Goal: Information Seeking & Learning: Learn about a topic

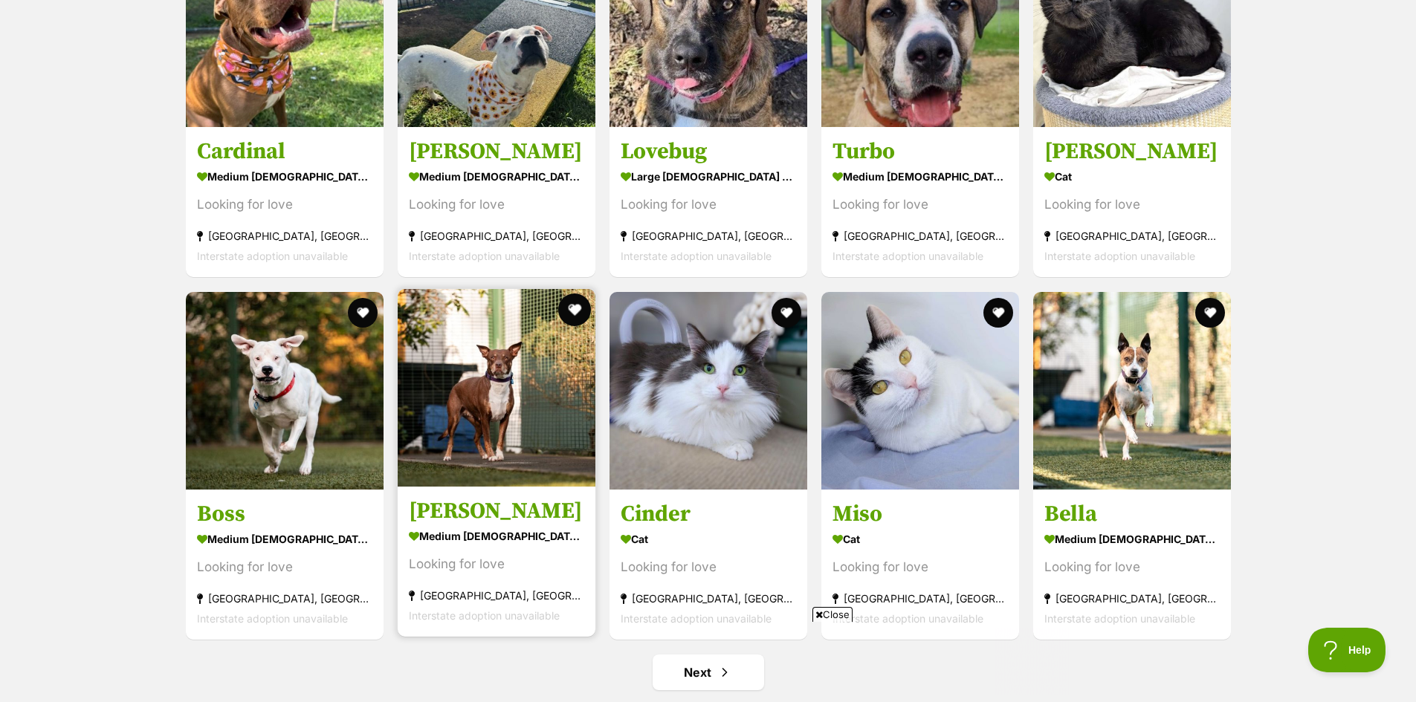
scroll to position [5278, 0]
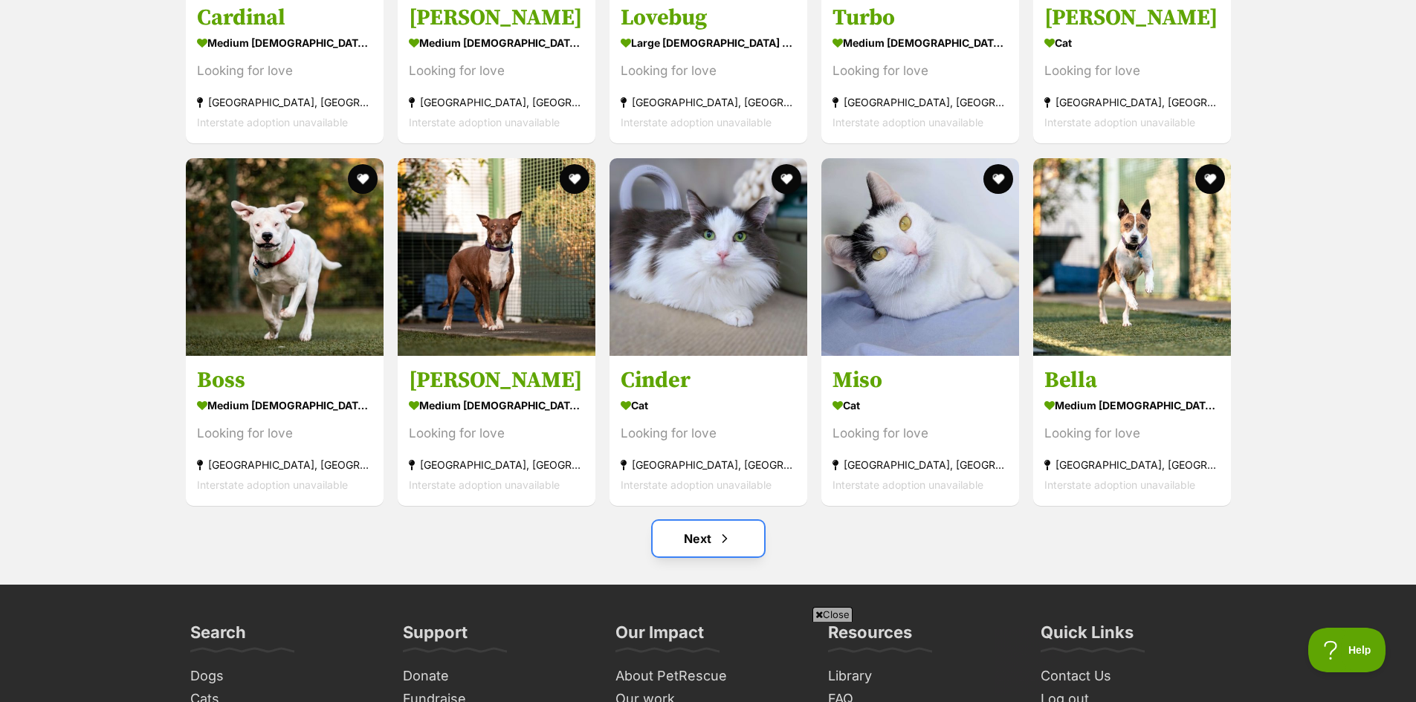
click at [701, 545] on link "Next" at bounding box center [709, 539] width 112 height 36
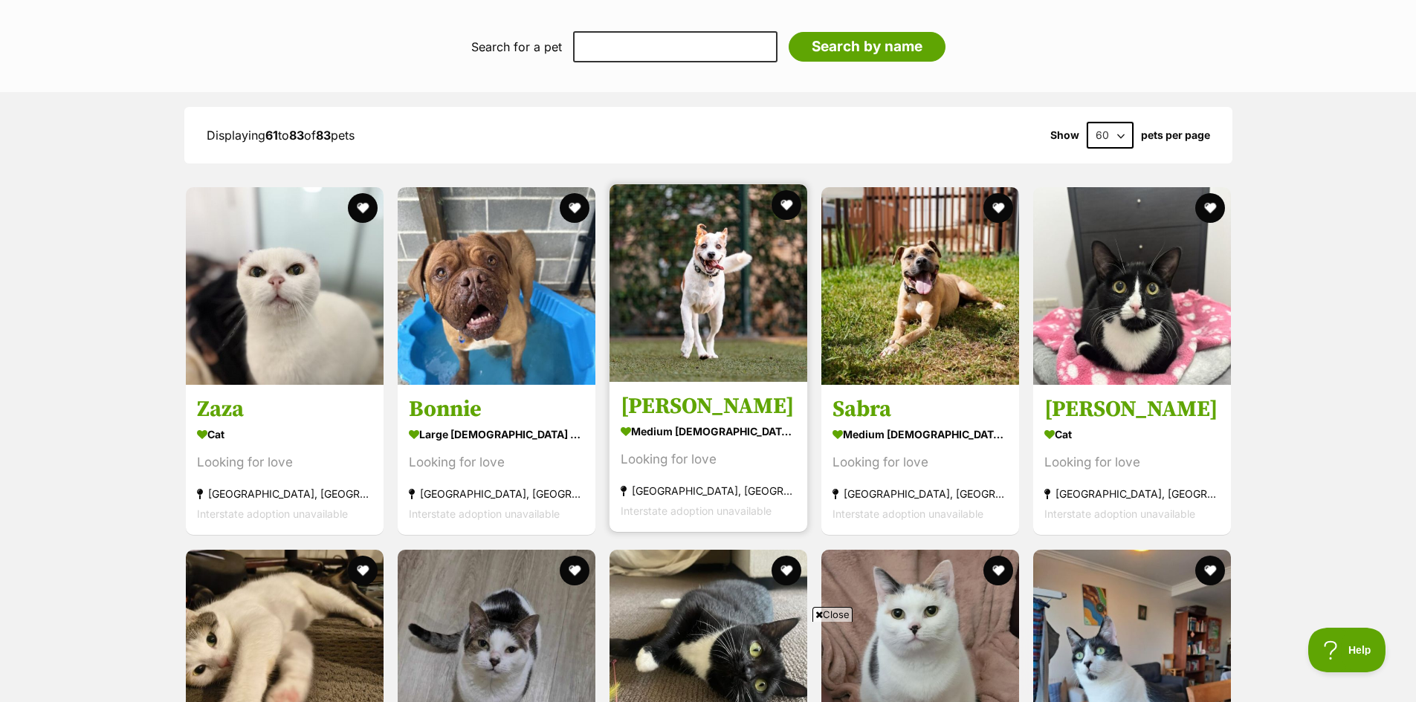
scroll to position [1264, 0]
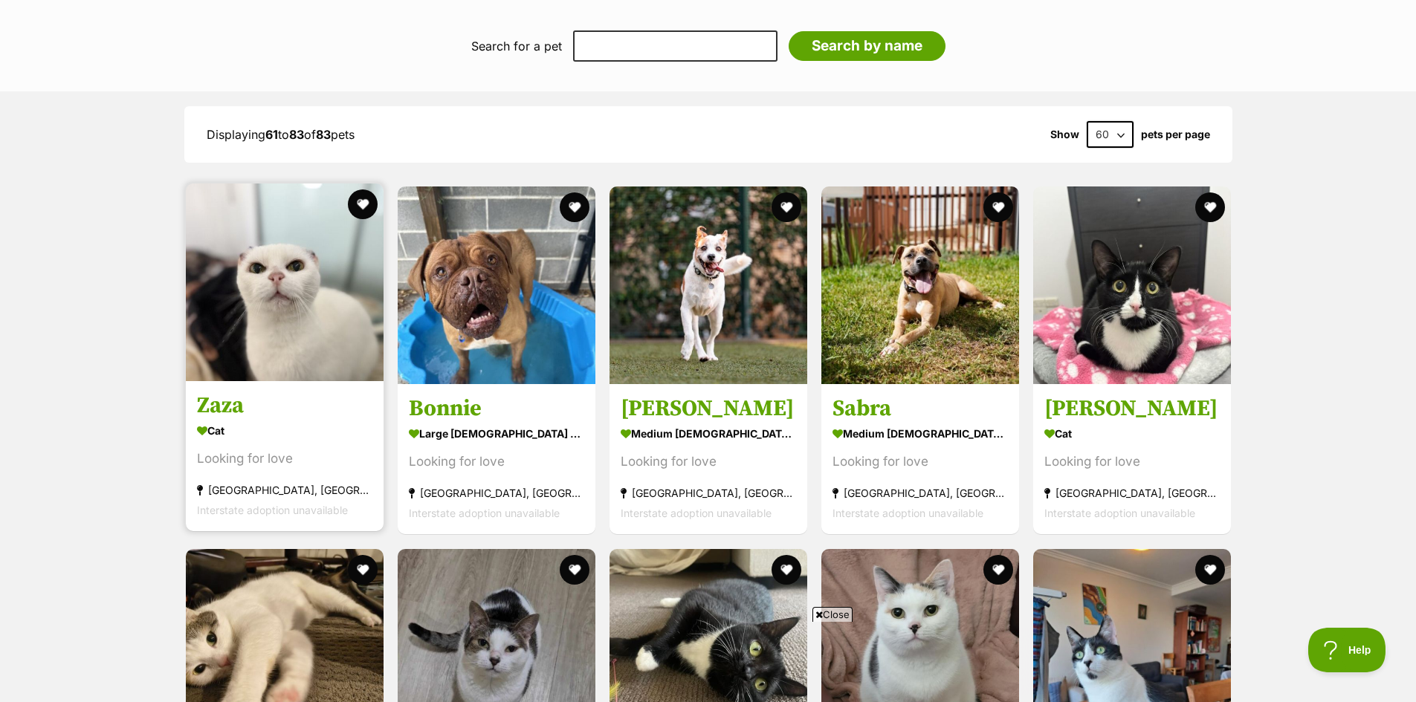
click at [320, 298] on img at bounding box center [285, 283] width 198 height 198
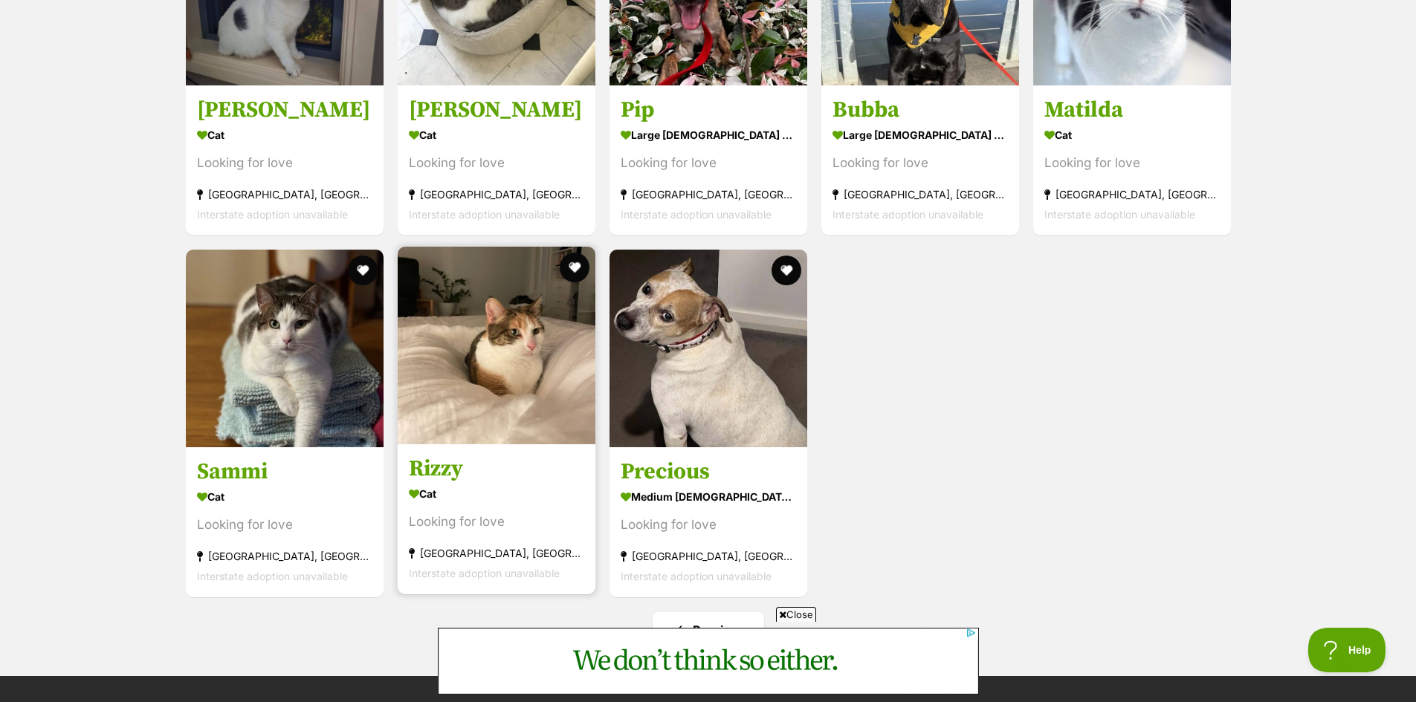
scroll to position [2676, 0]
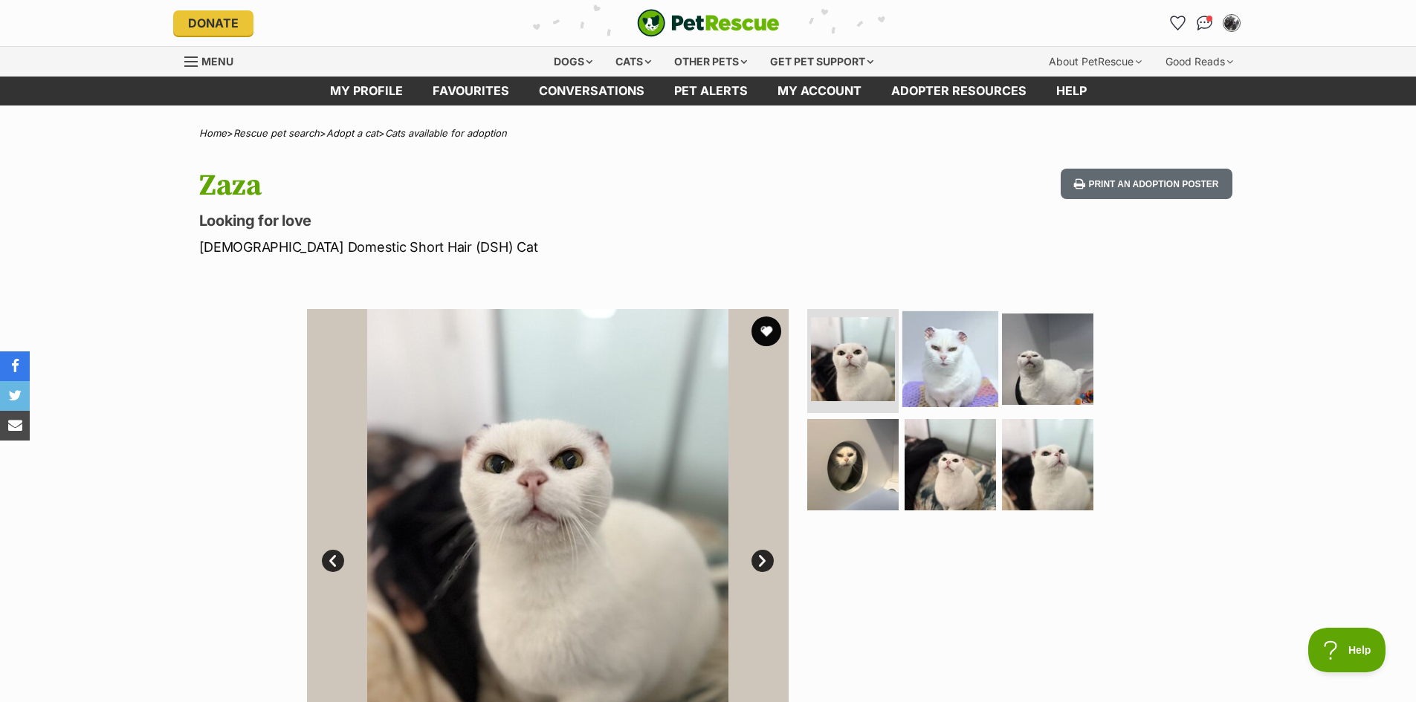
click at [944, 337] on img at bounding box center [950, 359] width 96 height 96
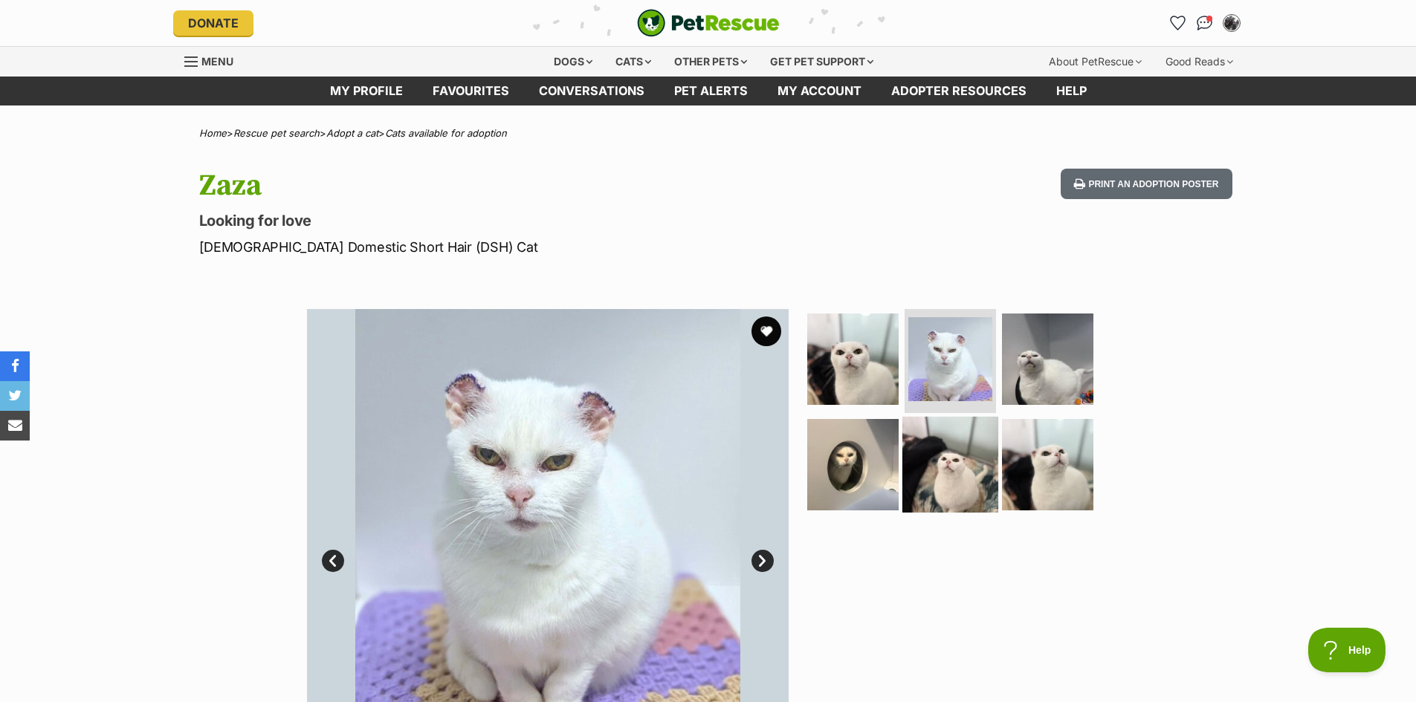
click at [963, 487] on img at bounding box center [950, 464] width 96 height 96
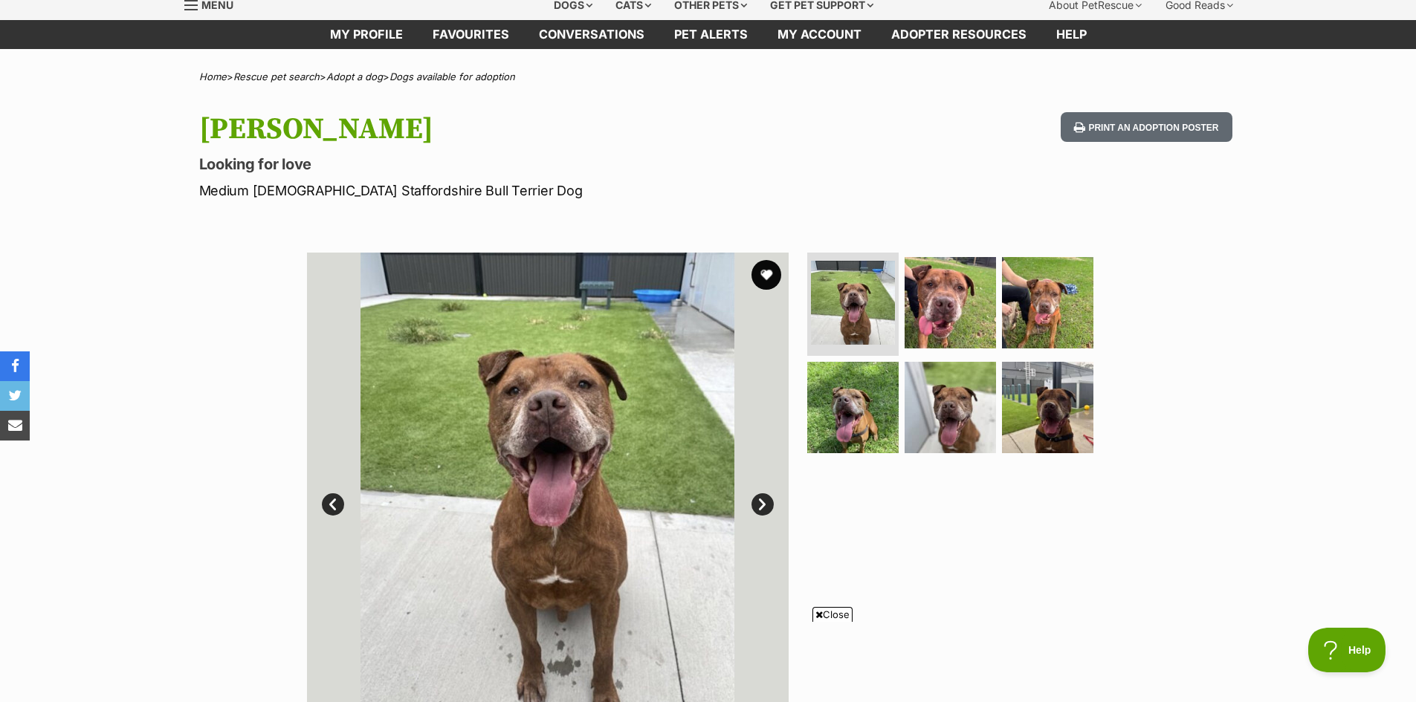
scroll to position [54, 0]
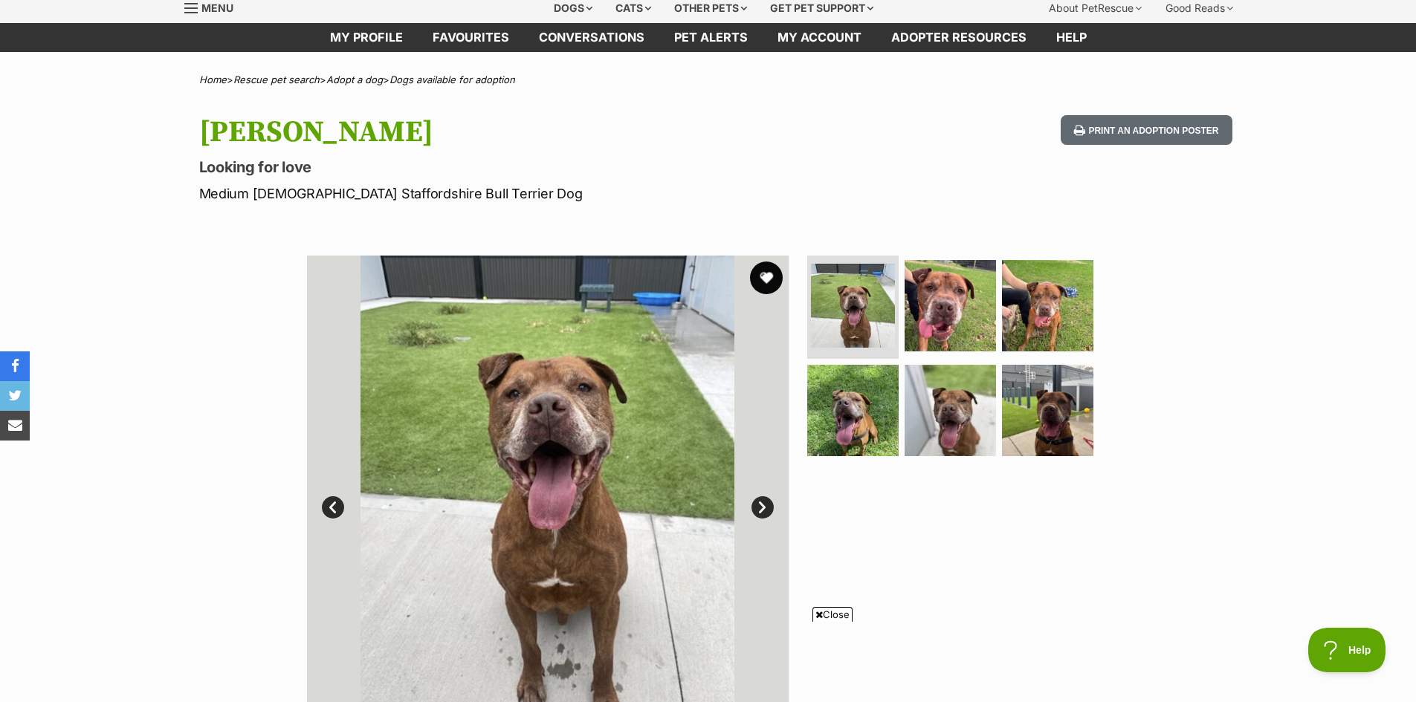
click at [760, 274] on button "favourite" at bounding box center [766, 278] width 33 height 33
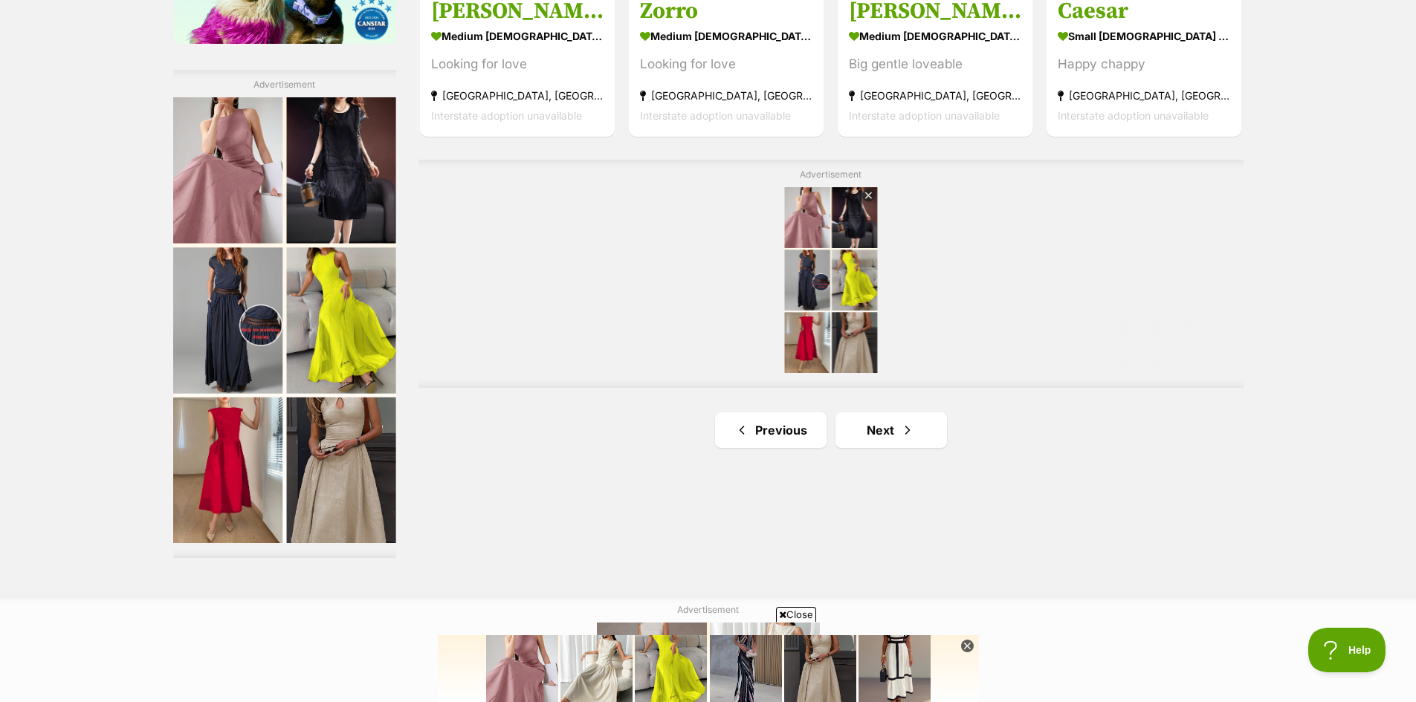
scroll to position [2584, 0]
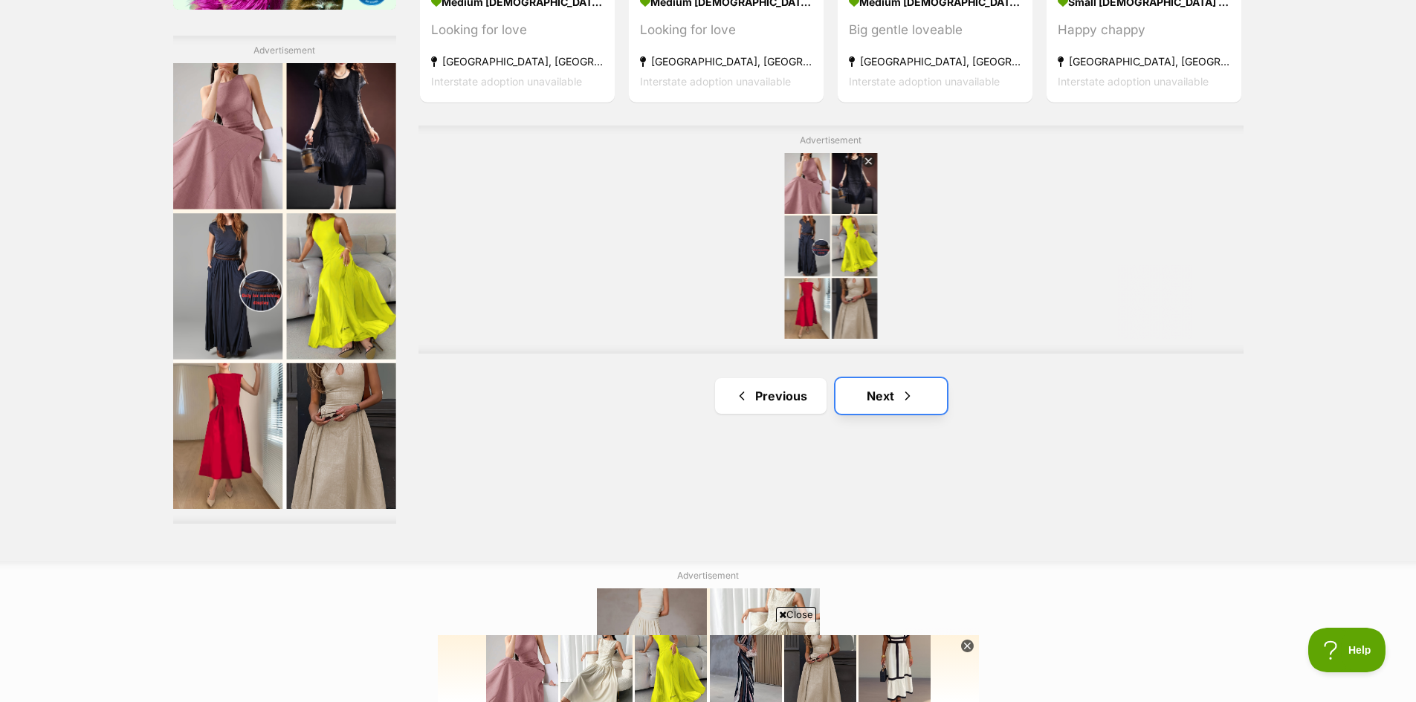
click at [899, 403] on link "Next" at bounding box center [892, 396] width 112 height 36
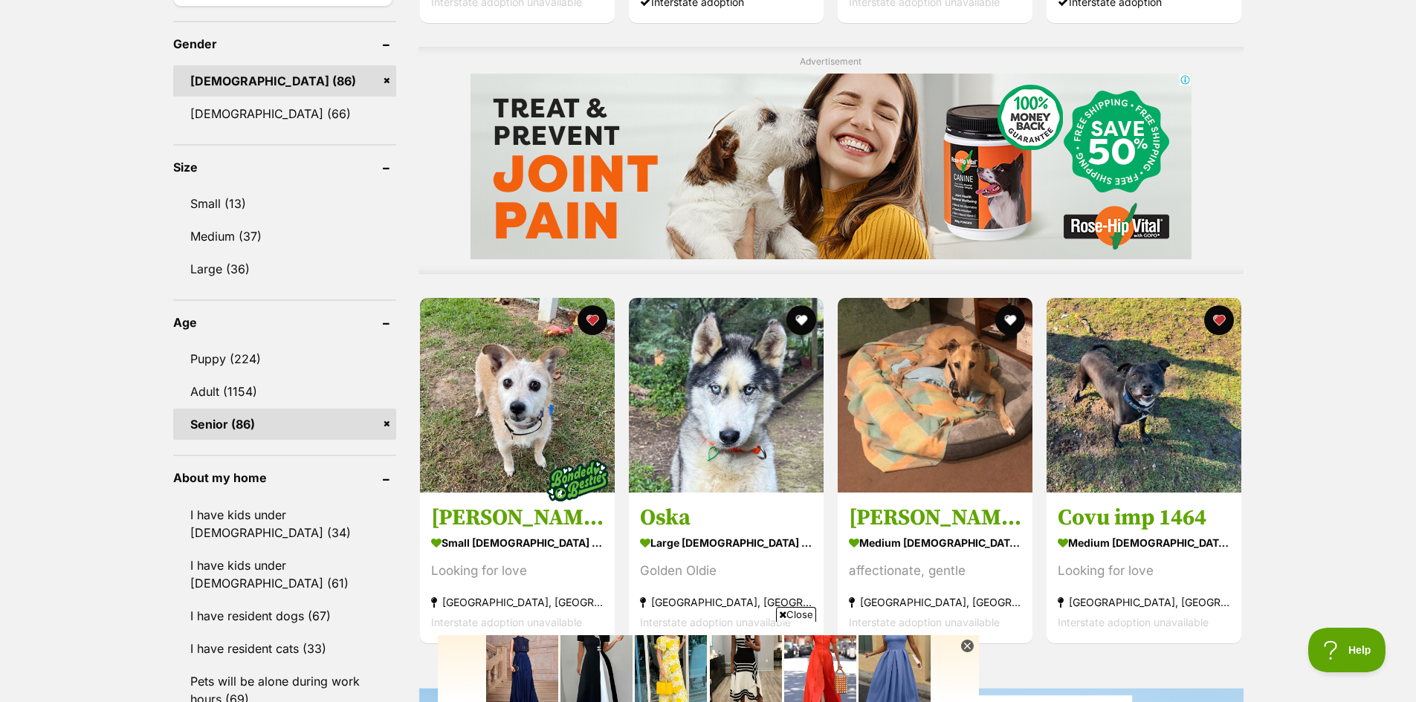
scroll to position [1264, 0]
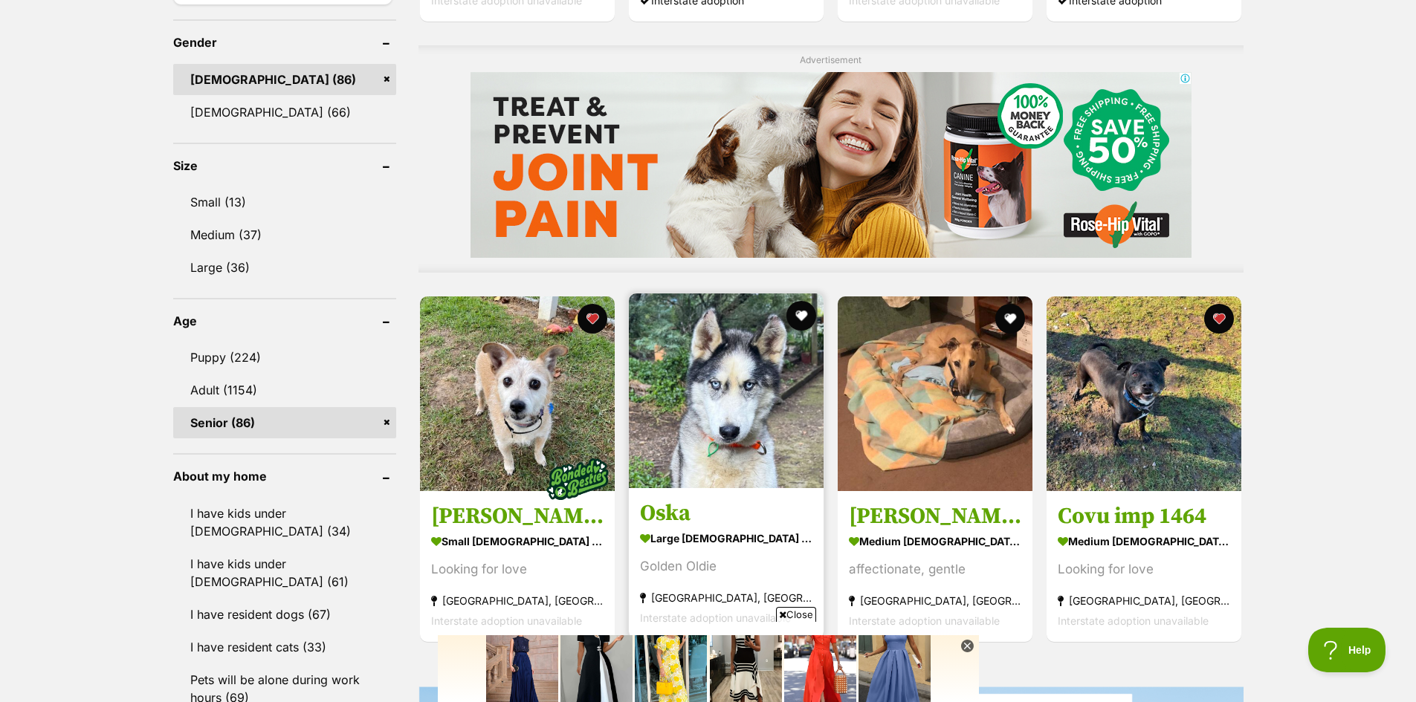
click at [739, 404] on img at bounding box center [726, 391] width 195 height 195
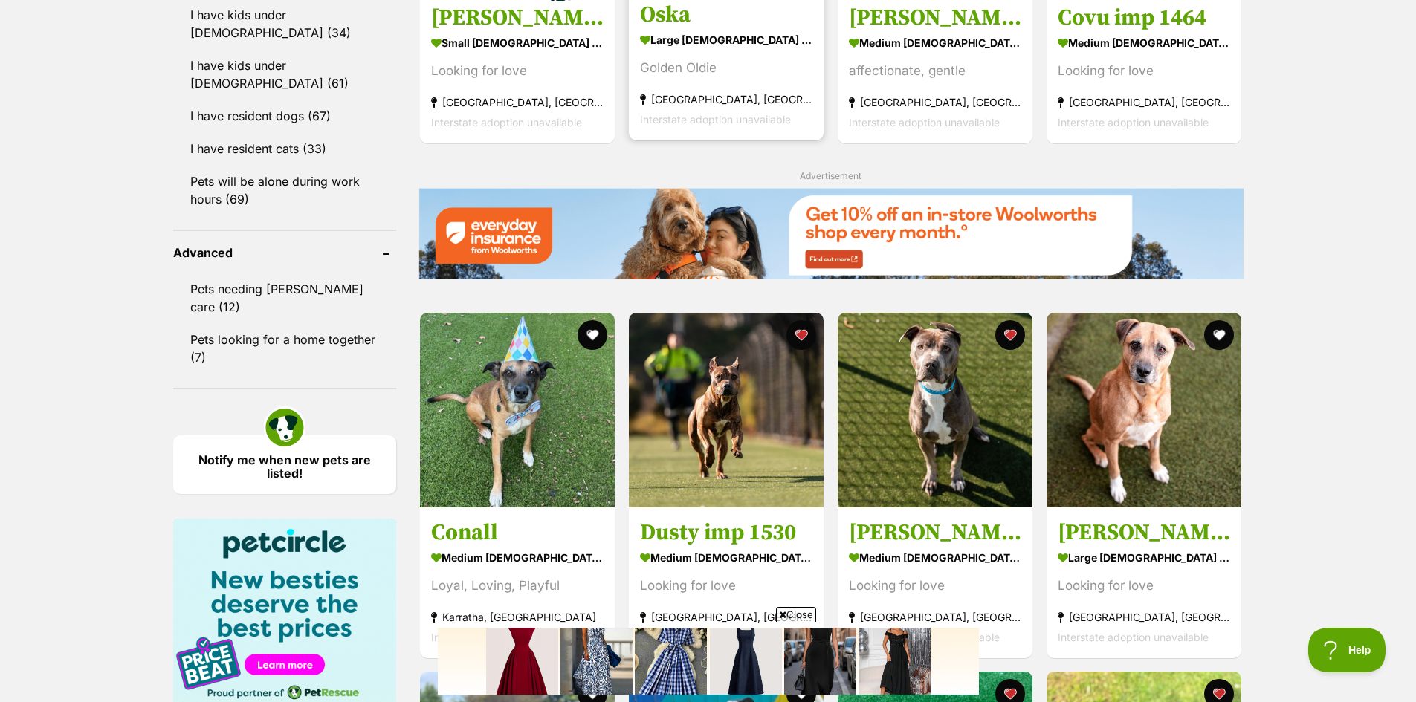
scroll to position [1784, 0]
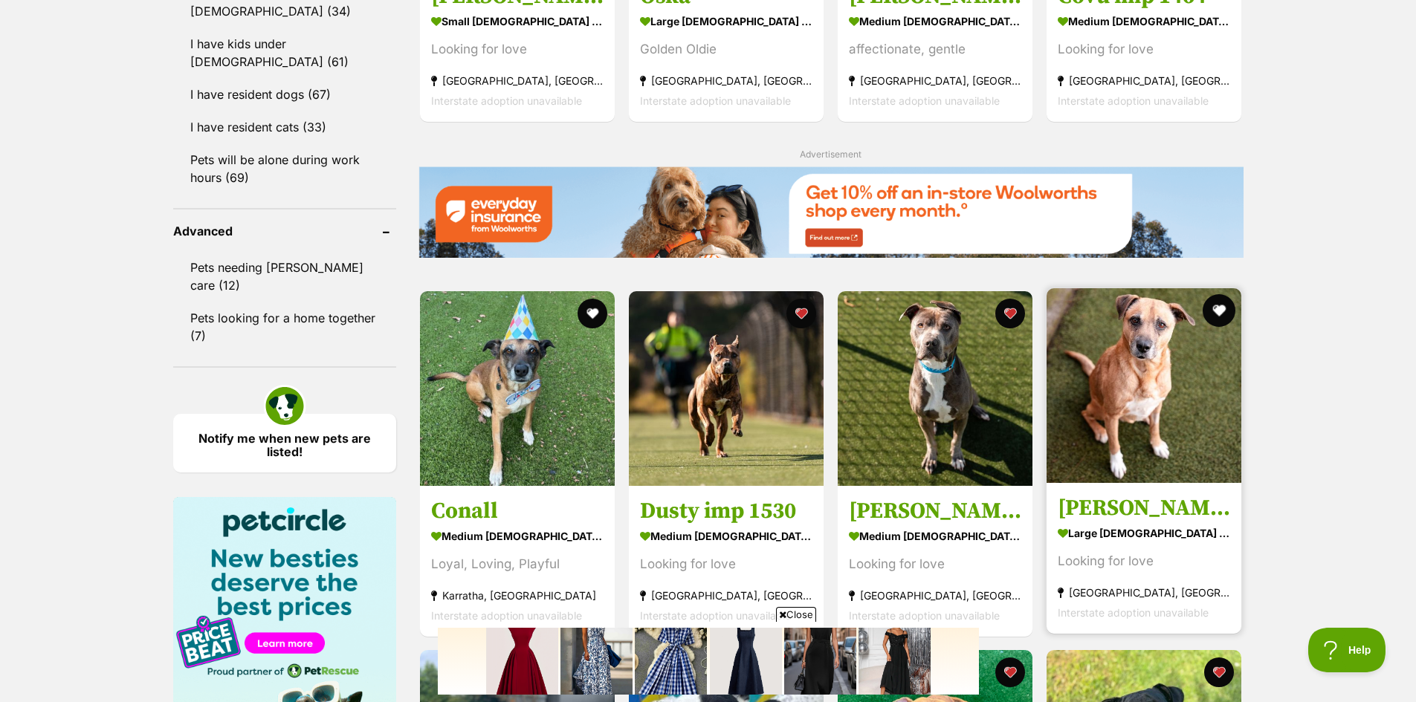
click at [1215, 311] on button "favourite" at bounding box center [1220, 310] width 33 height 33
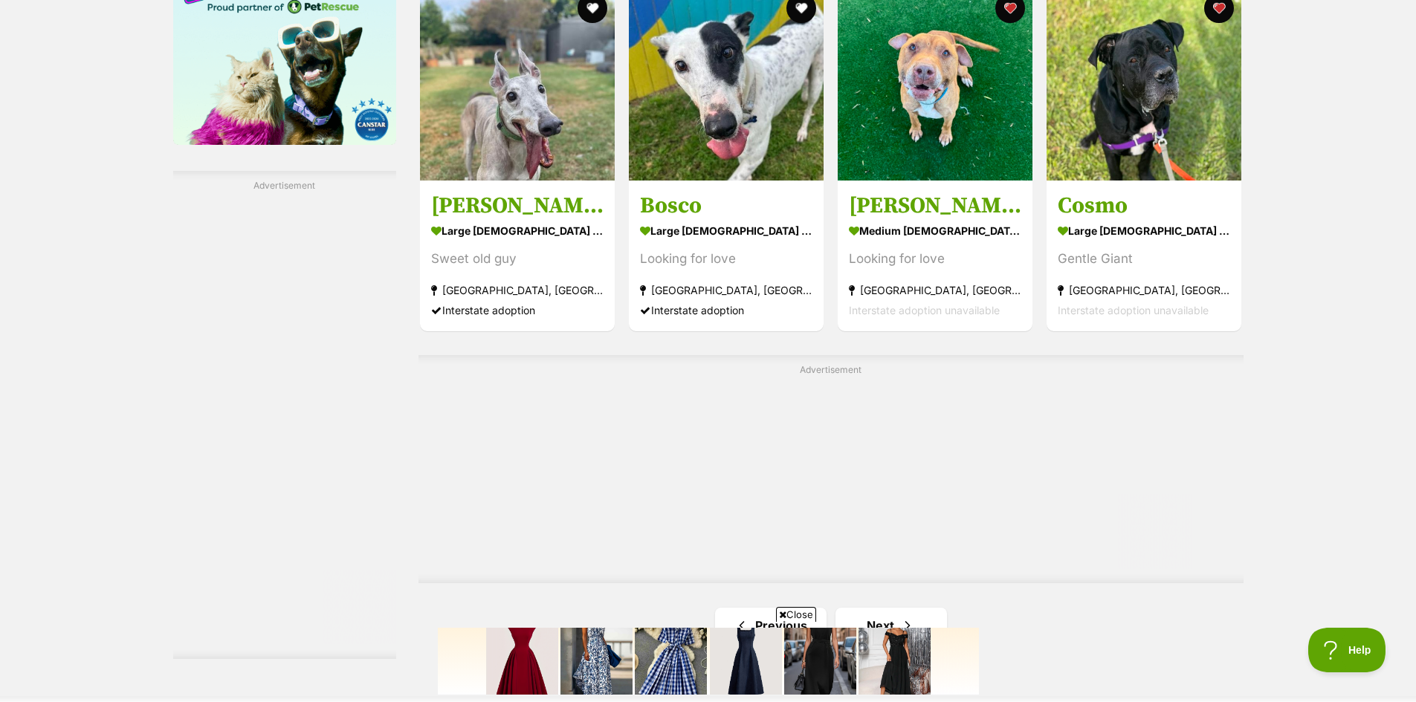
scroll to position [2602, 0]
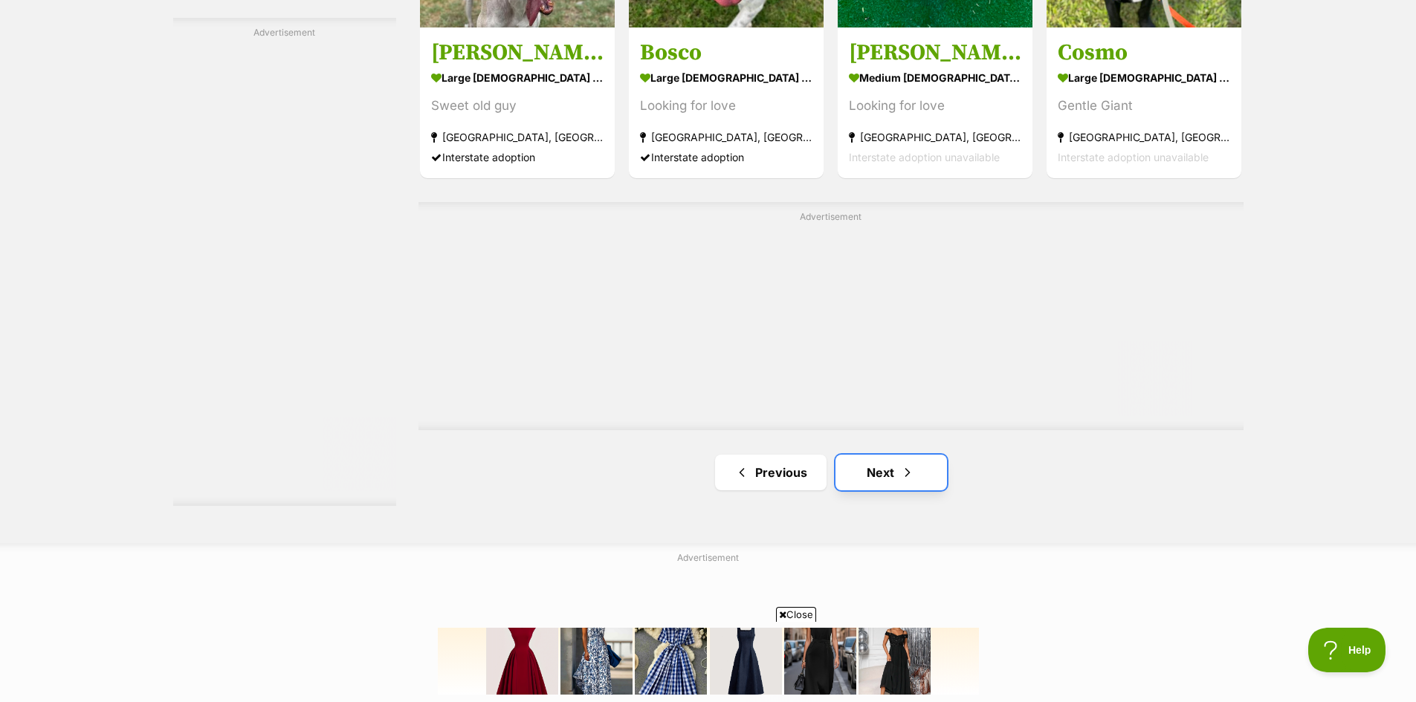
click at [878, 478] on link "Next" at bounding box center [892, 473] width 112 height 36
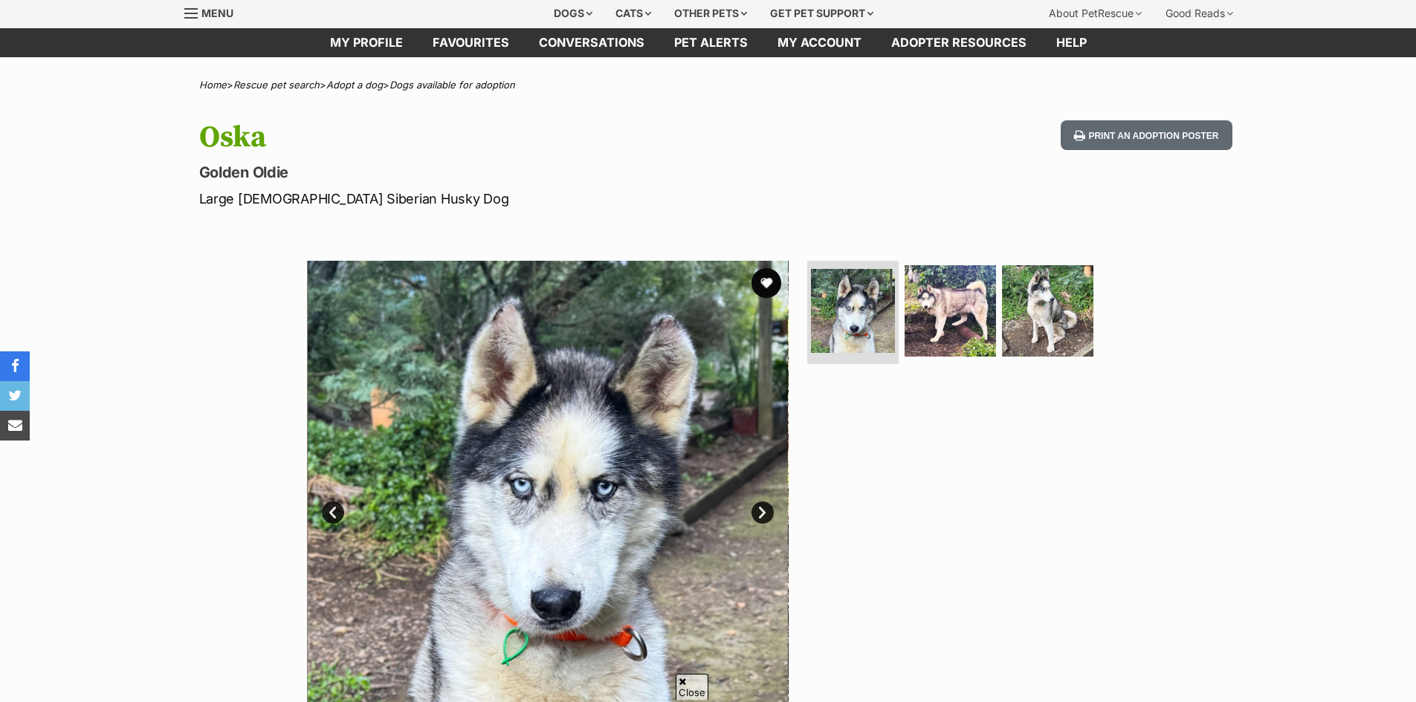
scroll to position [74, 0]
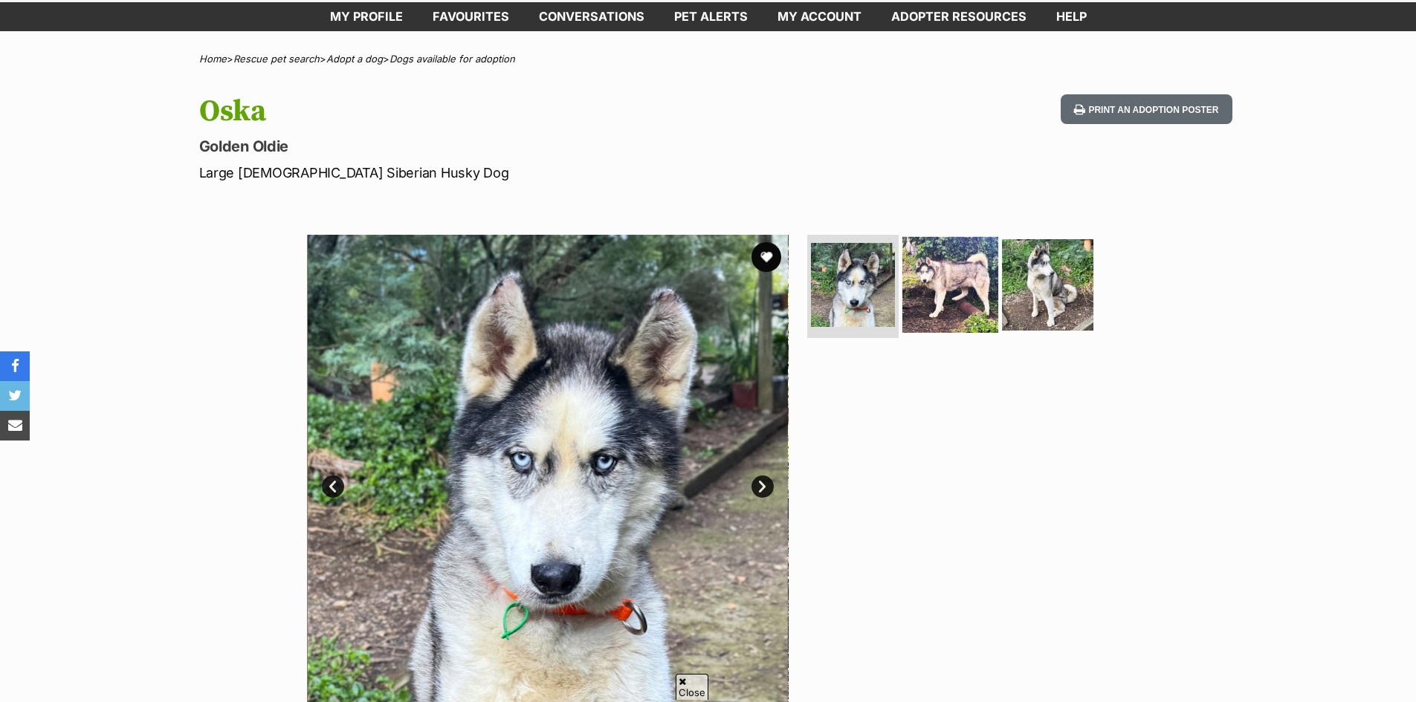
click at [947, 271] on img at bounding box center [950, 284] width 96 height 96
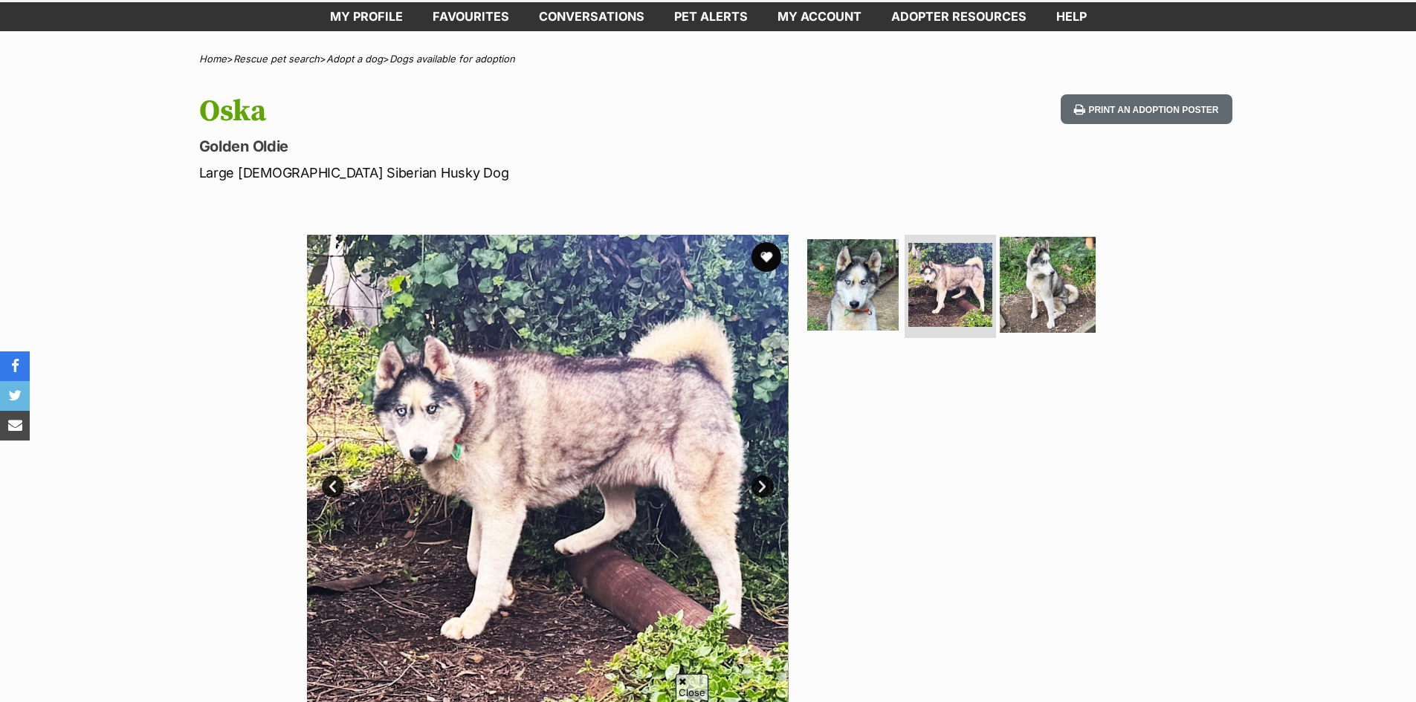
click at [1056, 302] on img at bounding box center [1048, 284] width 96 height 96
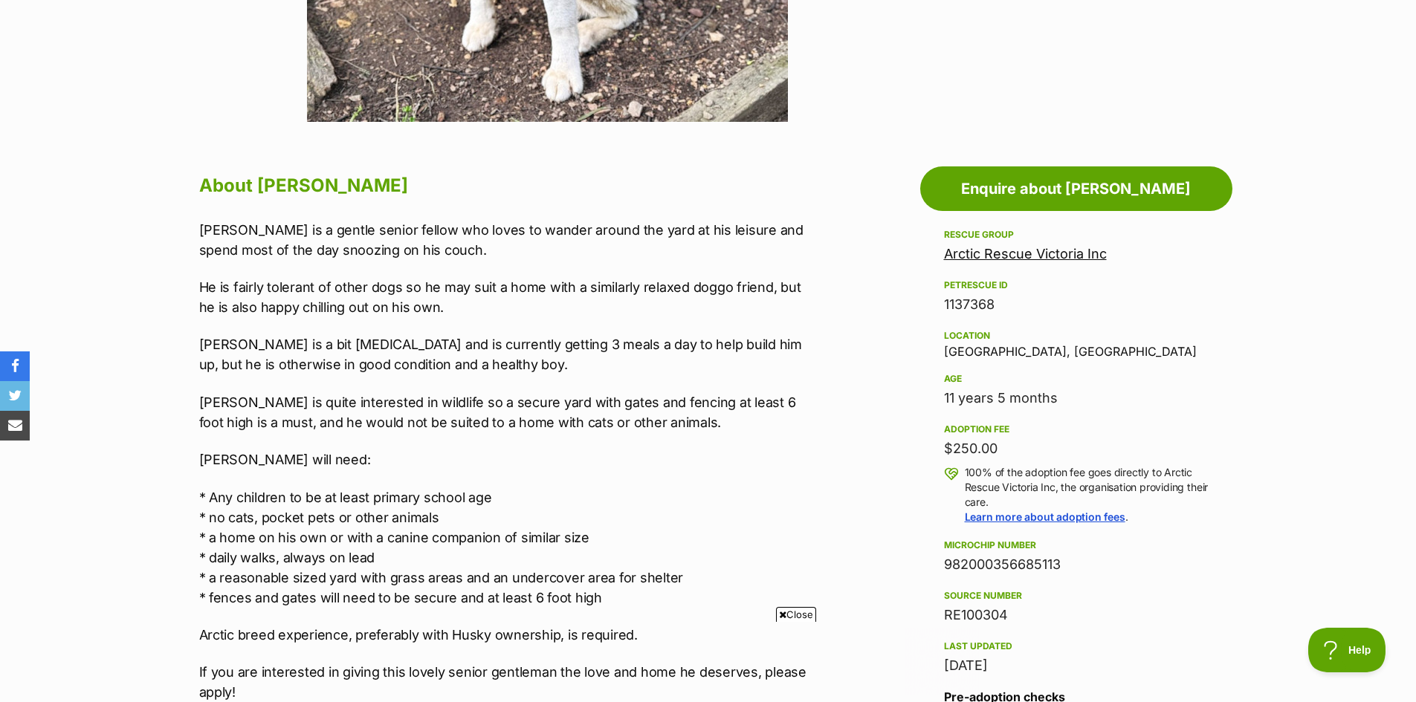
scroll to position [0, 0]
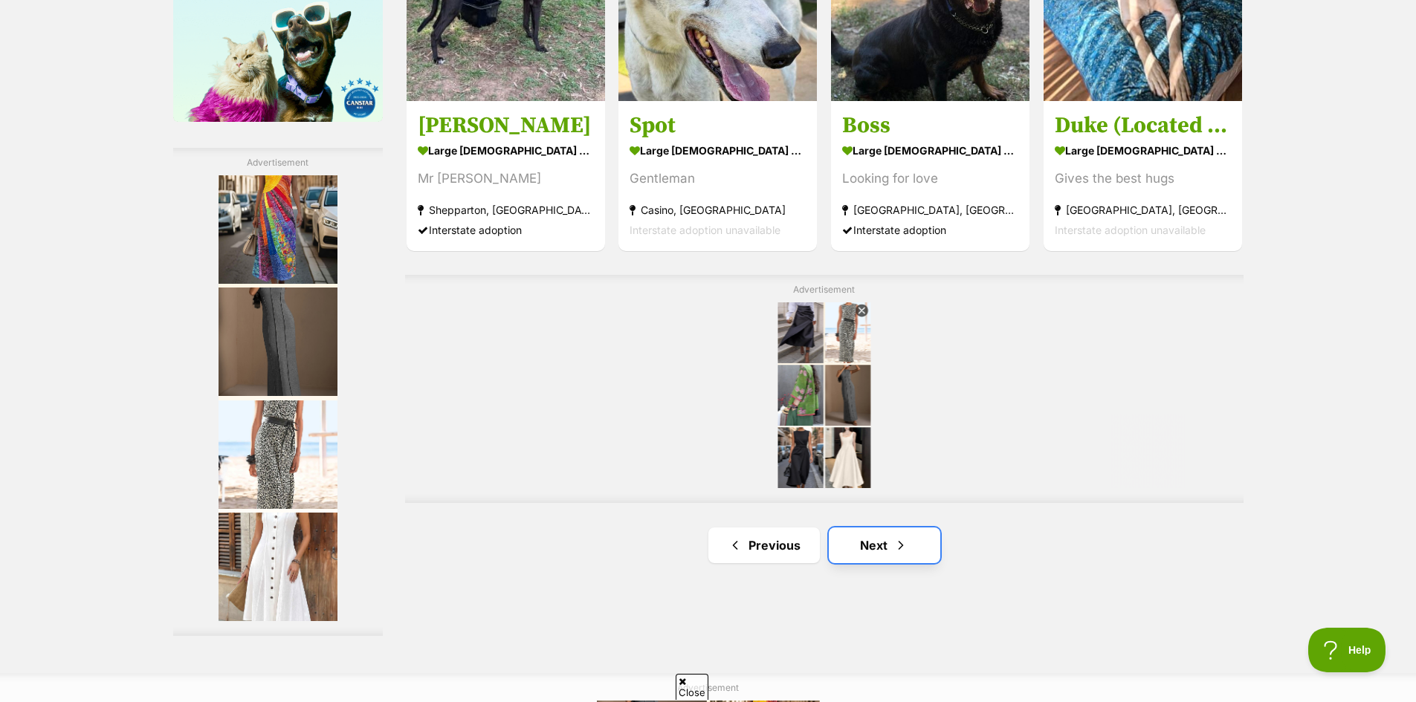
click at [887, 556] on link "Next" at bounding box center [885, 546] width 112 height 36
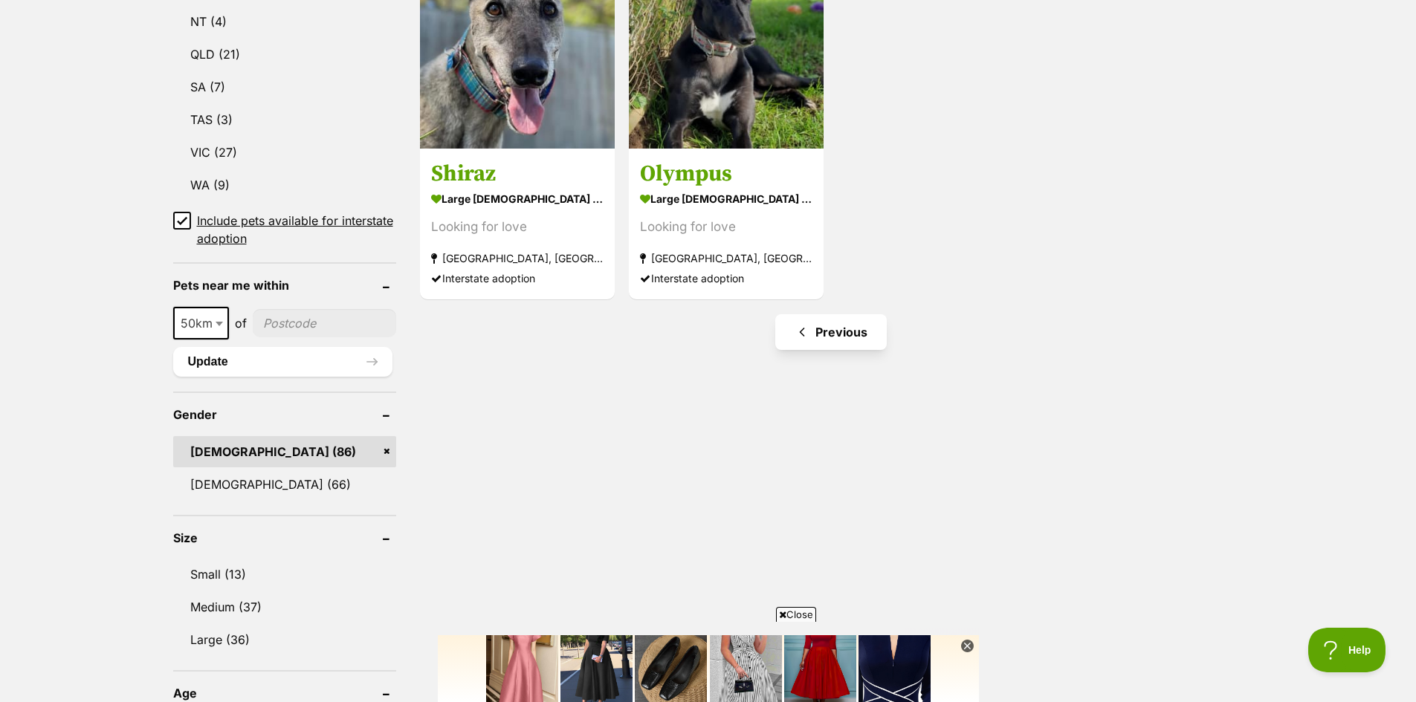
scroll to position [892, 0]
click at [841, 333] on link "Previous" at bounding box center [831, 332] width 112 height 36
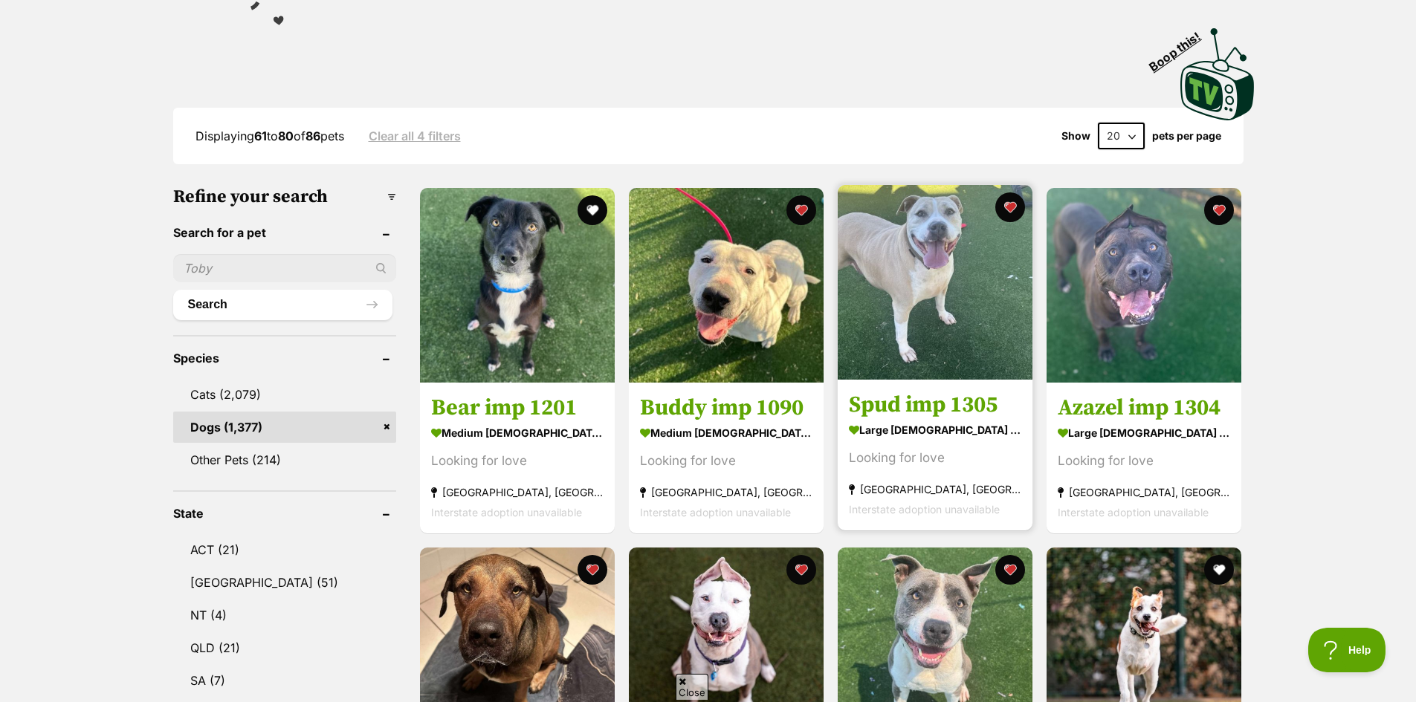
click at [950, 302] on img at bounding box center [935, 282] width 195 height 195
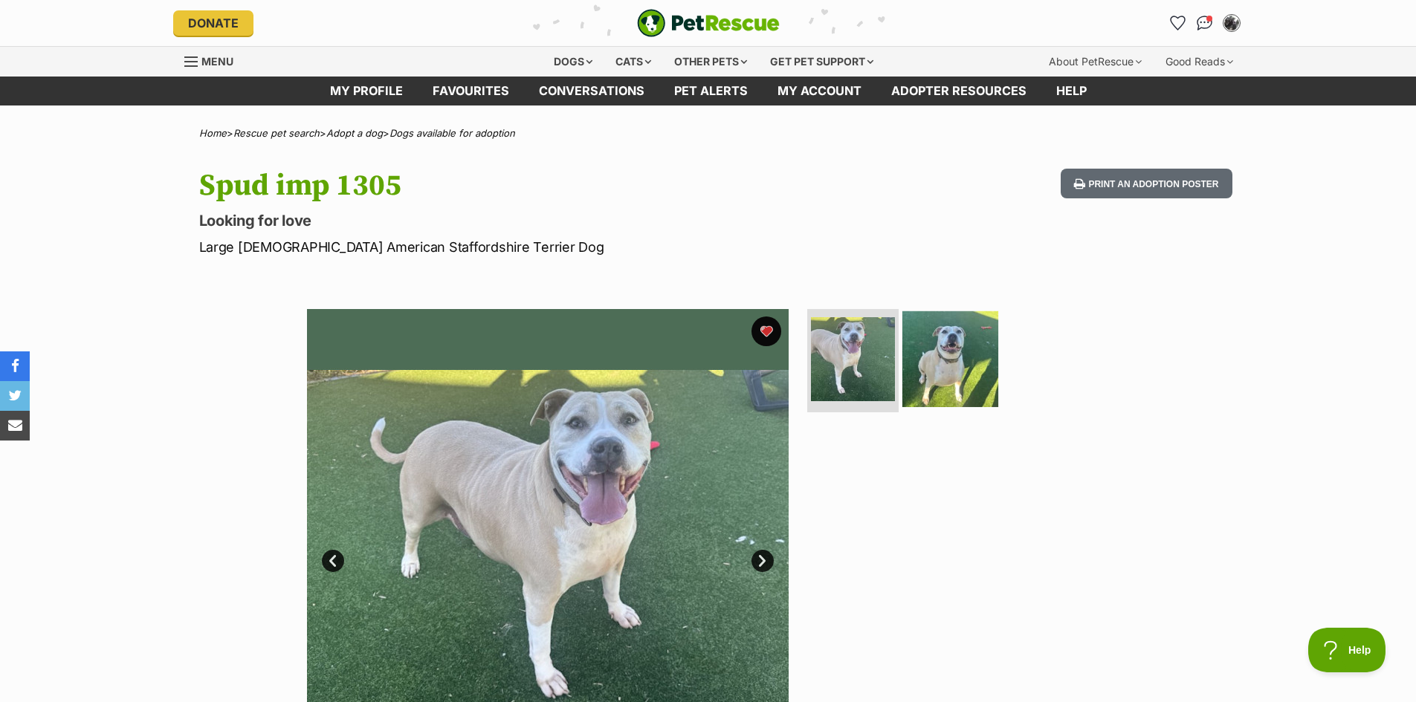
click at [954, 349] on img at bounding box center [950, 359] width 96 height 96
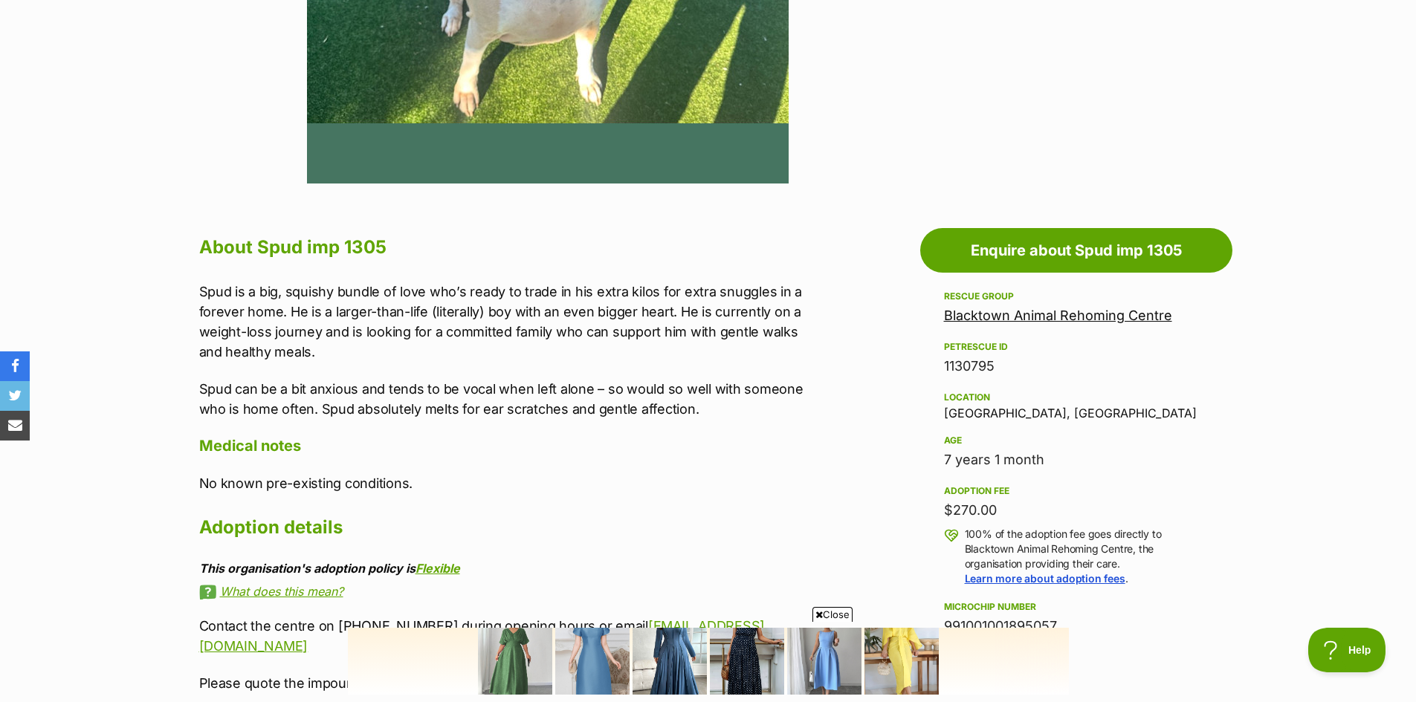
scroll to position [297, 0]
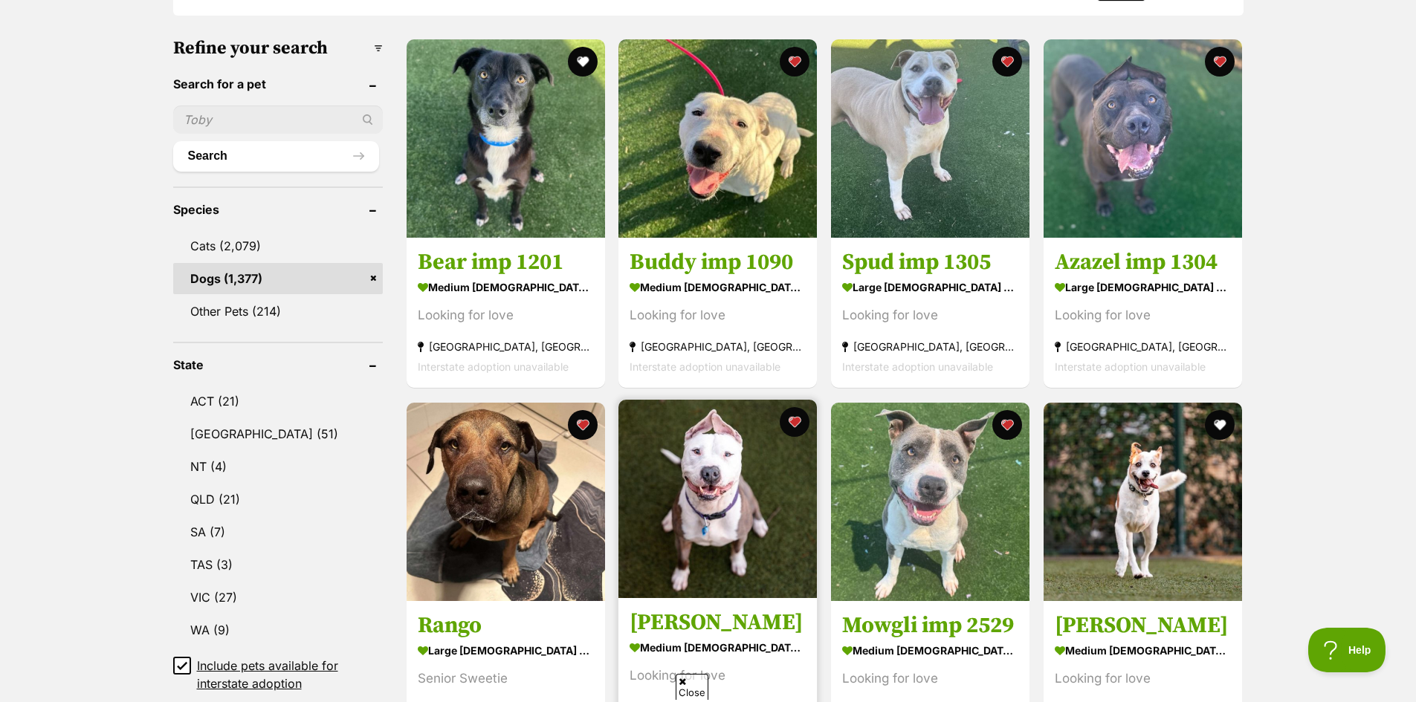
click at [707, 473] on img at bounding box center [717, 499] width 198 height 198
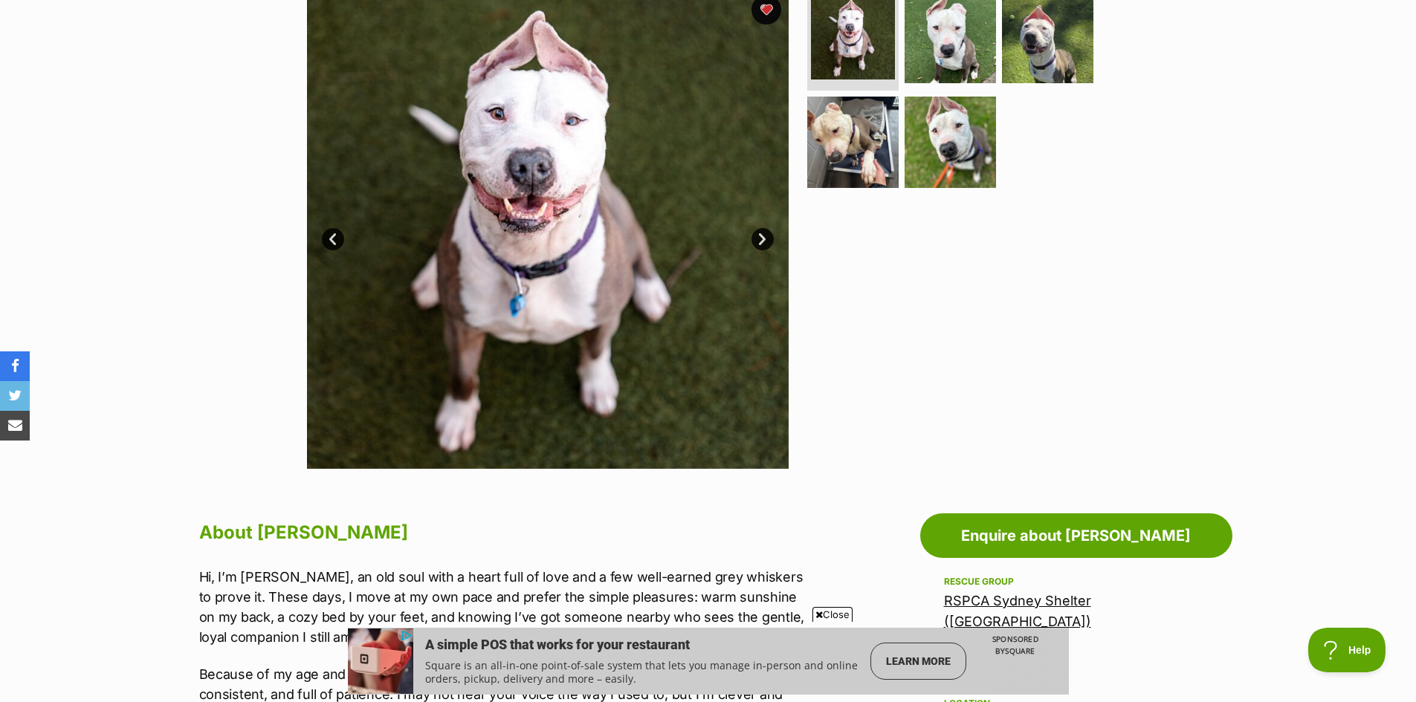
scroll to position [297, 0]
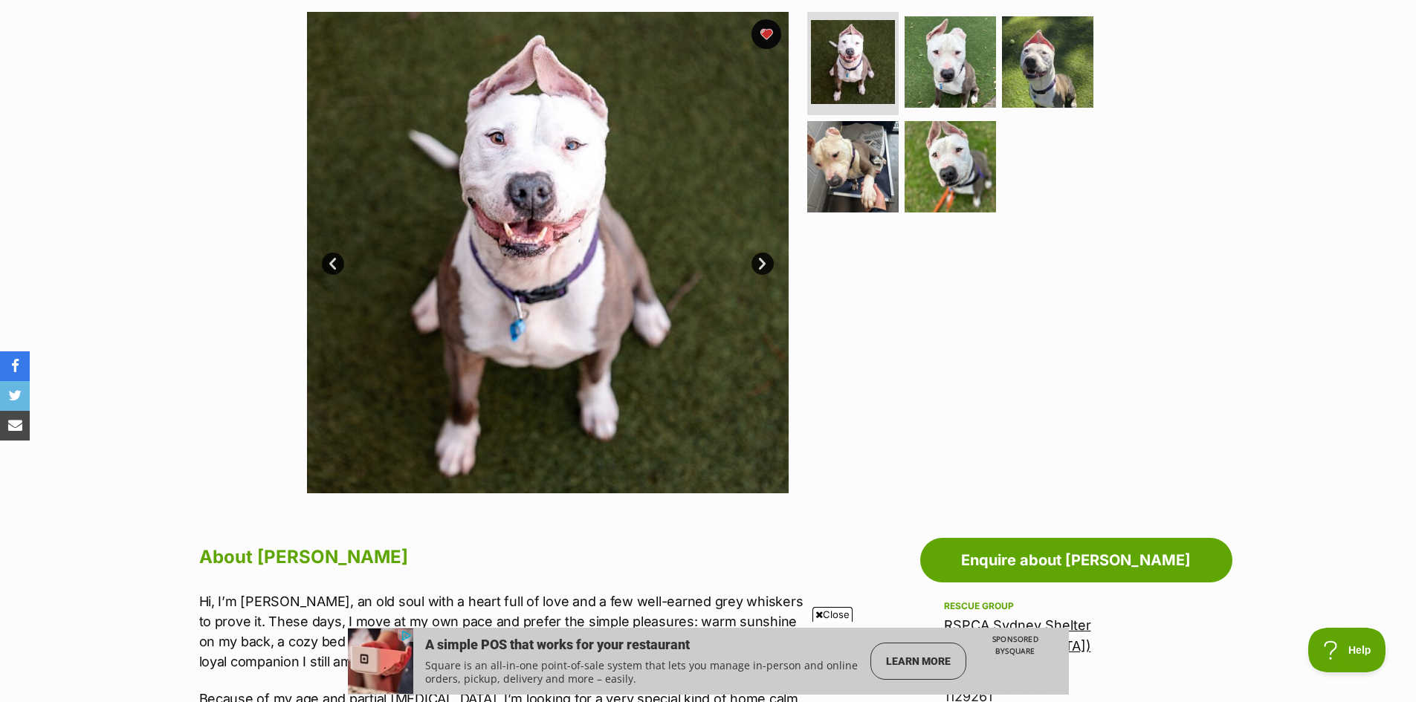
click at [763, 260] on link "Next" at bounding box center [763, 264] width 22 height 22
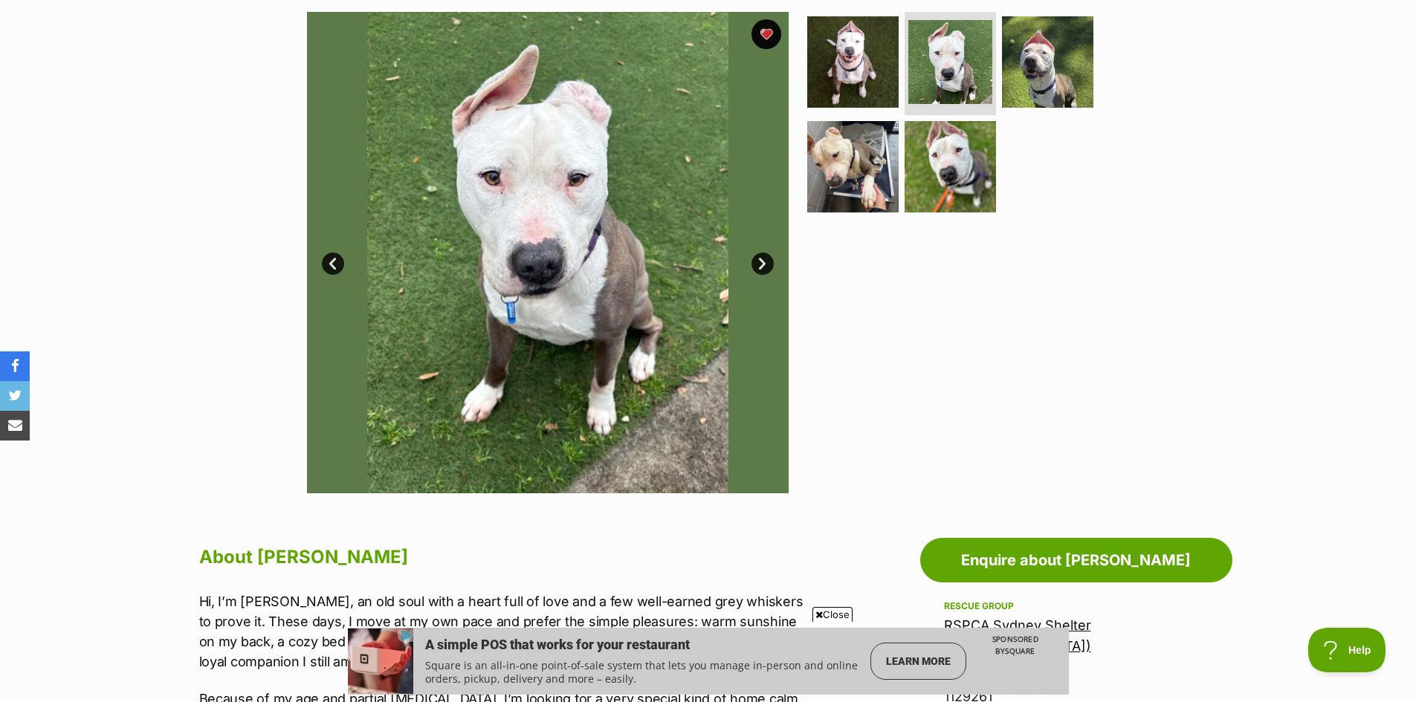
click at [574, 297] on img at bounding box center [548, 253] width 482 height 482
click at [758, 262] on link "Next" at bounding box center [763, 264] width 22 height 22
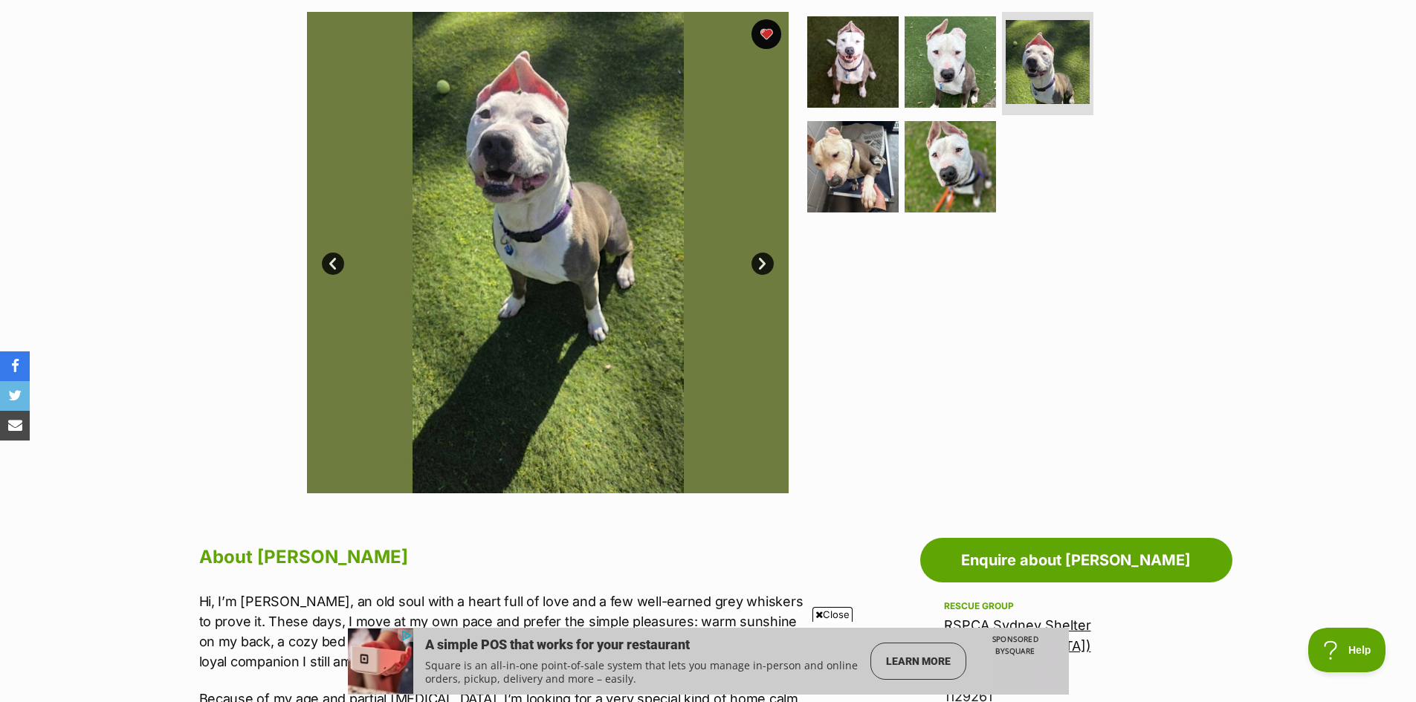
click at [757, 262] on link "Next" at bounding box center [763, 264] width 22 height 22
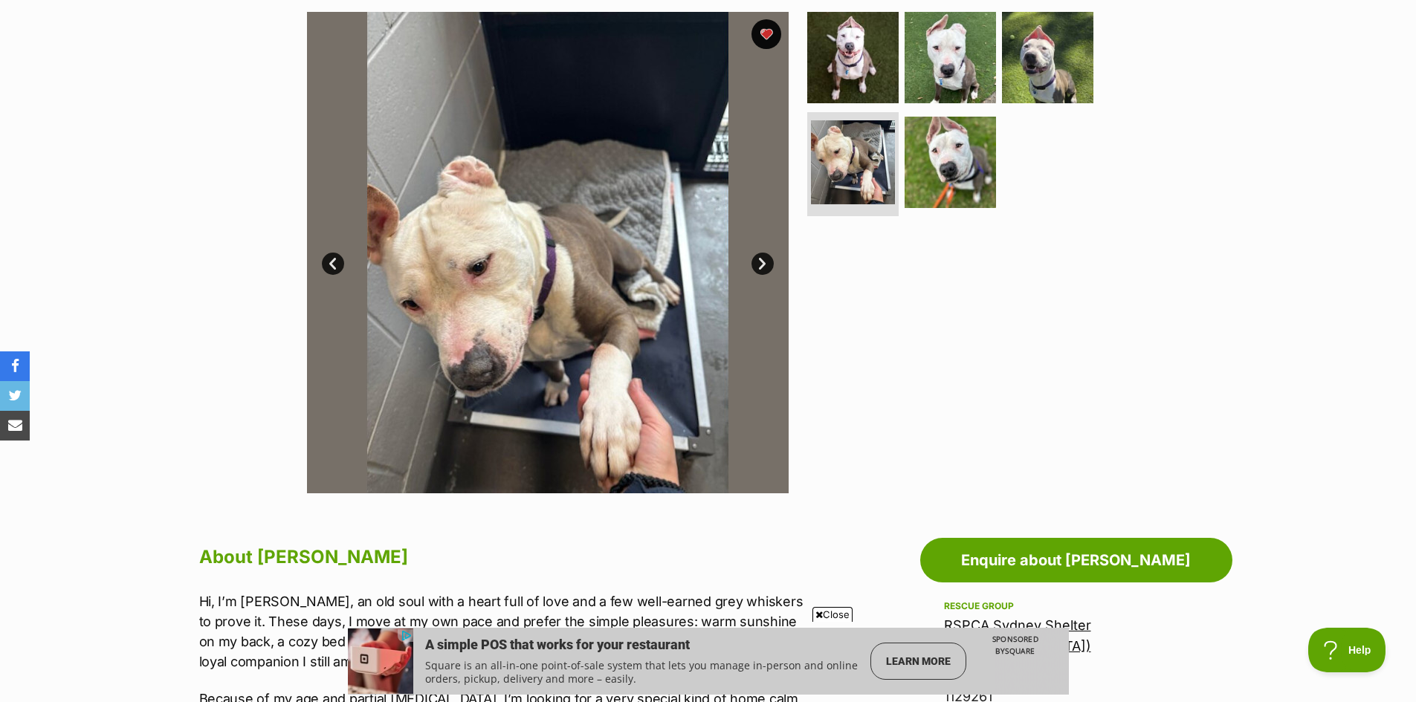
click at [757, 262] on link "Next" at bounding box center [763, 264] width 22 height 22
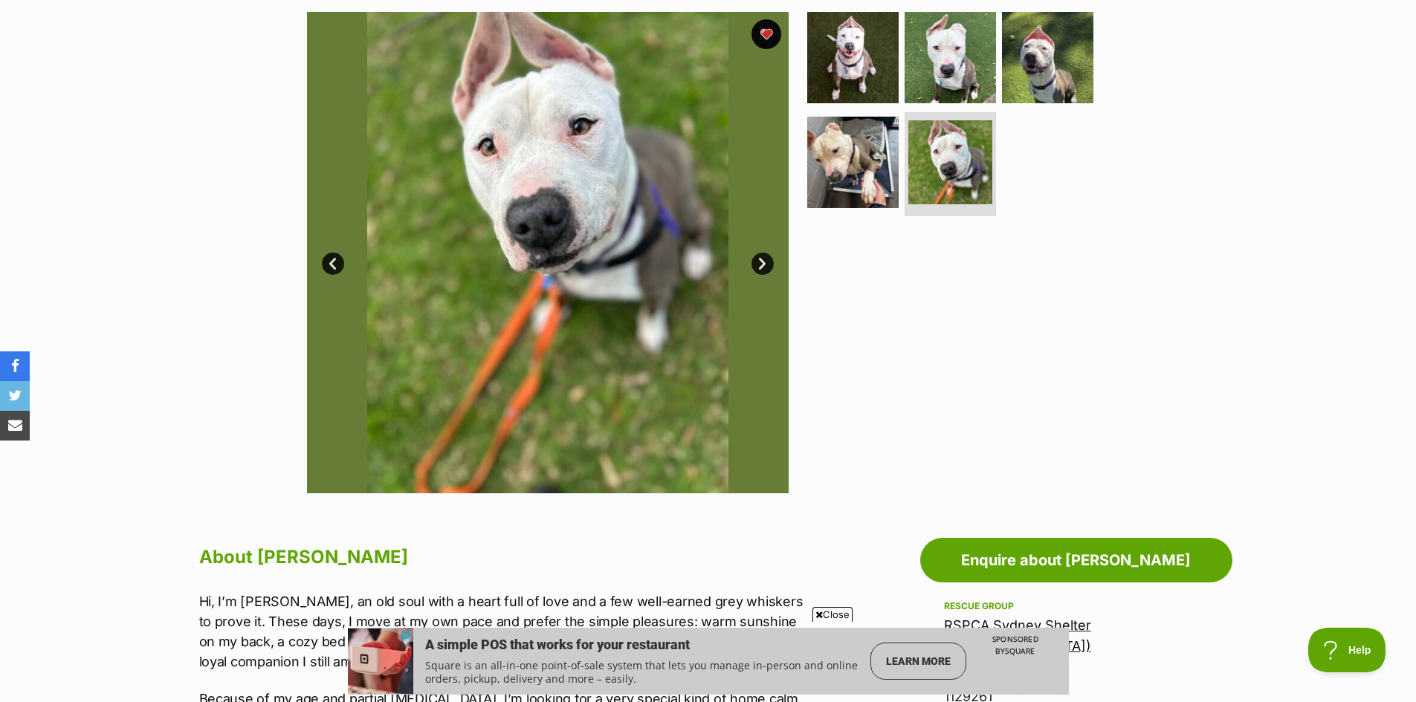
click at [760, 262] on link "Next" at bounding box center [763, 264] width 22 height 22
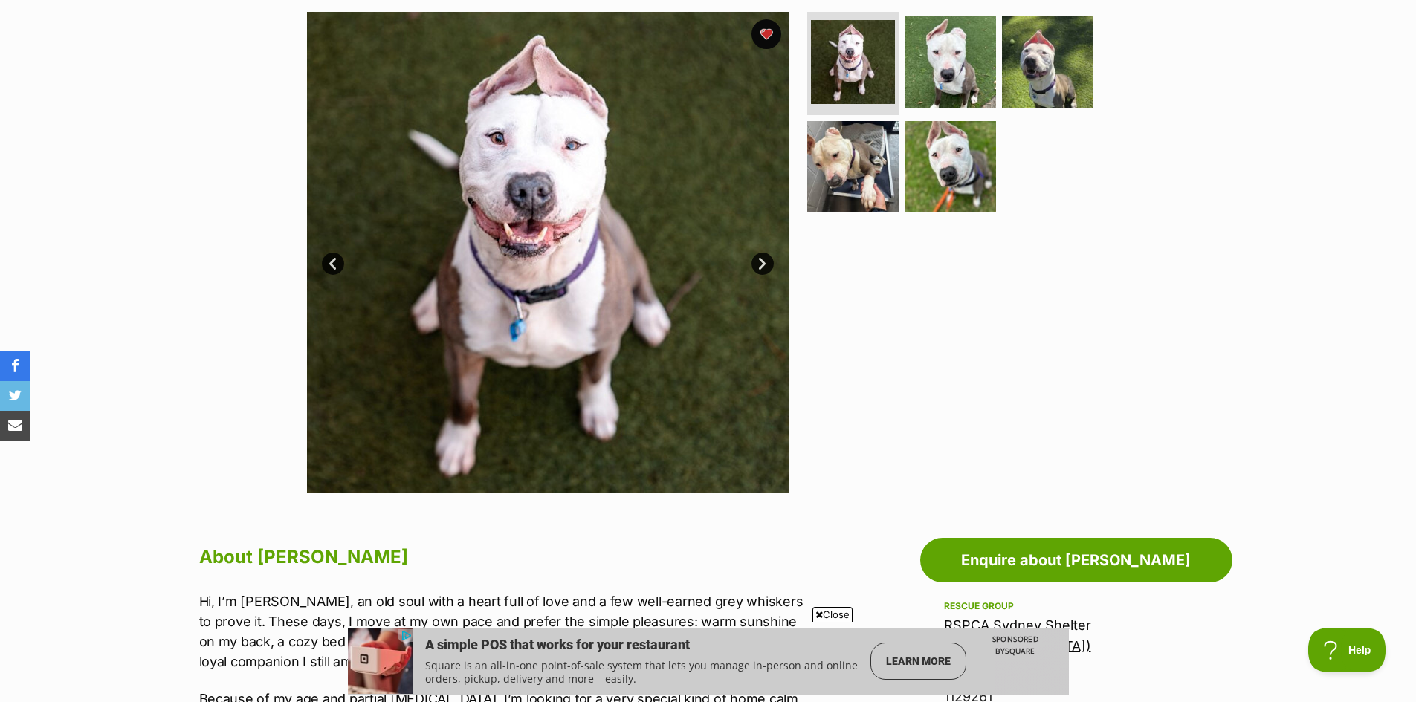
scroll to position [0, 0]
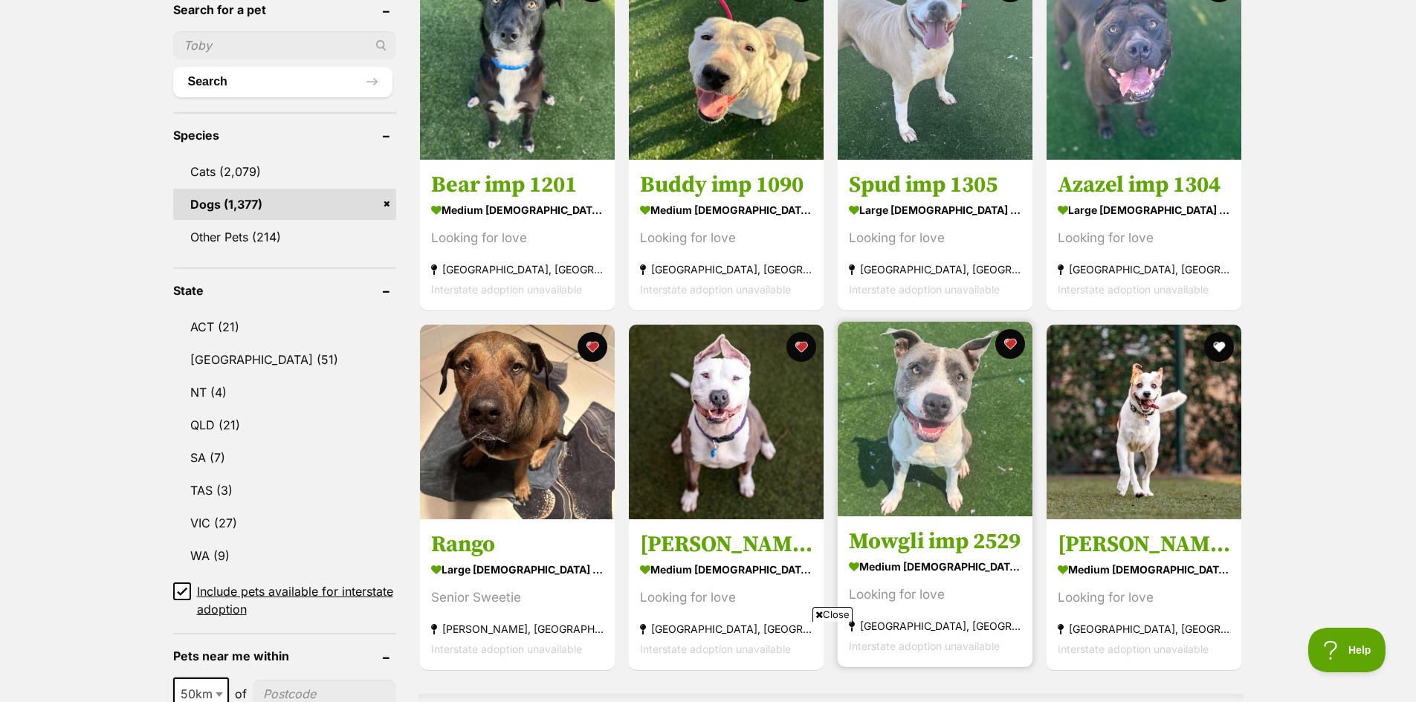
scroll to position [595, 0]
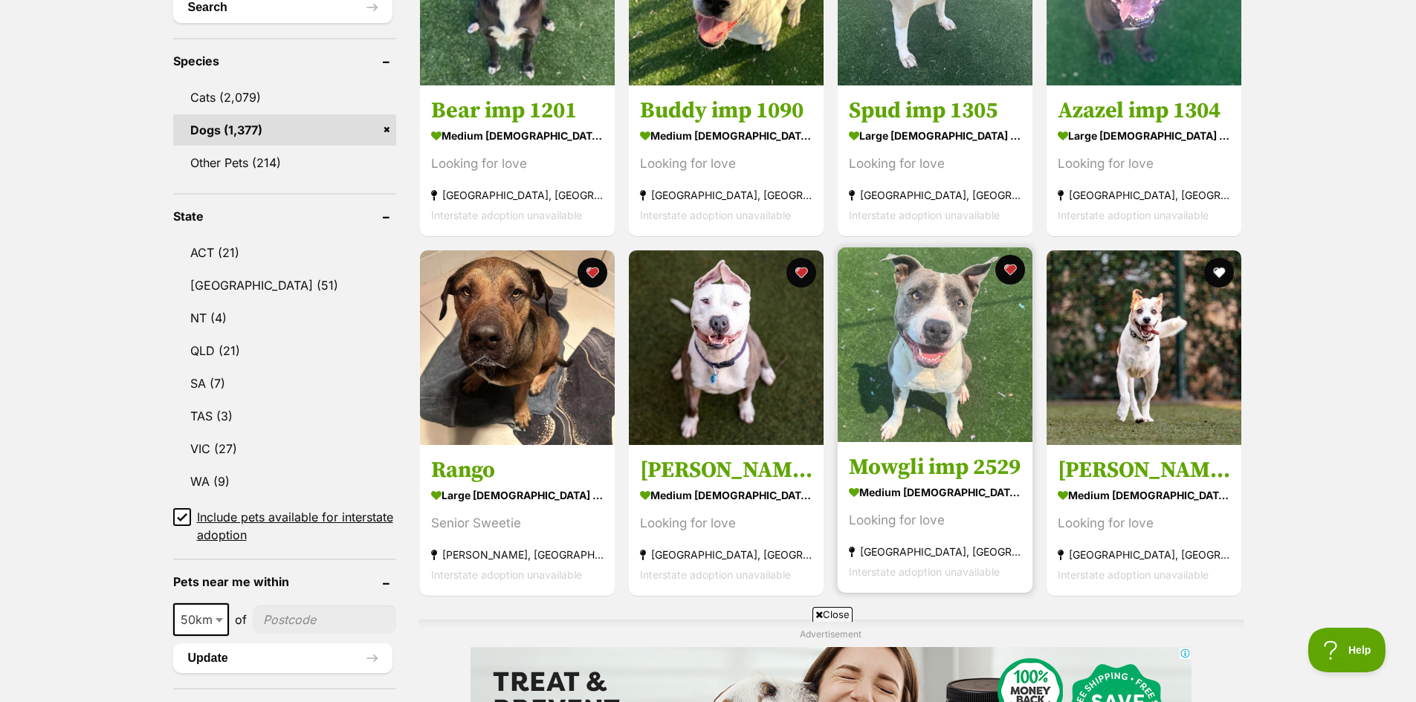
click at [957, 354] on img at bounding box center [935, 345] width 195 height 195
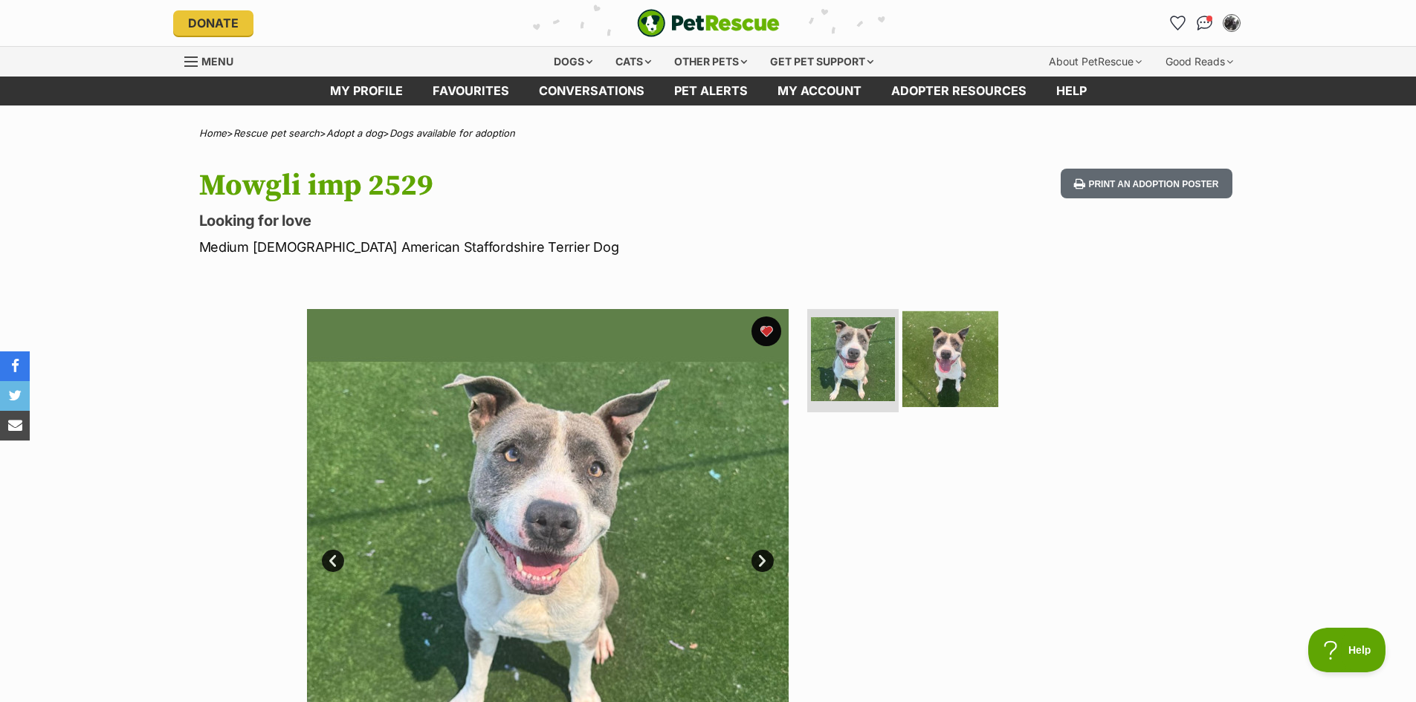
click at [945, 363] on img at bounding box center [950, 359] width 96 height 96
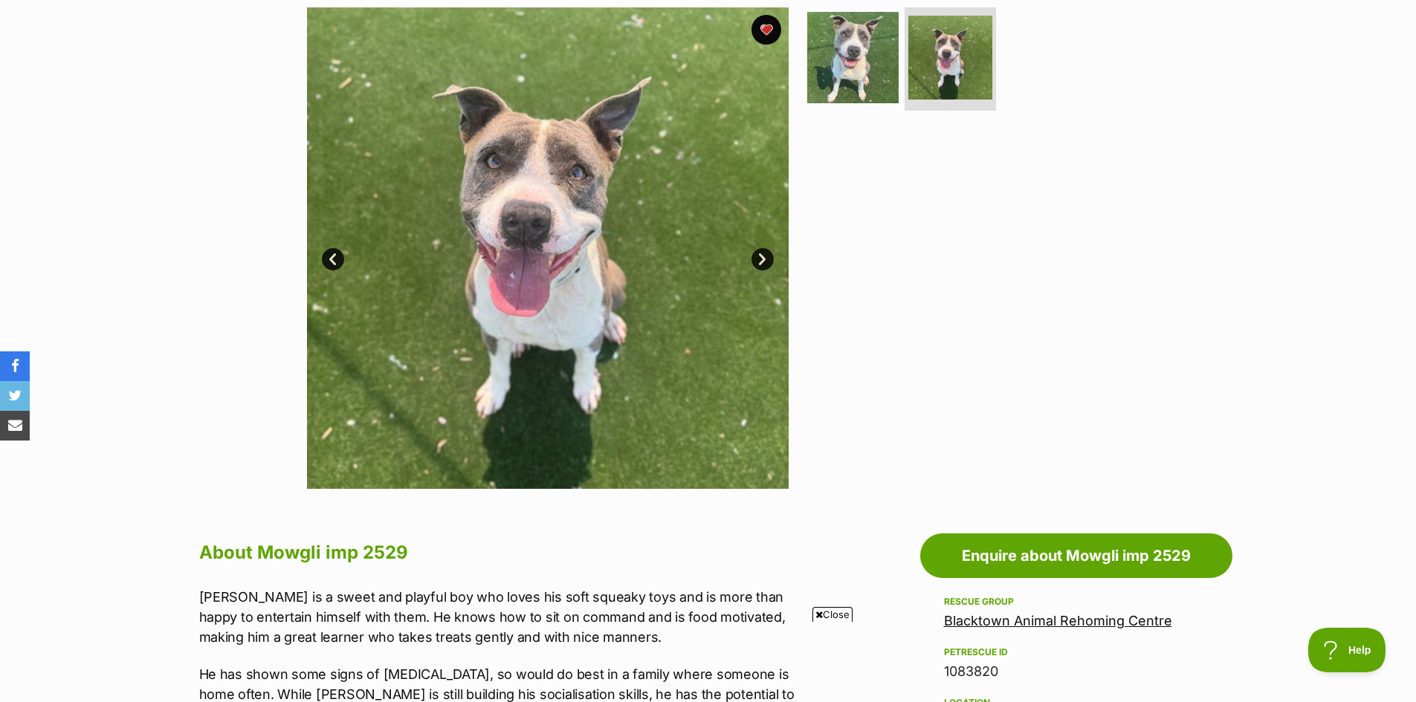
scroll to position [223, 0]
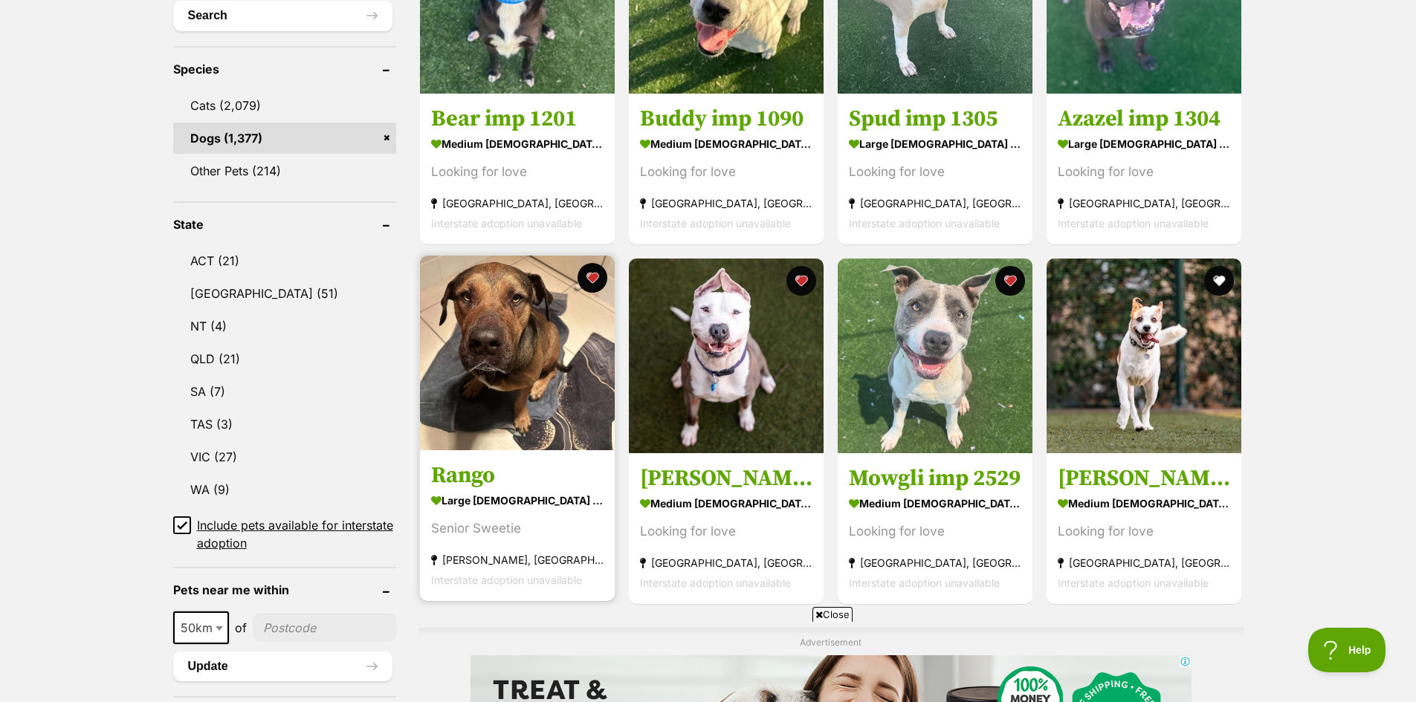
click at [503, 366] on img at bounding box center [517, 353] width 195 height 195
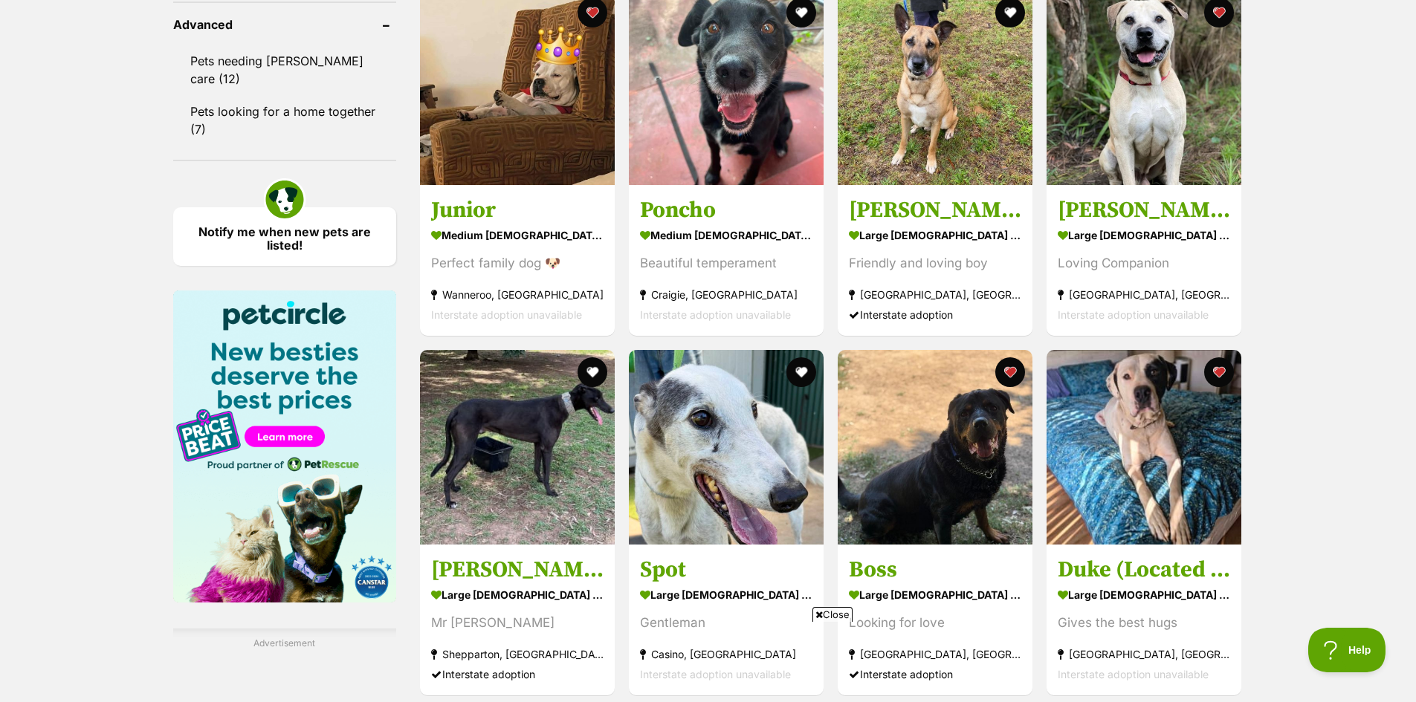
scroll to position [1999, 0]
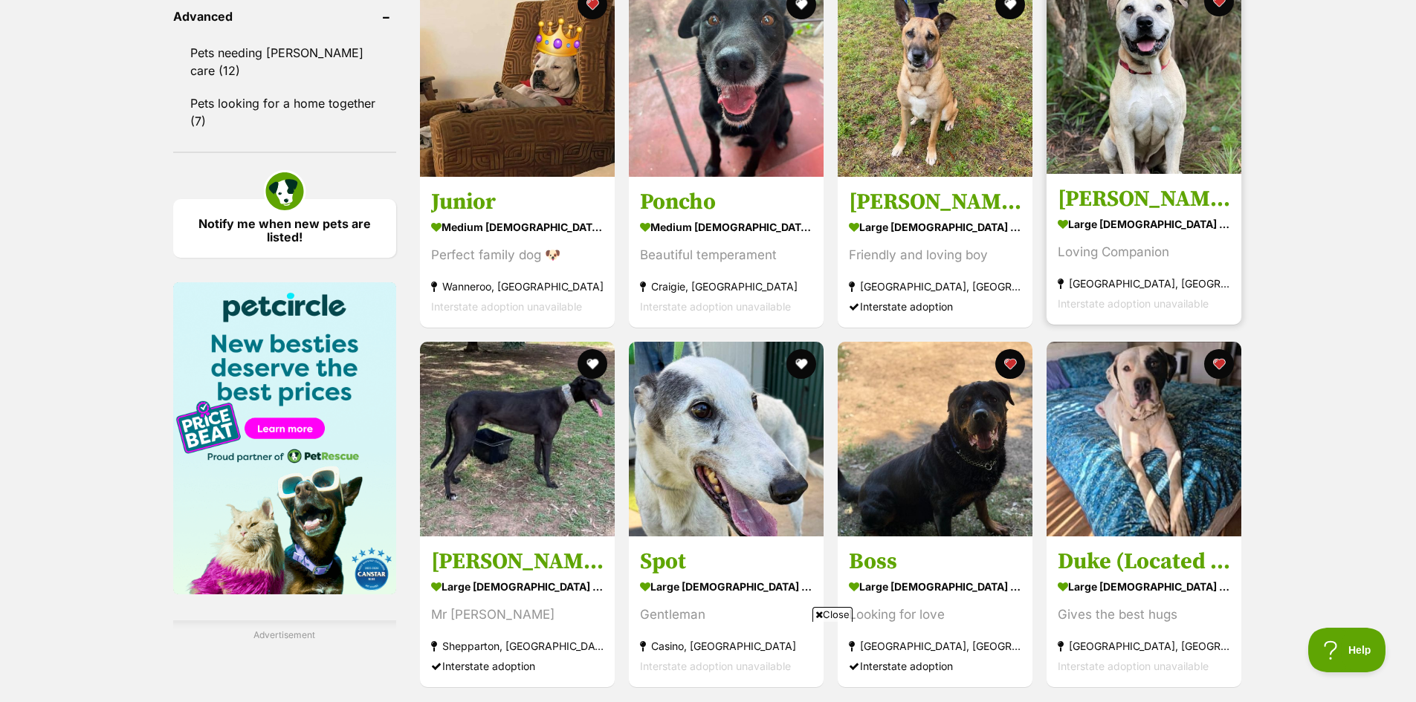
click at [1121, 71] on img at bounding box center [1144, 76] width 195 height 195
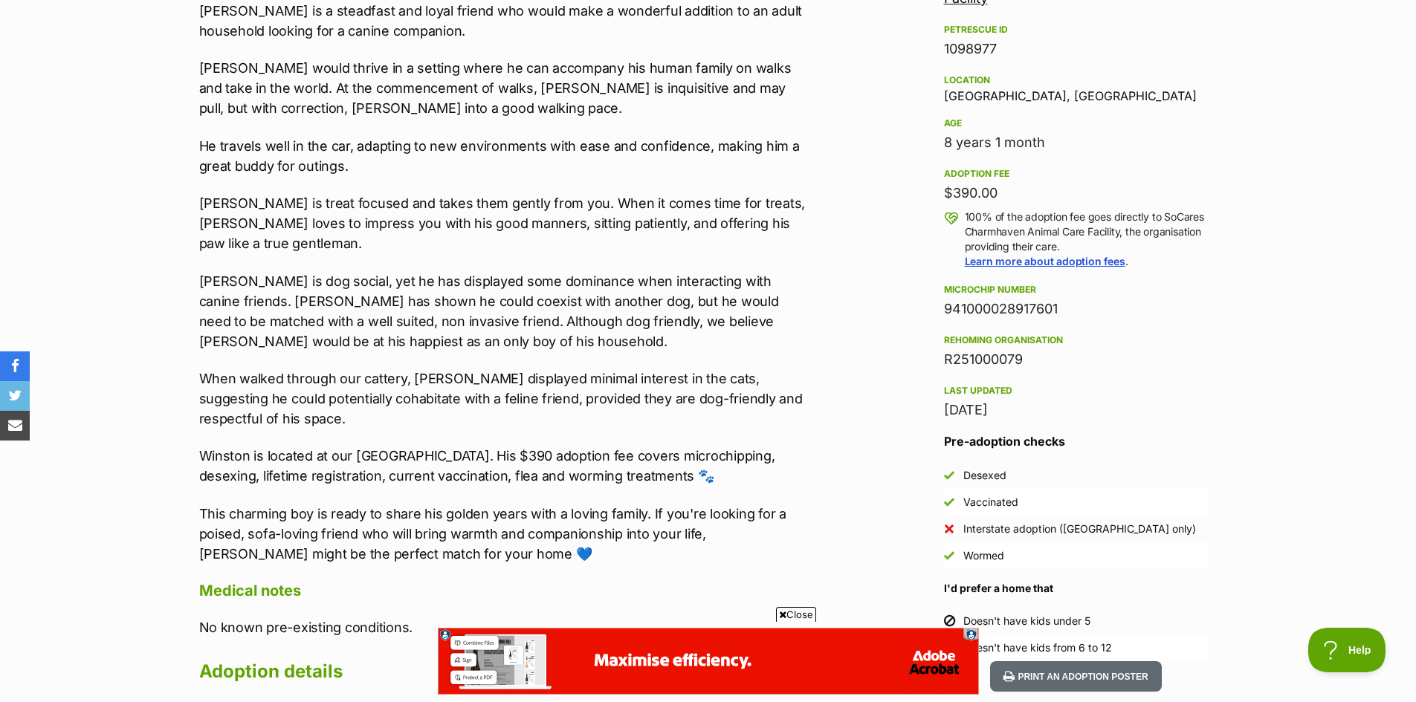
scroll to position [1041, 0]
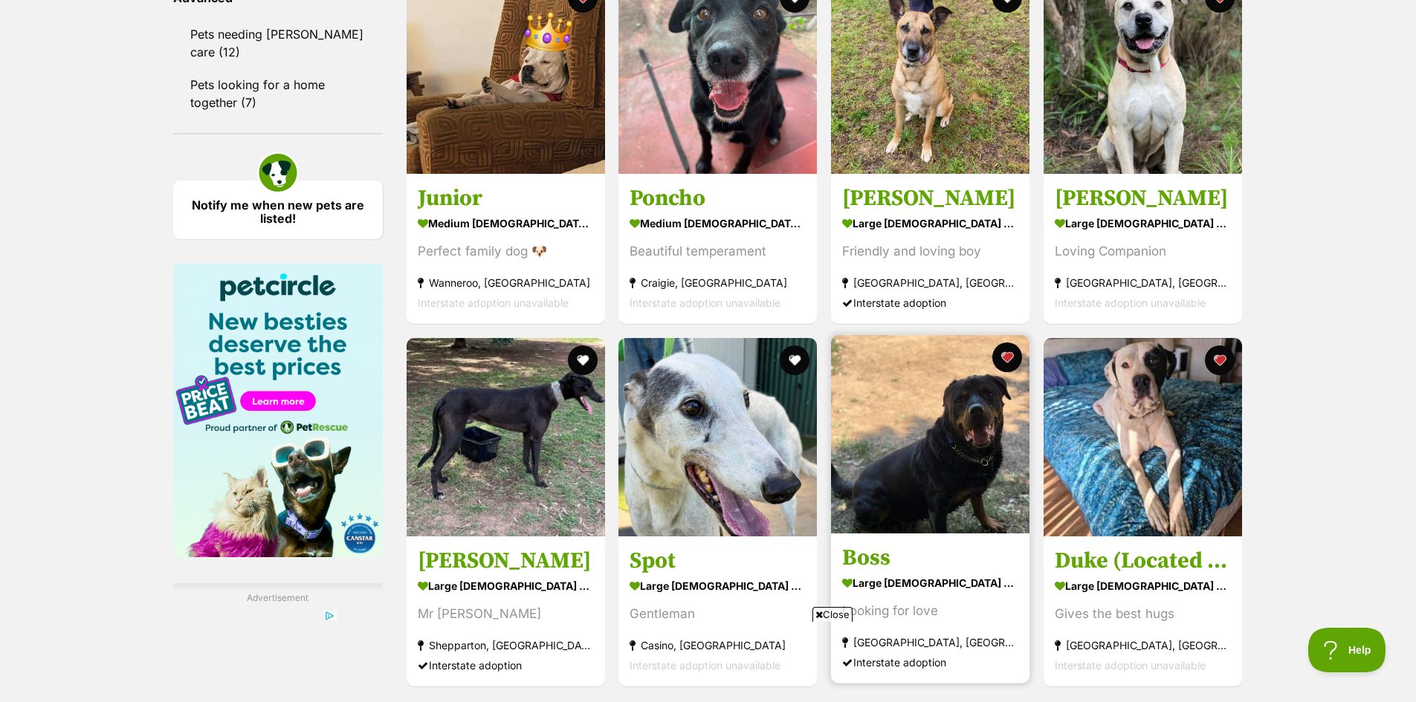
click at [934, 467] on img at bounding box center [930, 434] width 198 height 198
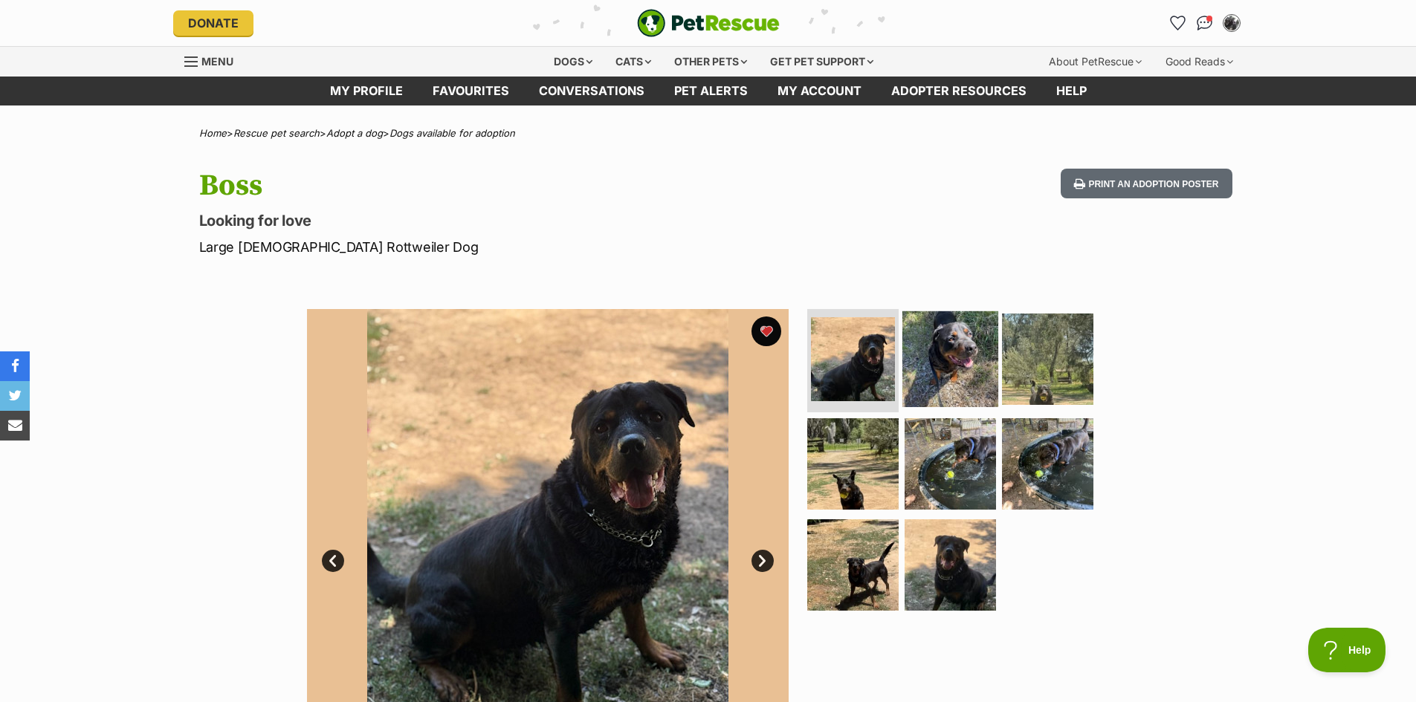
click at [958, 368] on img at bounding box center [950, 359] width 96 height 96
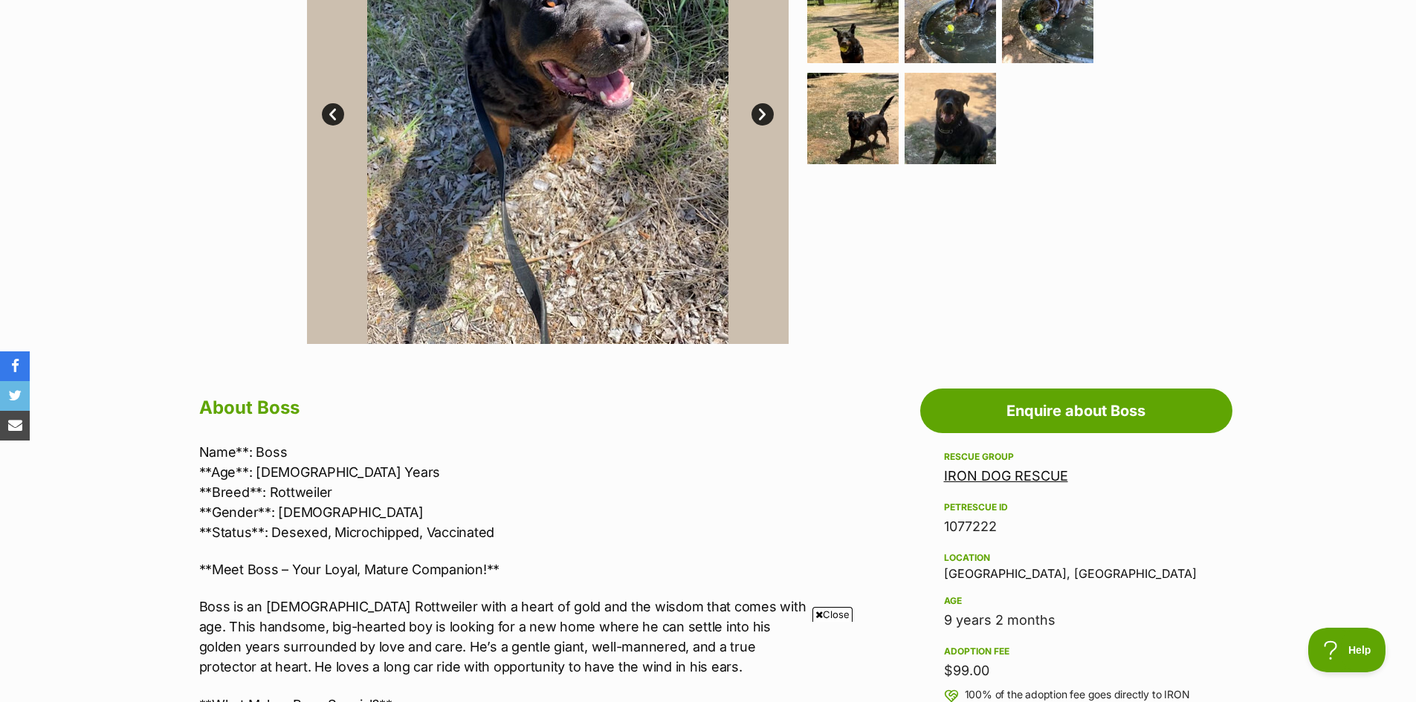
scroll to position [595, 0]
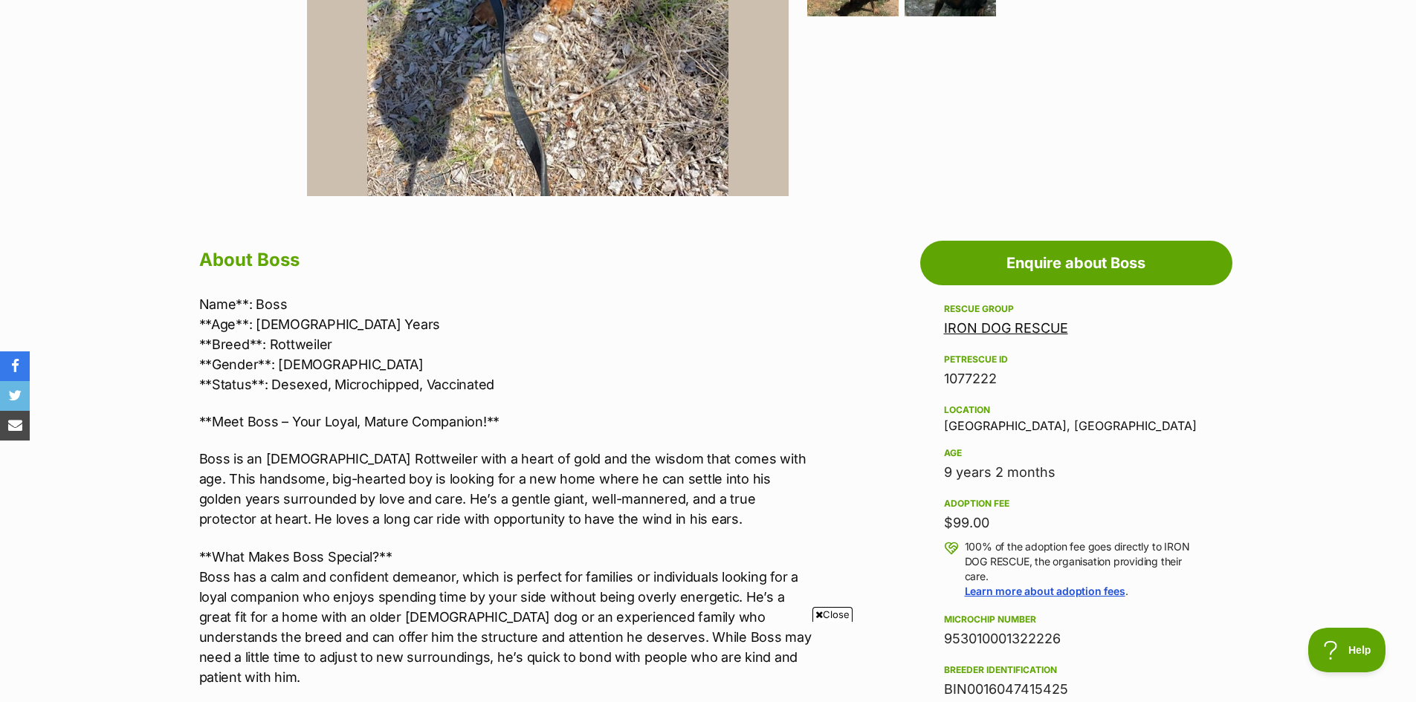
click at [1050, 326] on link "IRON DOG RESCUE" at bounding box center [1006, 328] width 124 height 16
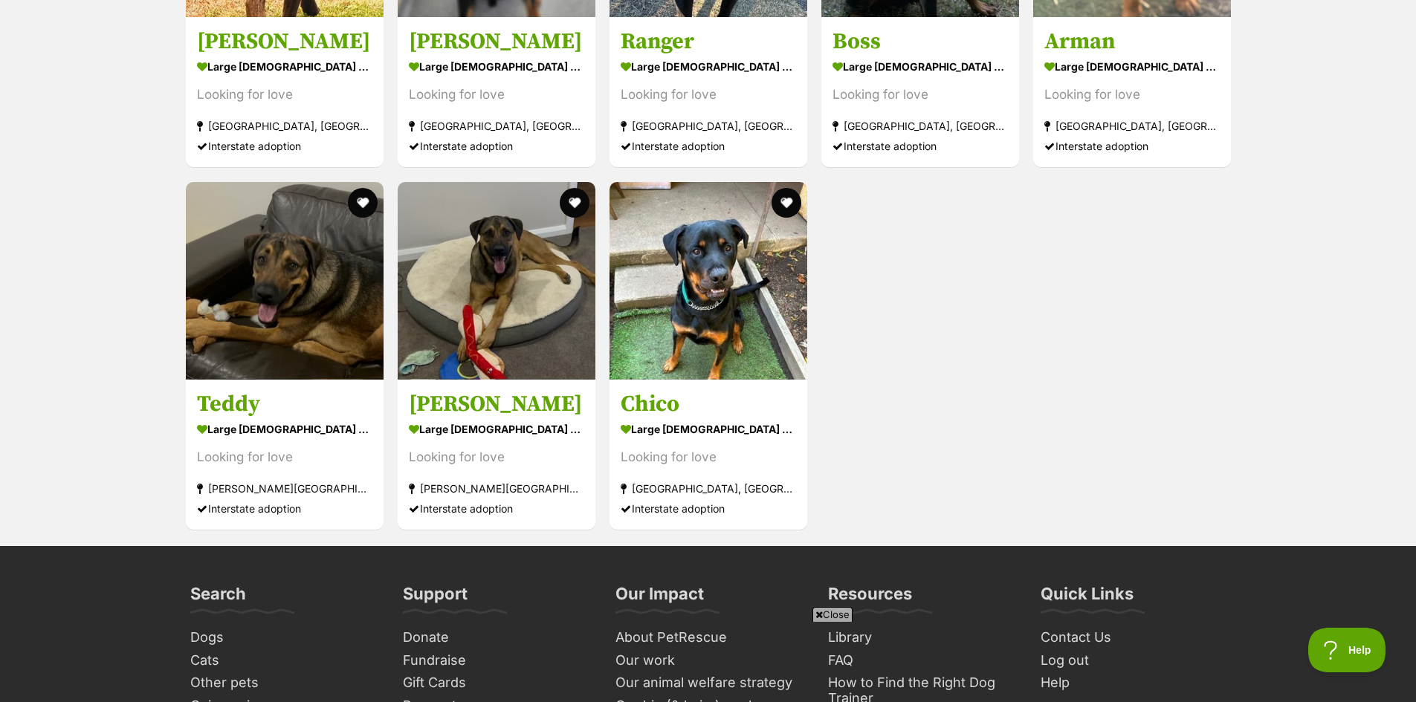
scroll to position [2379, 0]
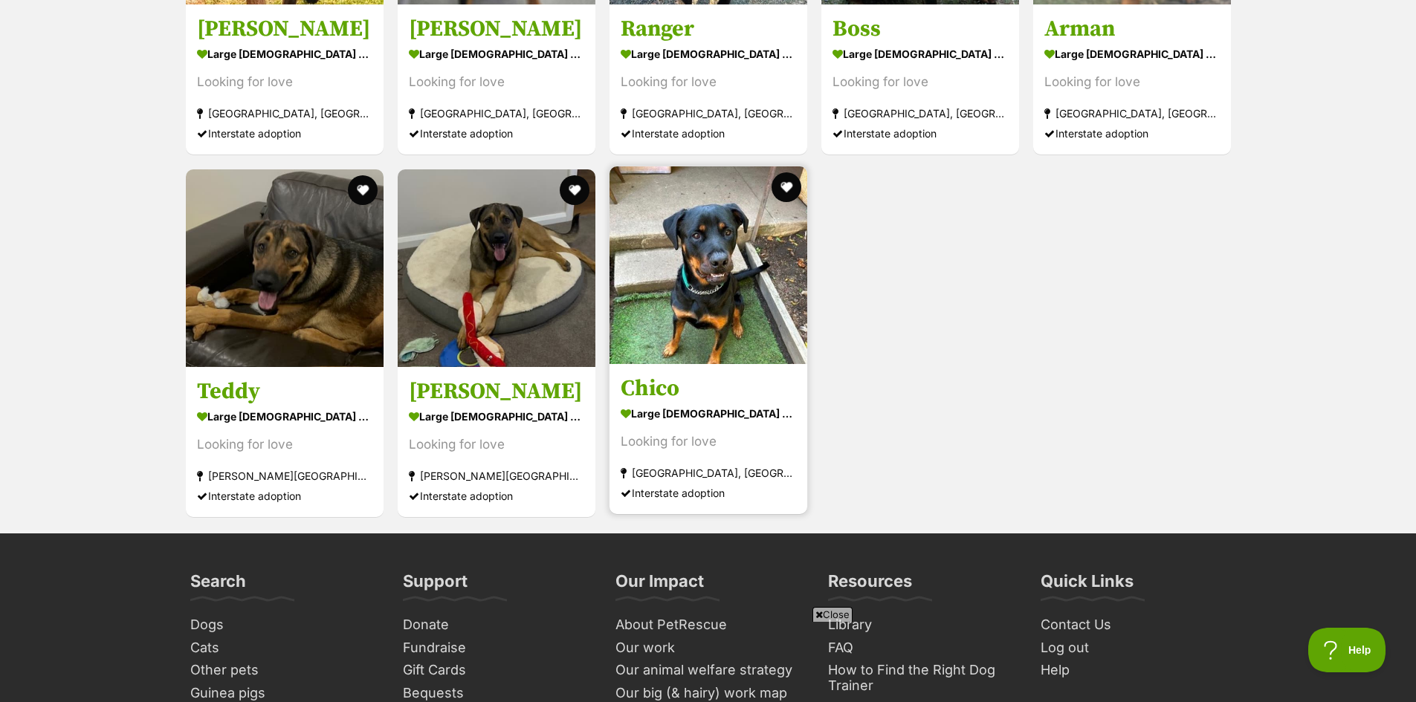
click at [702, 299] on img at bounding box center [709, 266] width 198 height 198
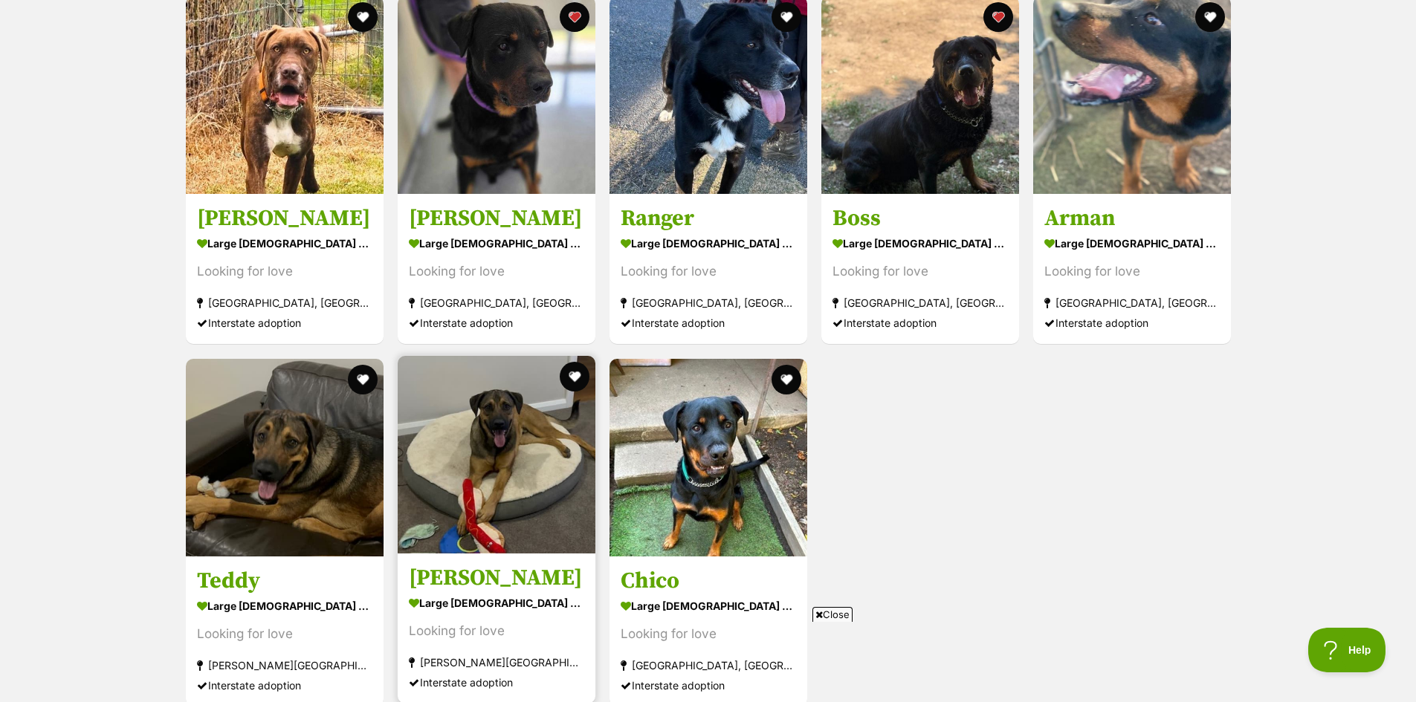
scroll to position [2156, 0]
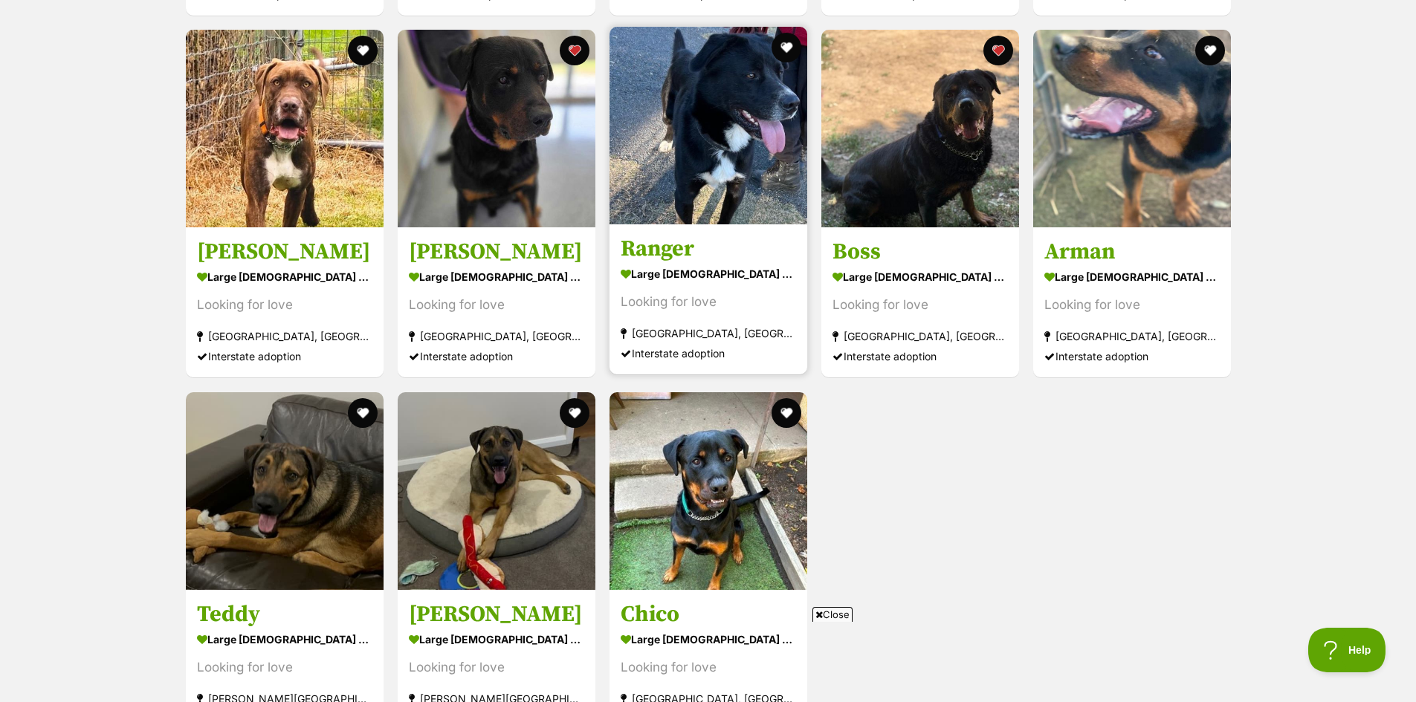
click at [712, 155] on img at bounding box center [709, 126] width 198 height 198
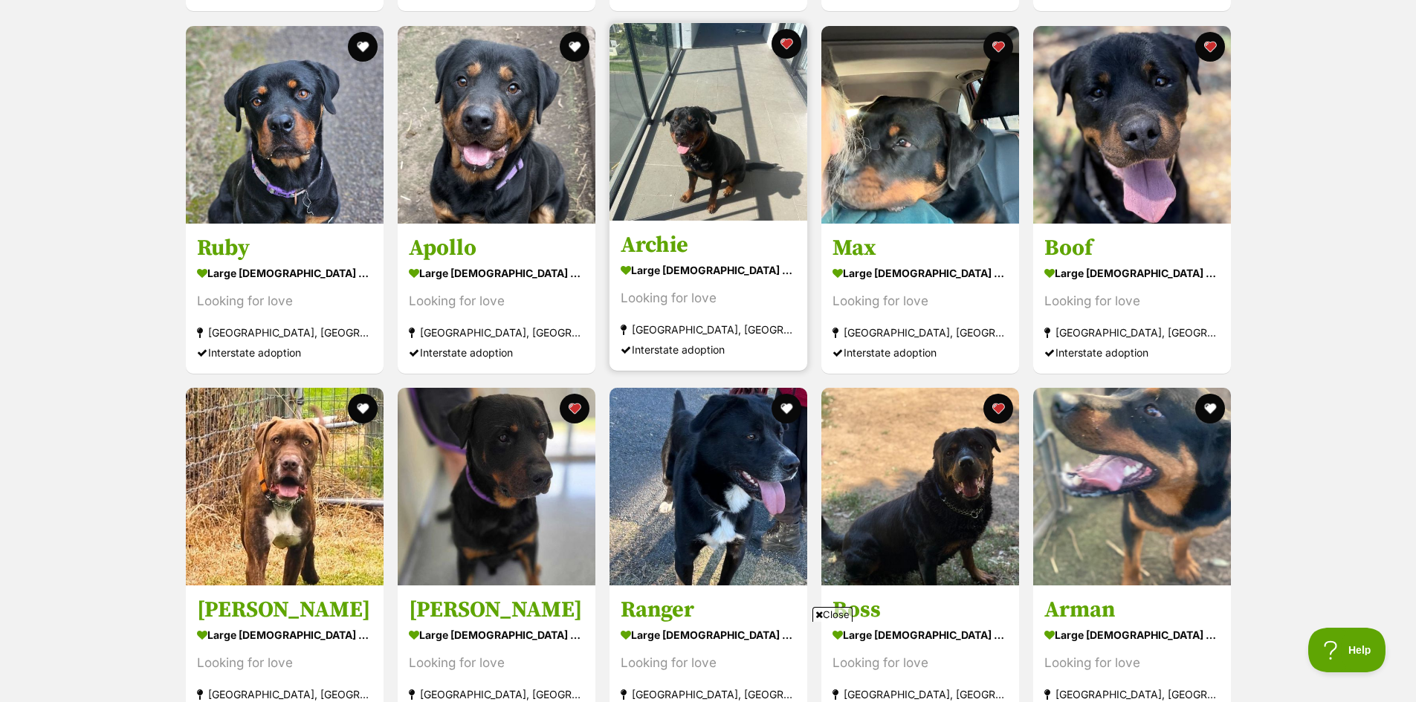
scroll to position [1710, 0]
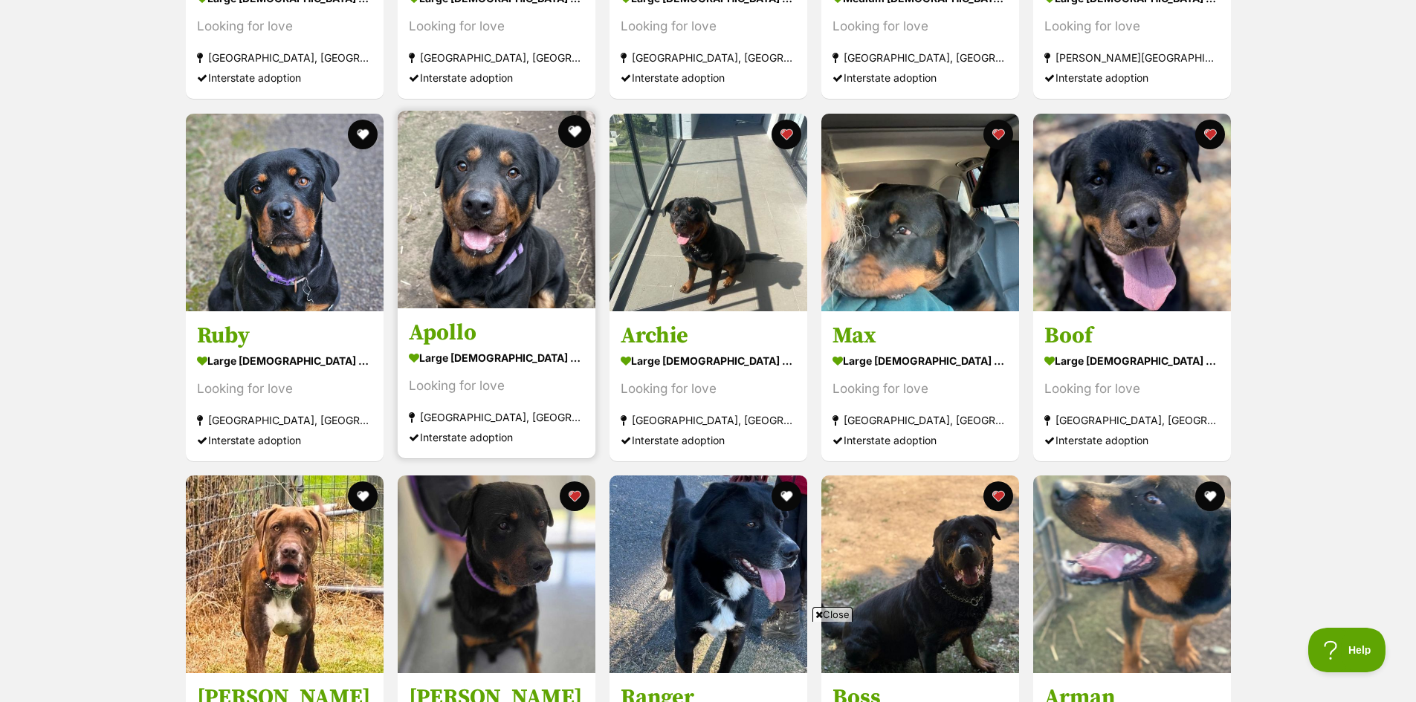
click at [578, 126] on button "favourite" at bounding box center [574, 131] width 33 height 33
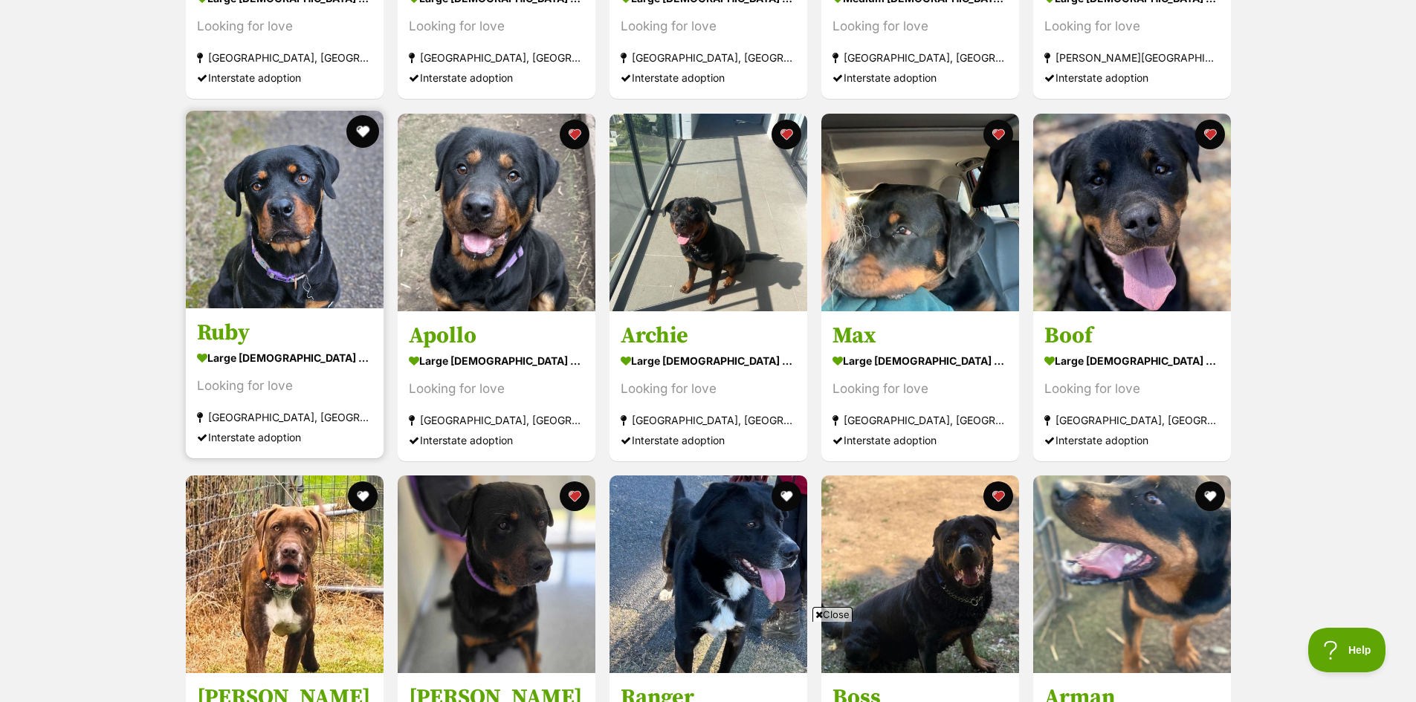
click at [361, 129] on button "favourite" at bounding box center [362, 131] width 33 height 33
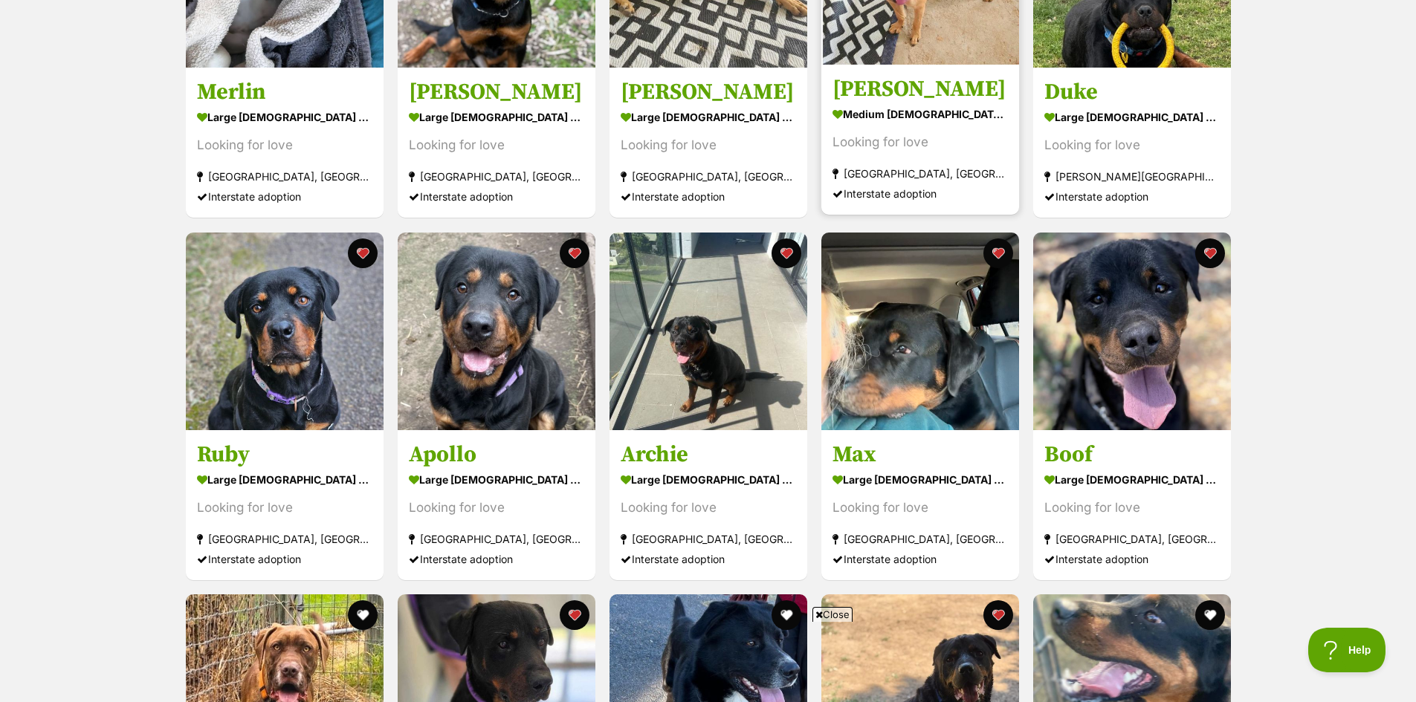
scroll to position [1264, 0]
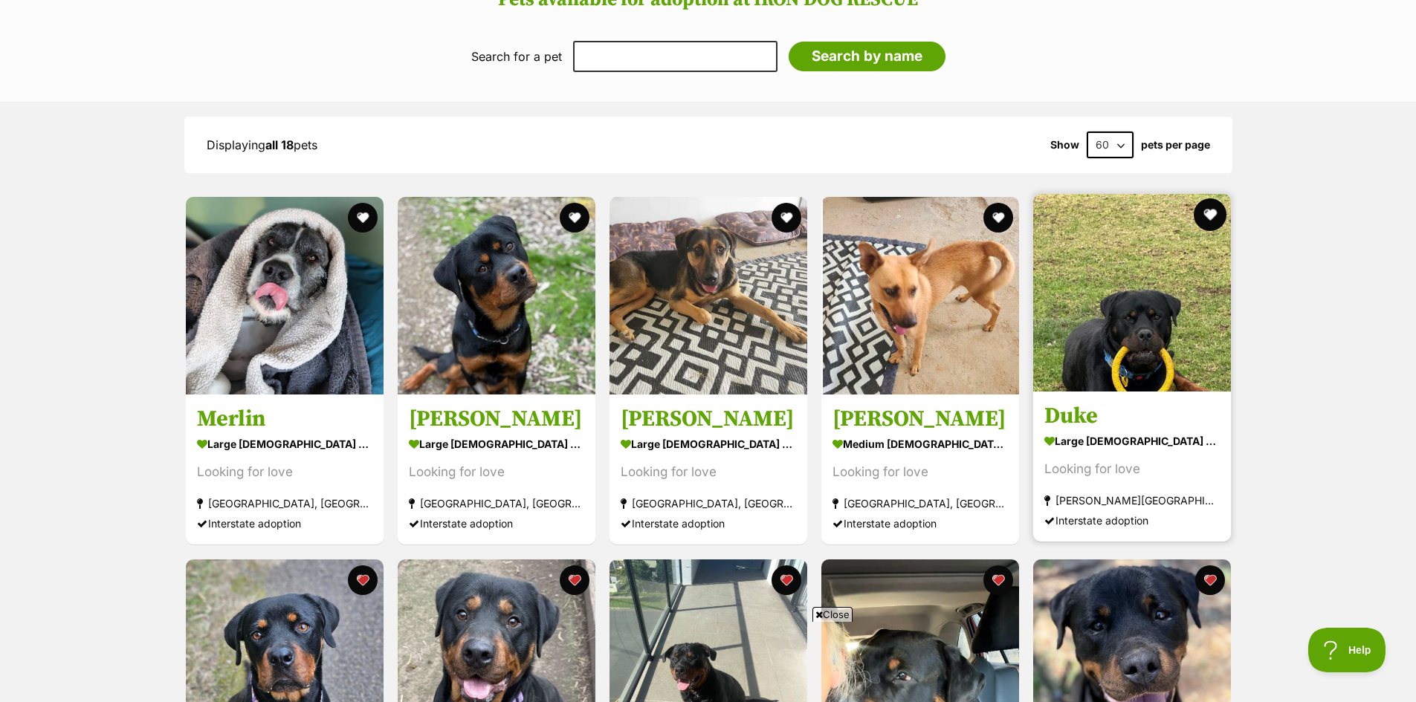
click at [1209, 216] on button "favourite" at bounding box center [1210, 214] width 33 height 33
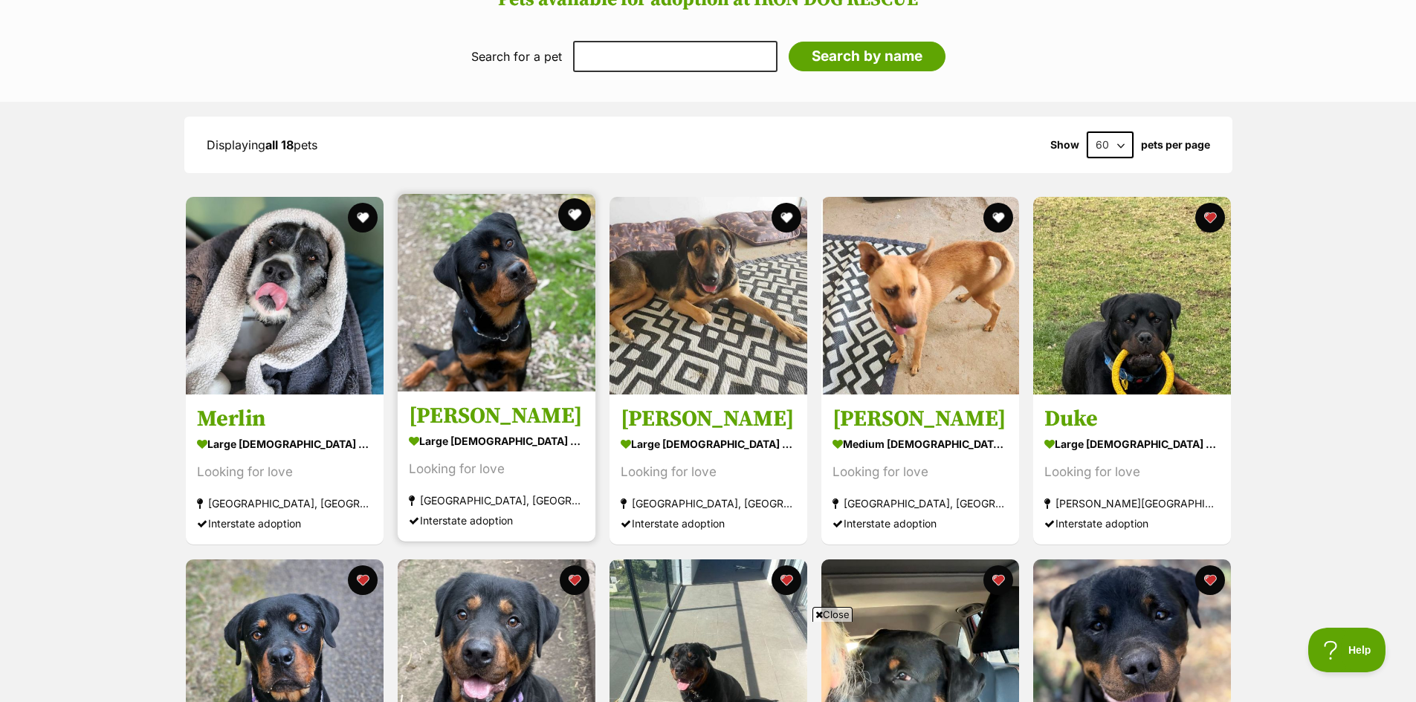
click at [577, 214] on button "favourite" at bounding box center [574, 214] width 33 height 33
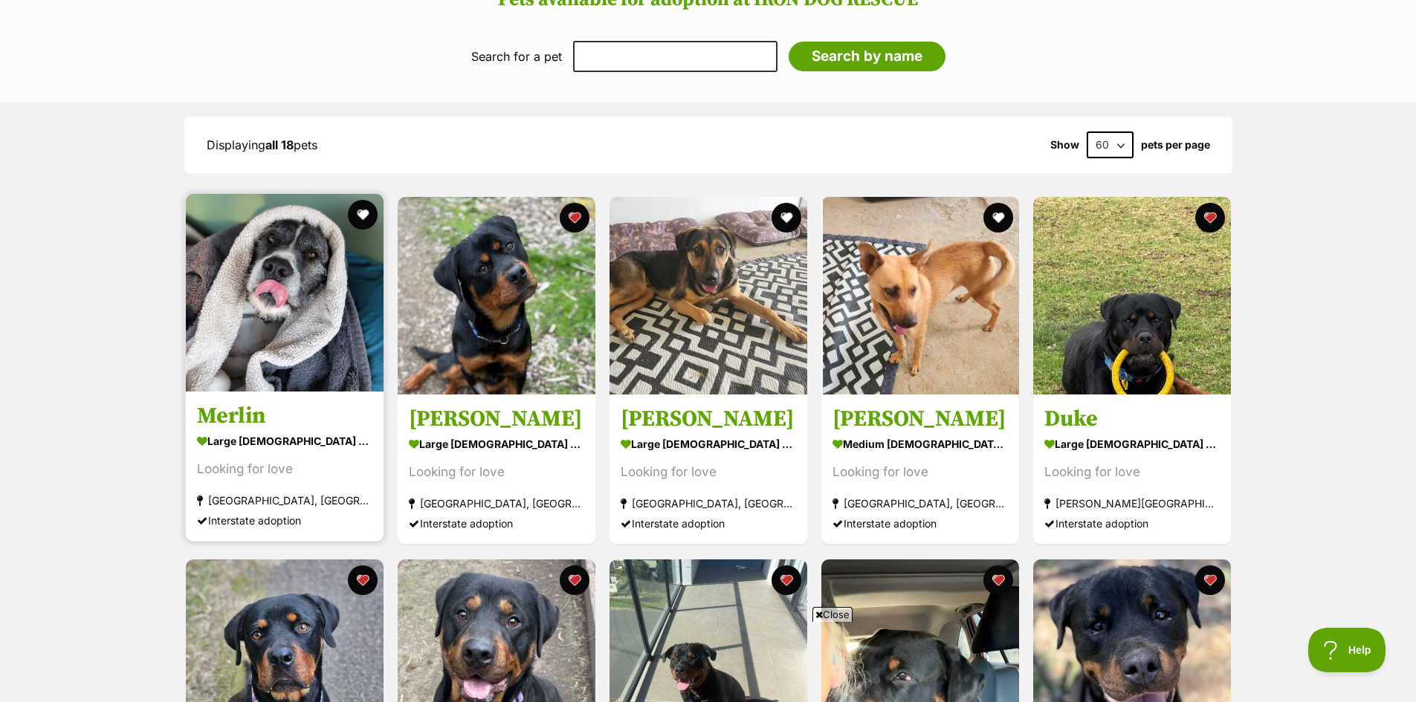
click at [307, 314] on img at bounding box center [285, 293] width 198 height 198
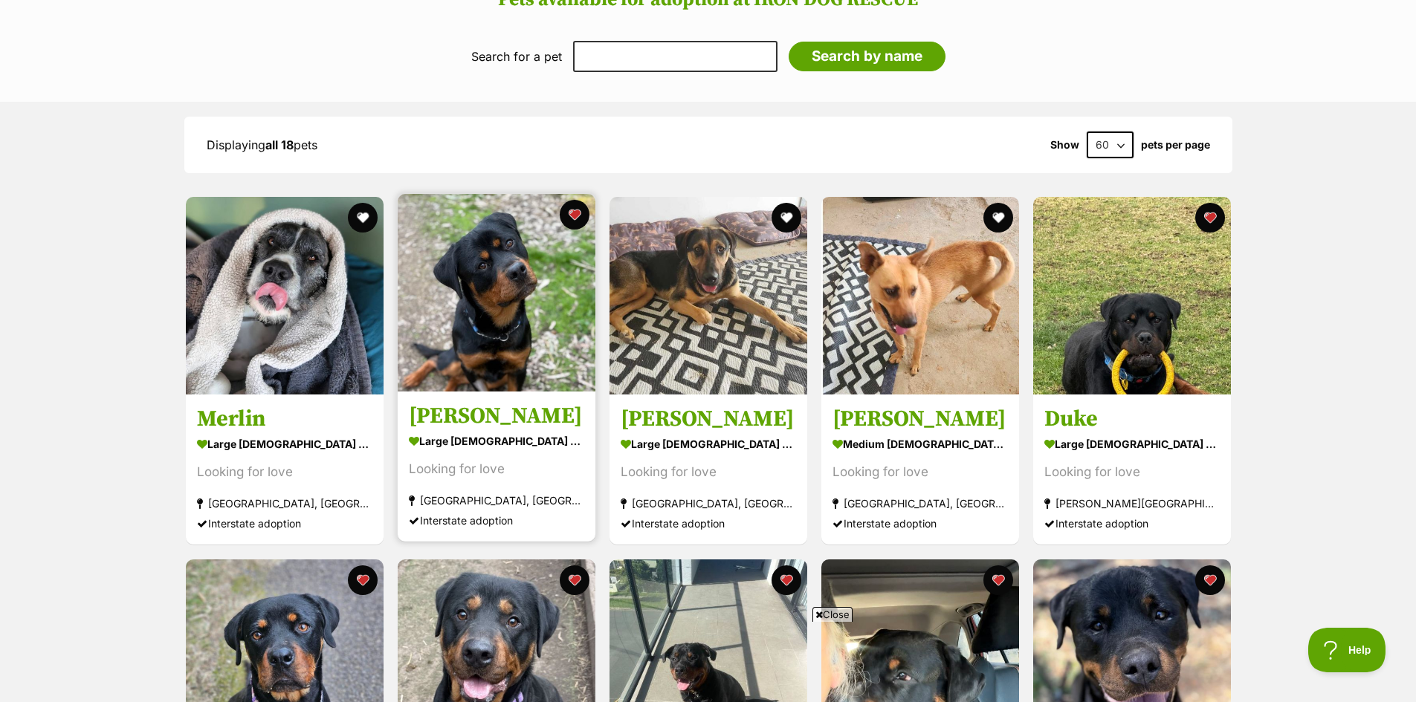
click at [517, 306] on img at bounding box center [497, 293] width 198 height 198
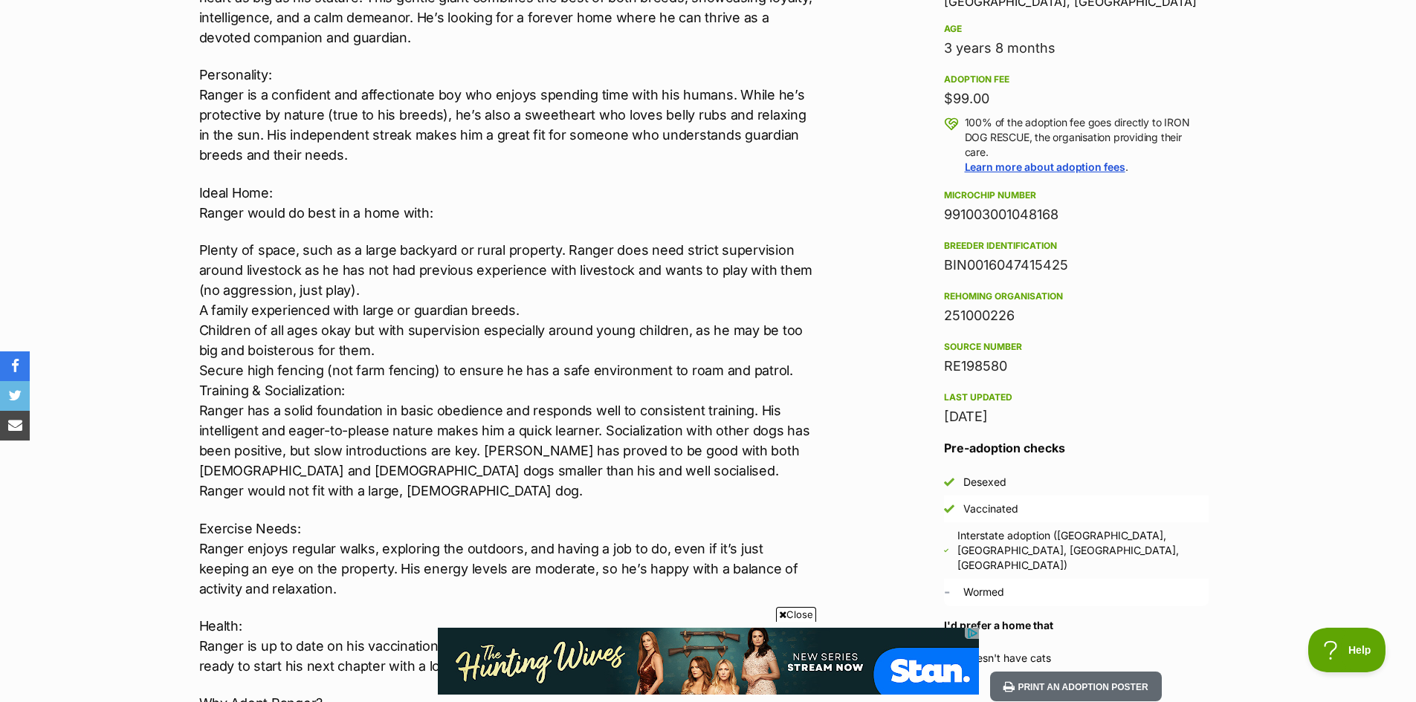
scroll to position [1041, 0]
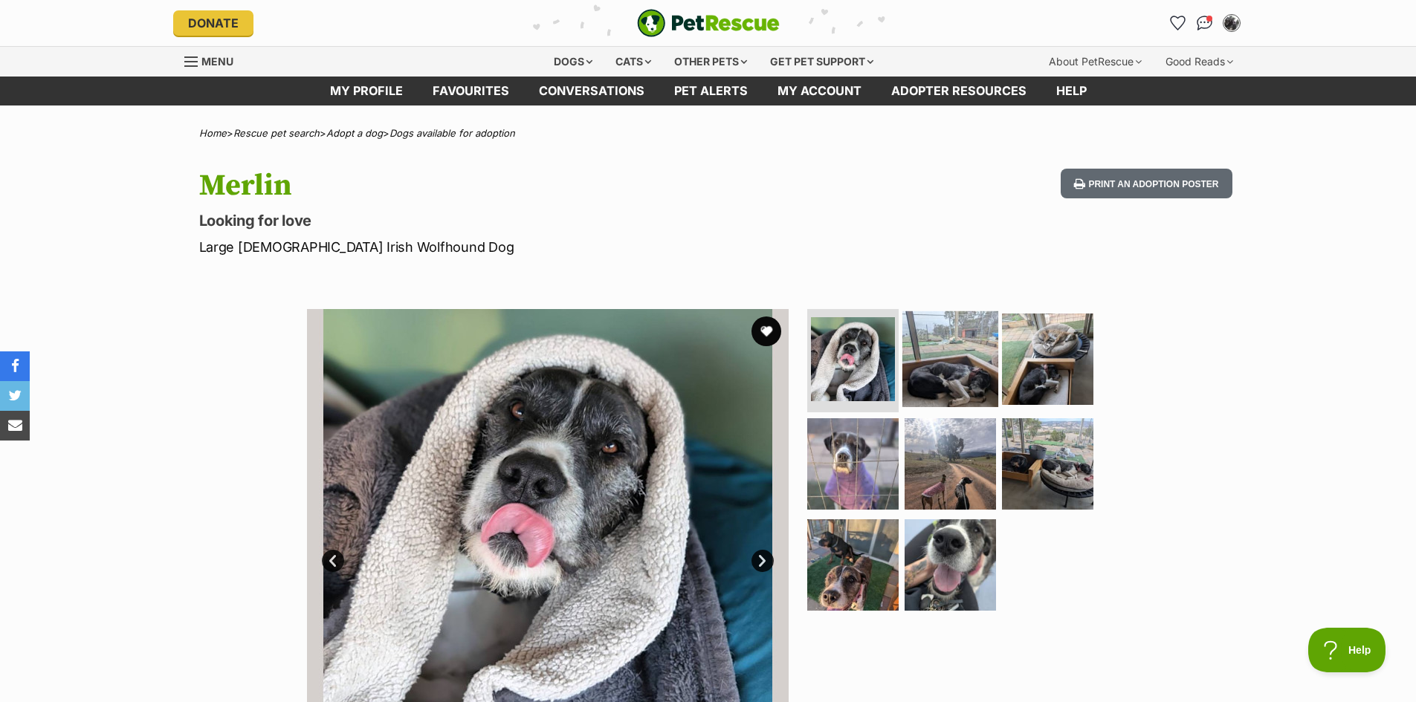
click at [954, 368] on img at bounding box center [950, 359] width 96 height 96
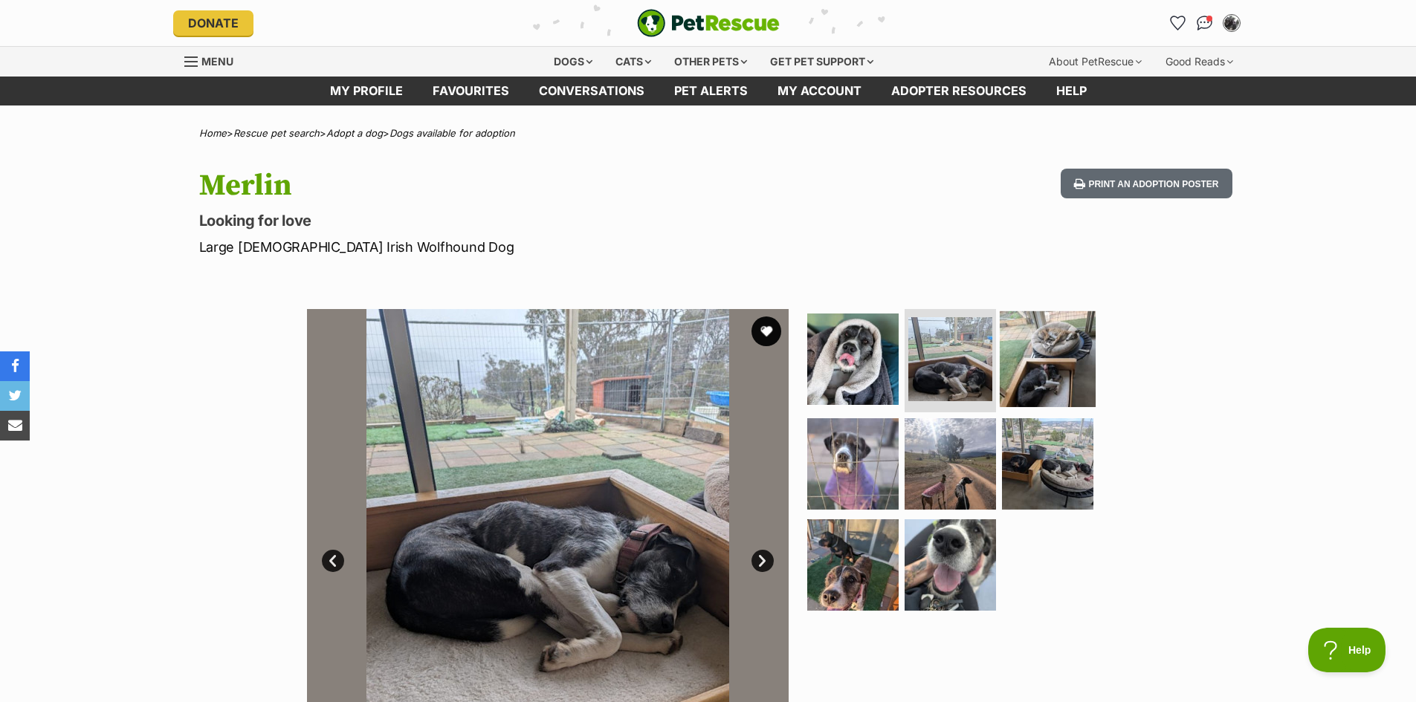
click at [1047, 361] on img at bounding box center [1048, 359] width 96 height 96
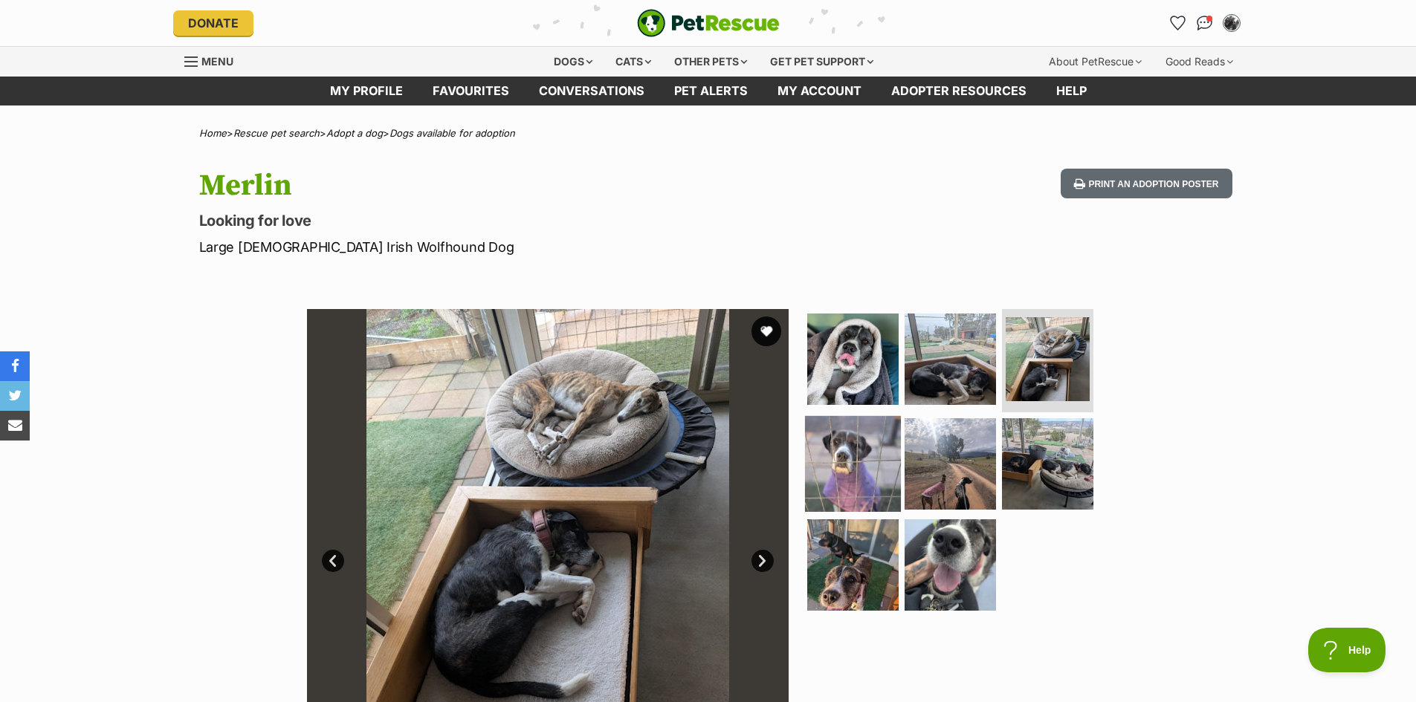
click at [838, 458] on img at bounding box center [853, 464] width 96 height 96
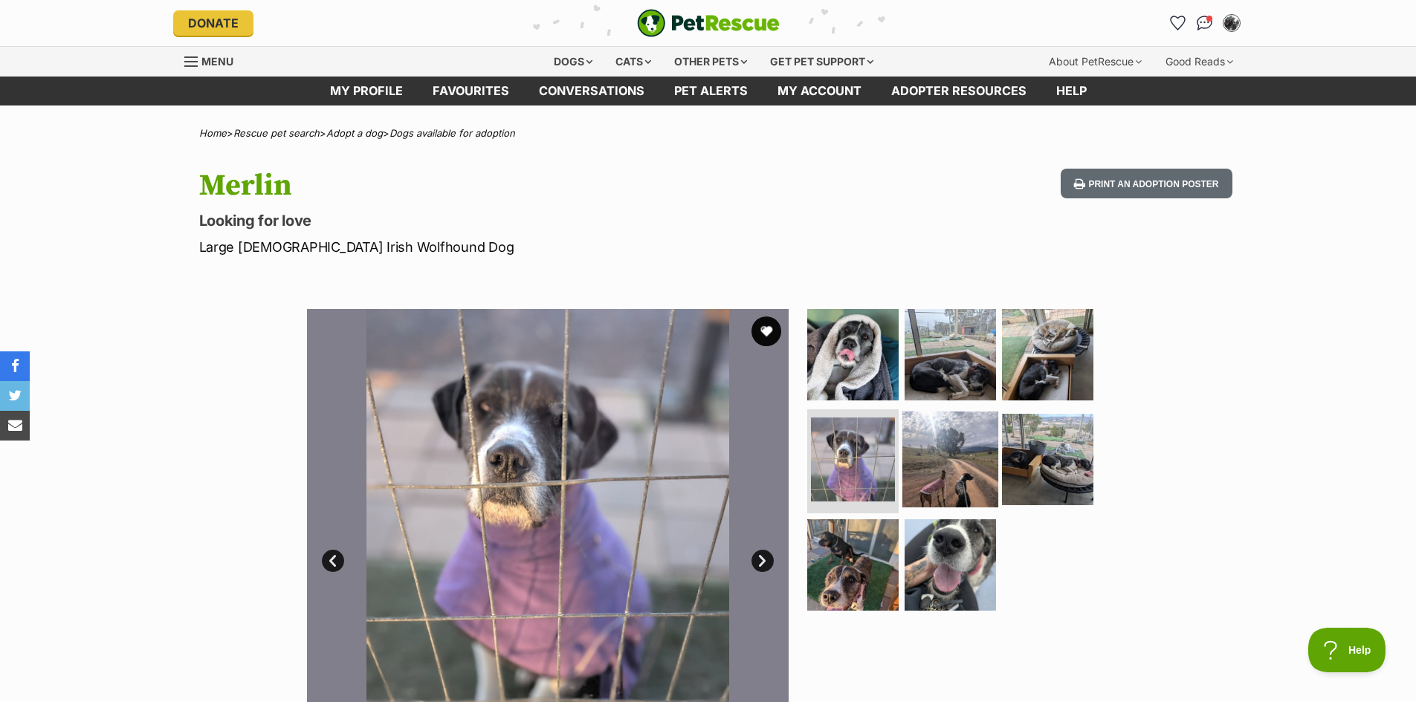
click at [951, 475] on img at bounding box center [950, 460] width 96 height 96
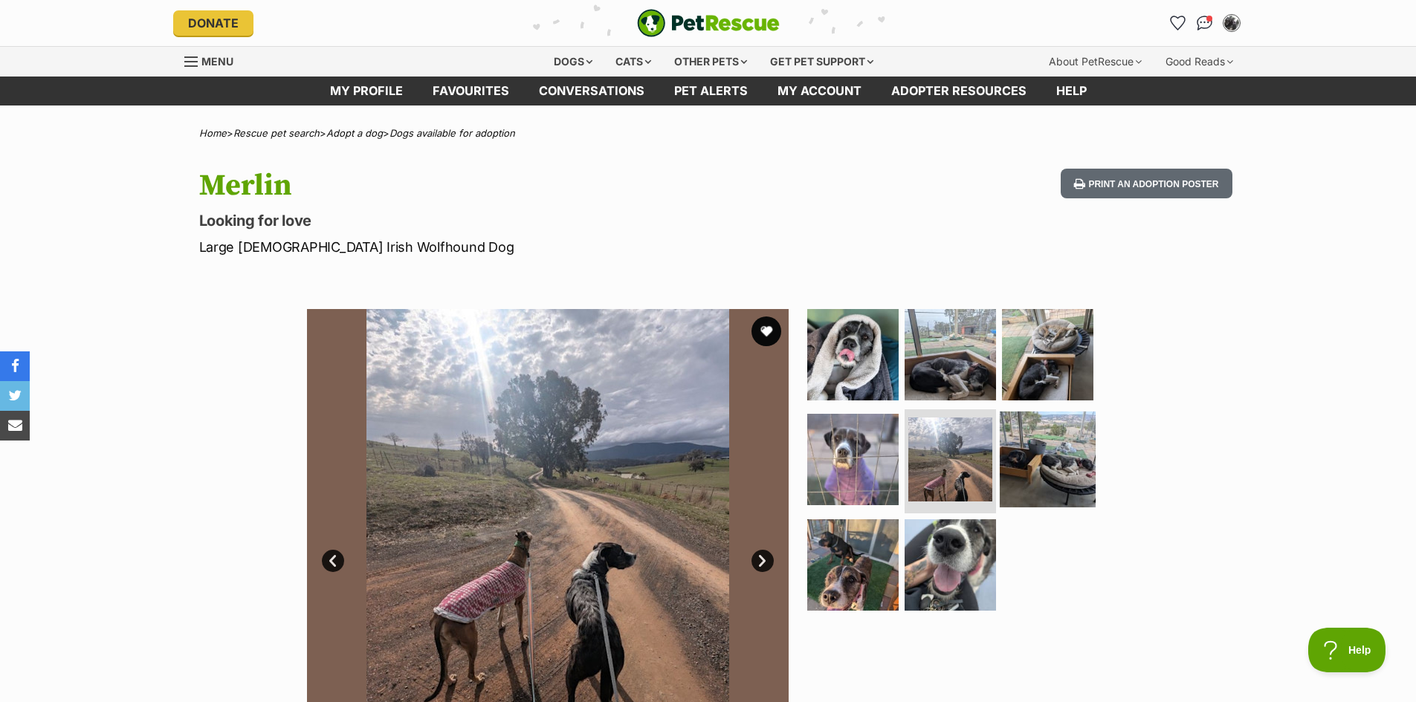
click at [1071, 447] on img at bounding box center [1048, 460] width 96 height 96
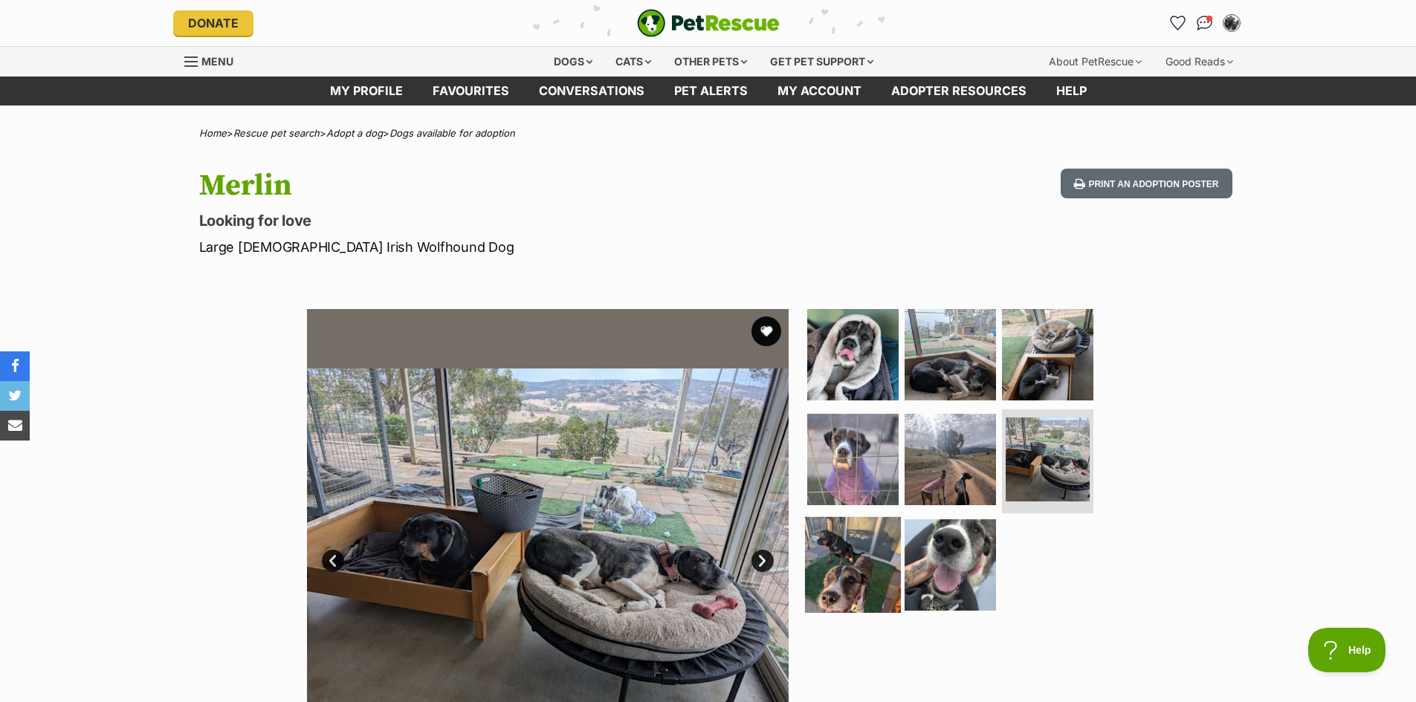
click at [856, 554] on img at bounding box center [853, 565] width 96 height 96
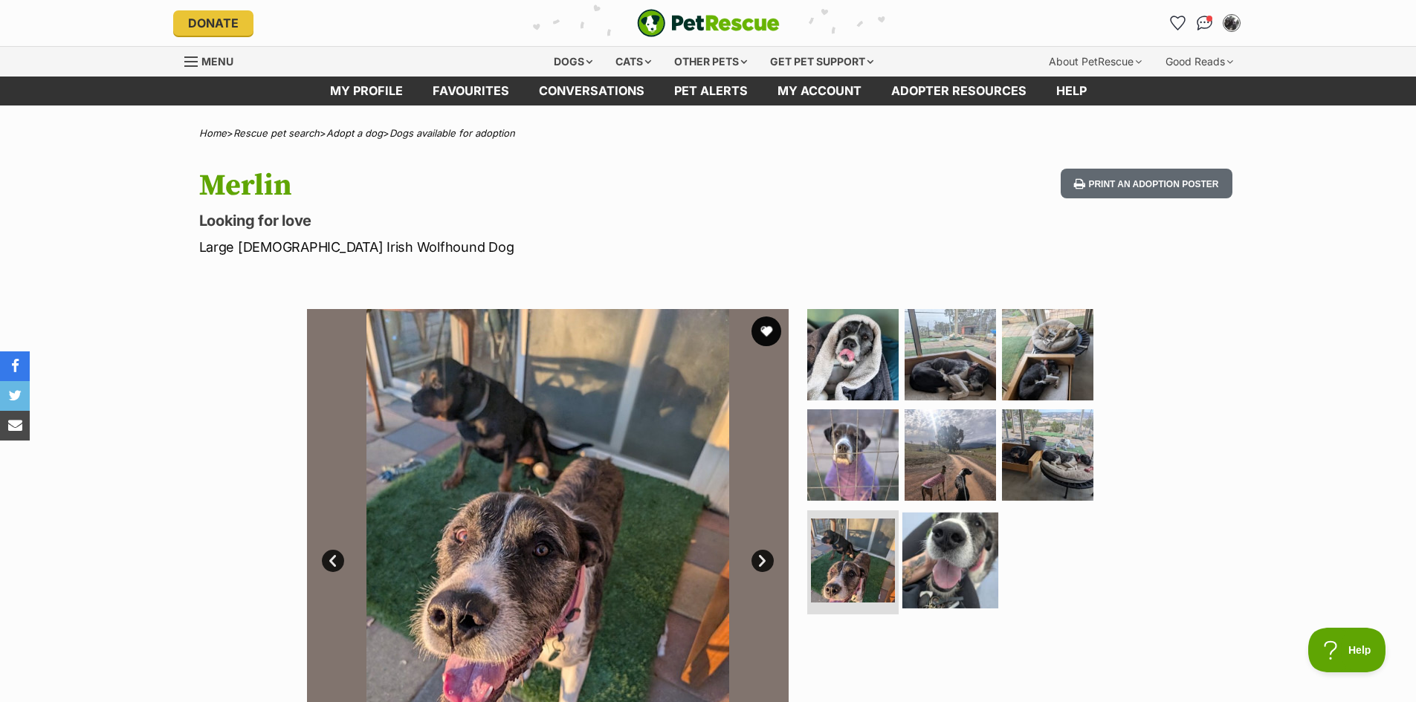
click at [974, 554] on img at bounding box center [950, 561] width 96 height 96
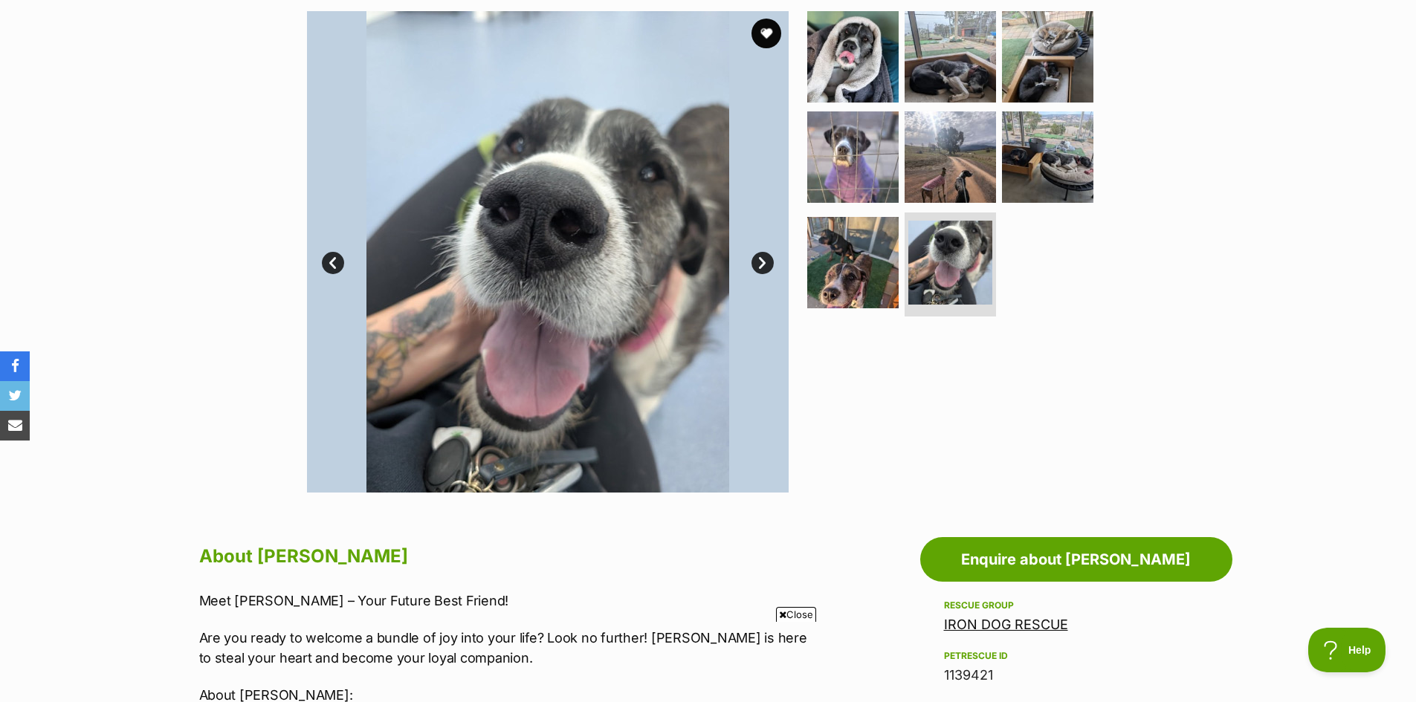
scroll to position [297, 0]
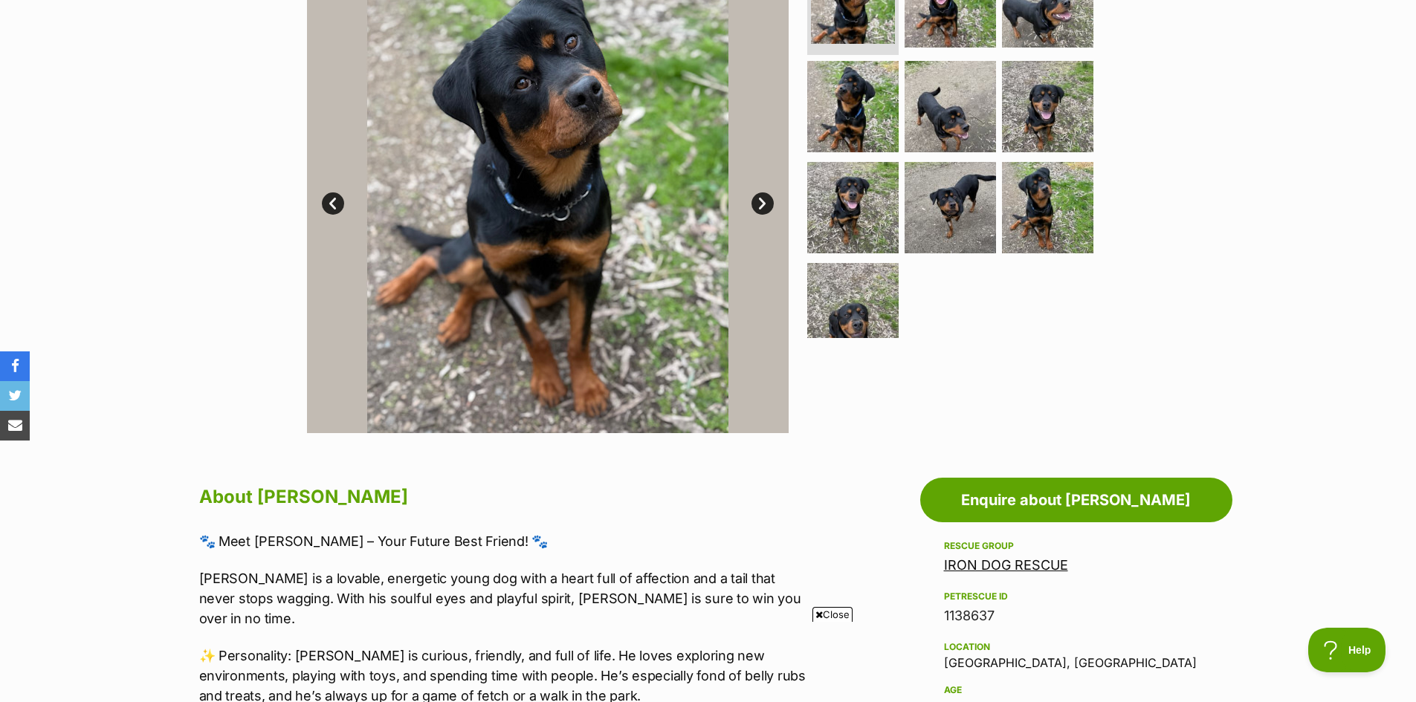
scroll to position [149, 0]
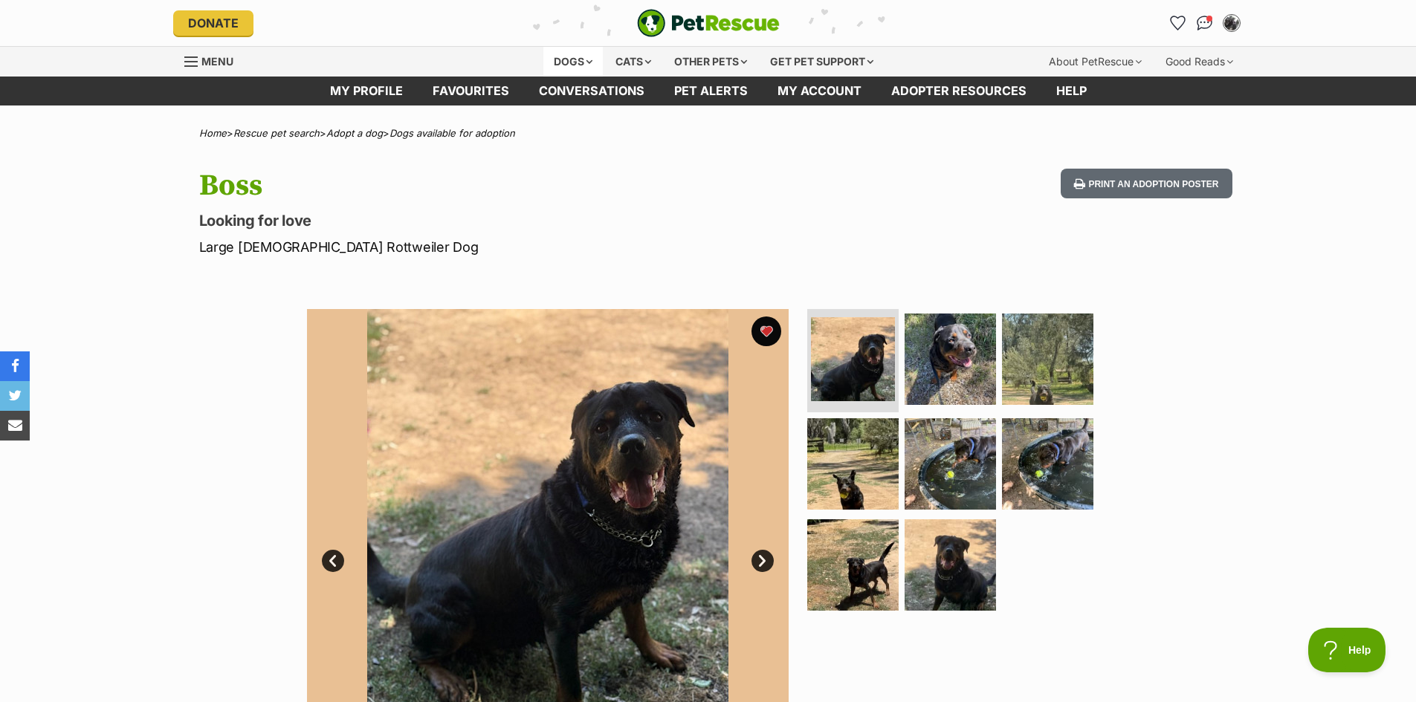
click at [560, 62] on div "Dogs" at bounding box center [572, 62] width 59 height 30
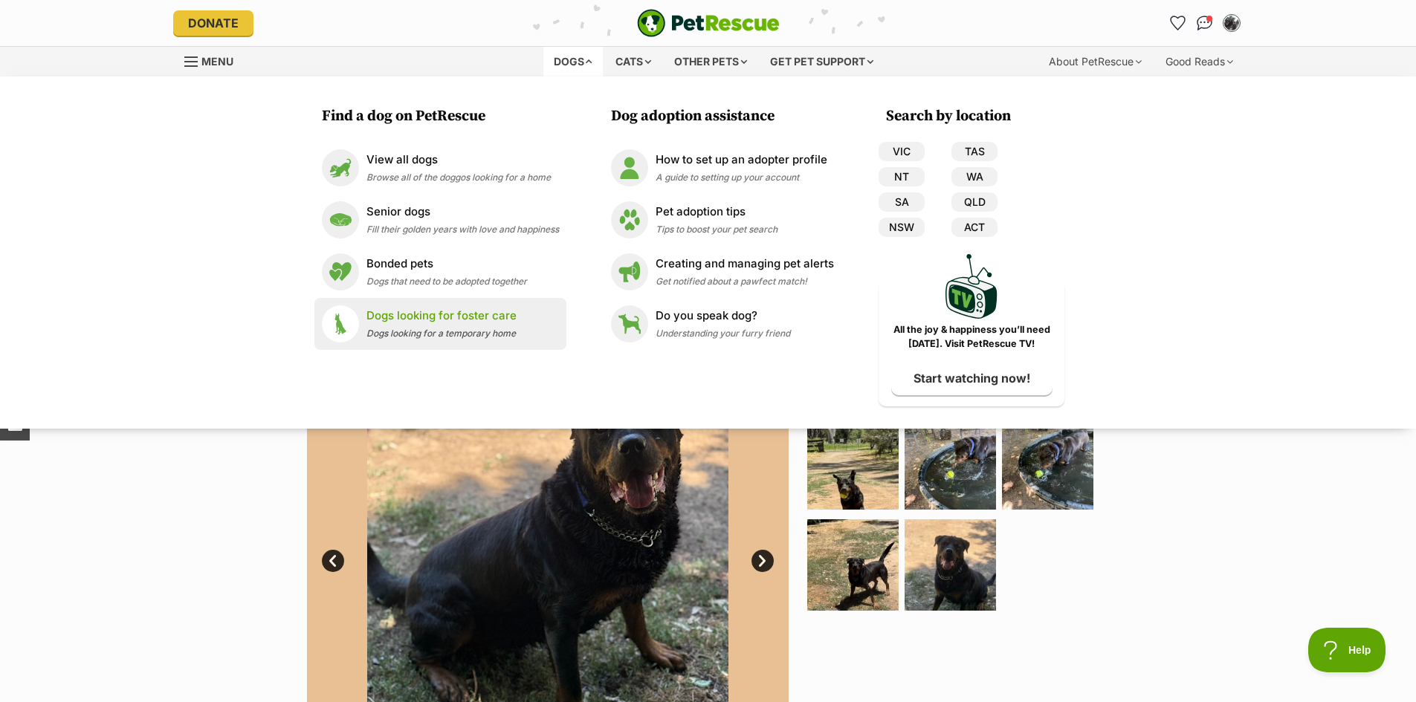
click at [458, 321] on p "Dogs looking for foster care" at bounding box center [441, 316] width 150 height 17
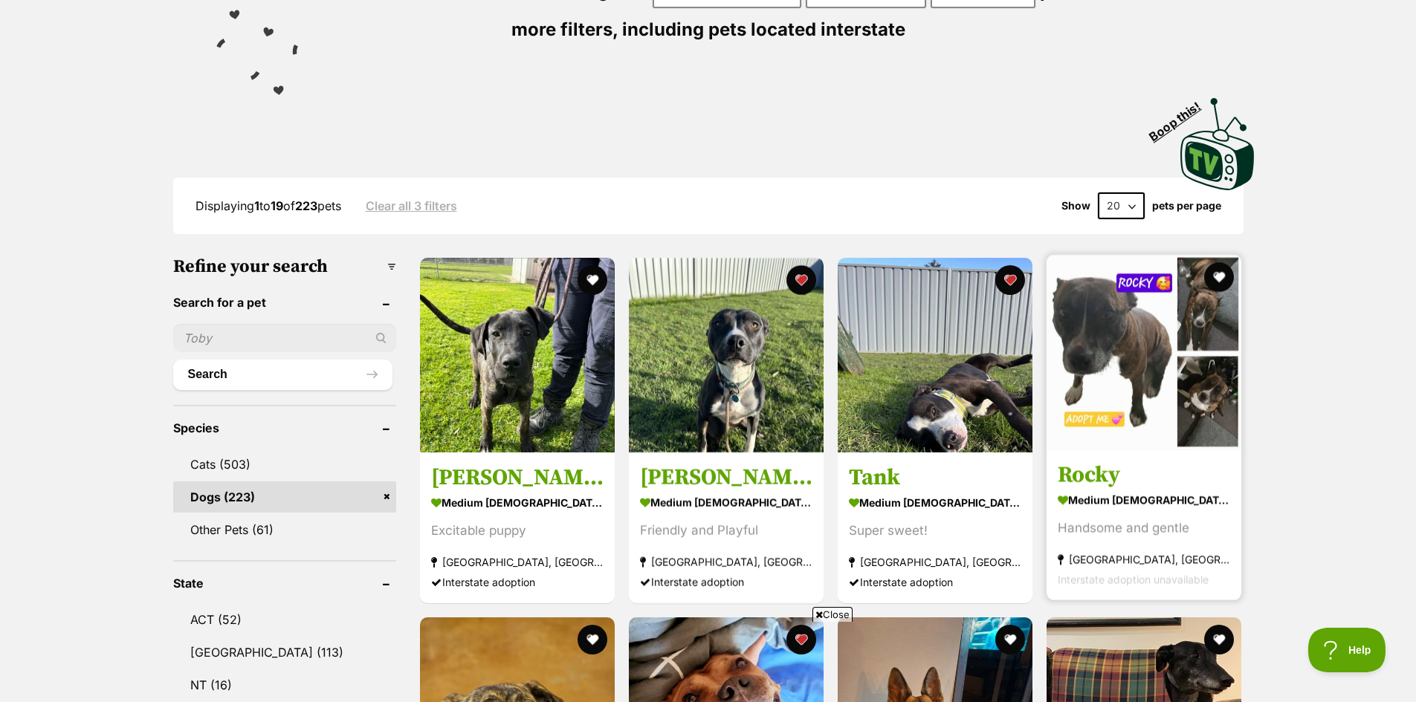
click at [1105, 341] on img at bounding box center [1144, 352] width 195 height 195
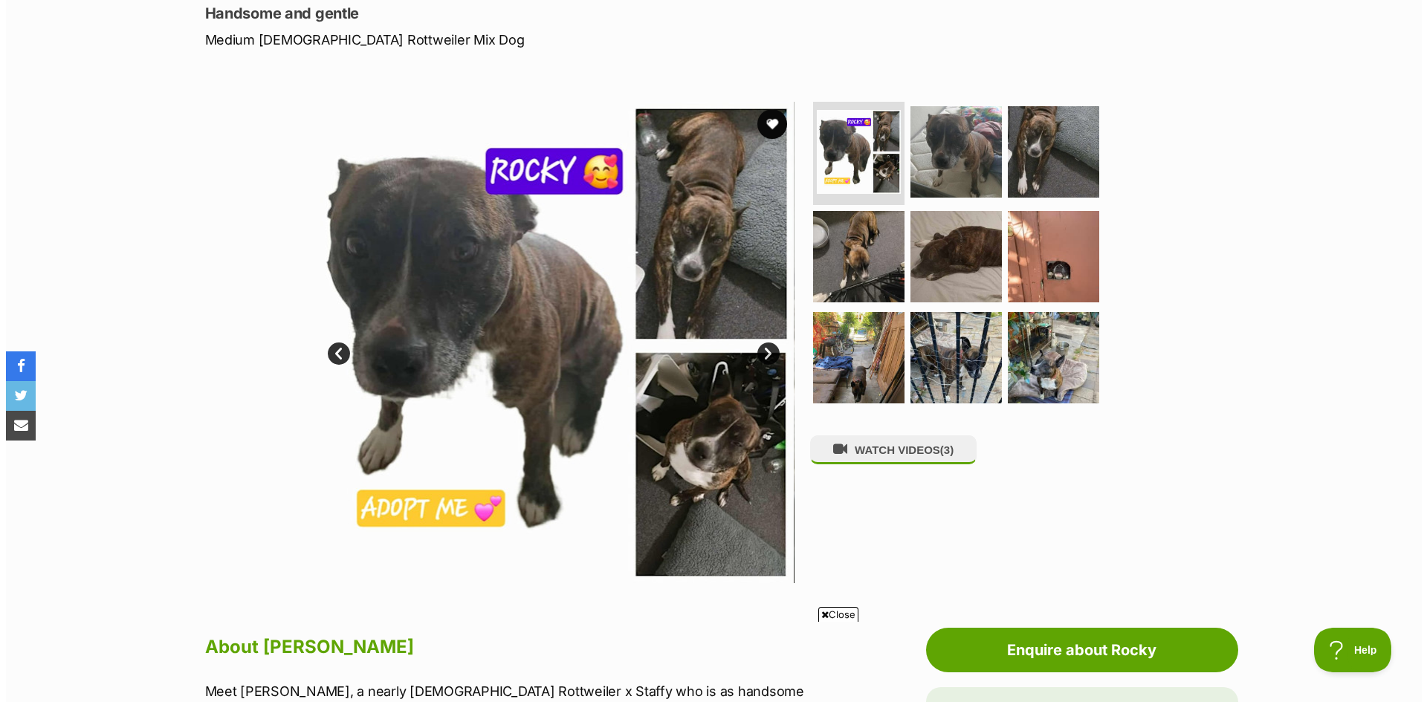
scroll to position [223, 0]
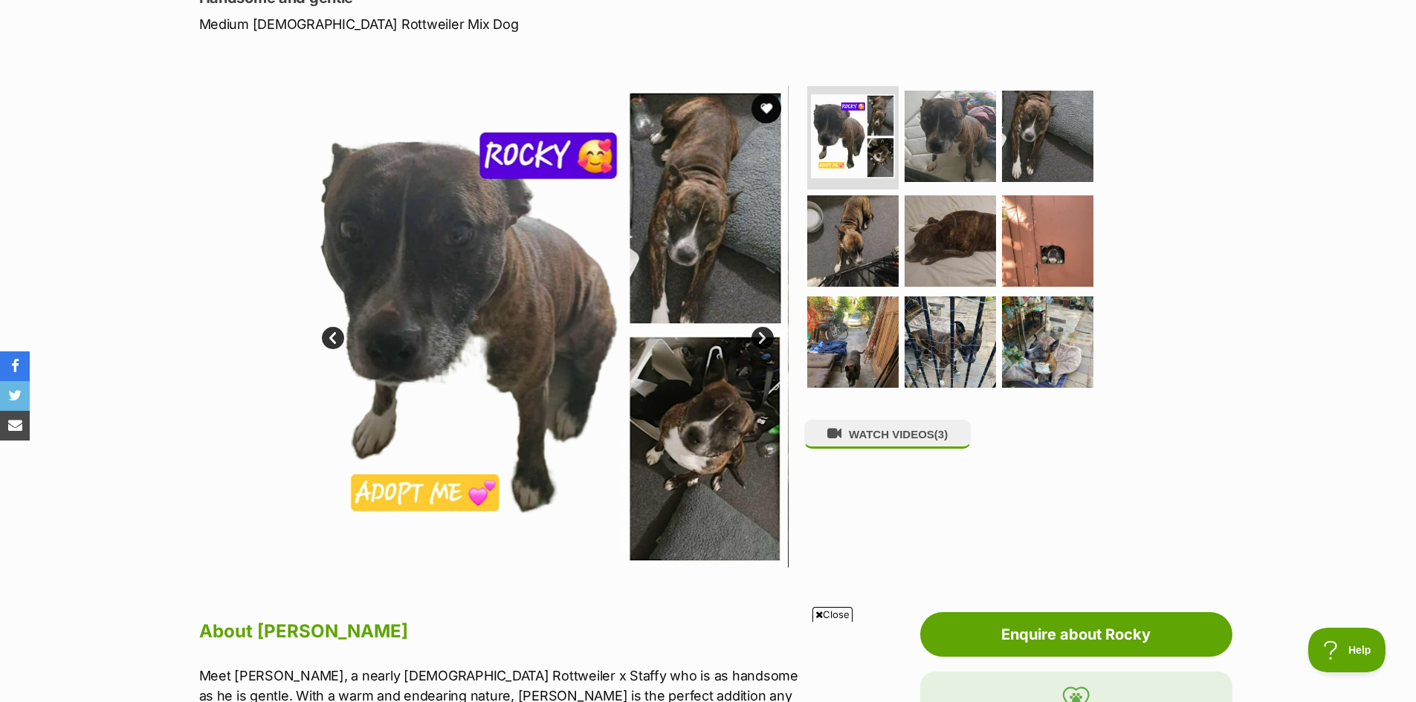
click at [764, 343] on link "Next" at bounding box center [763, 338] width 22 height 22
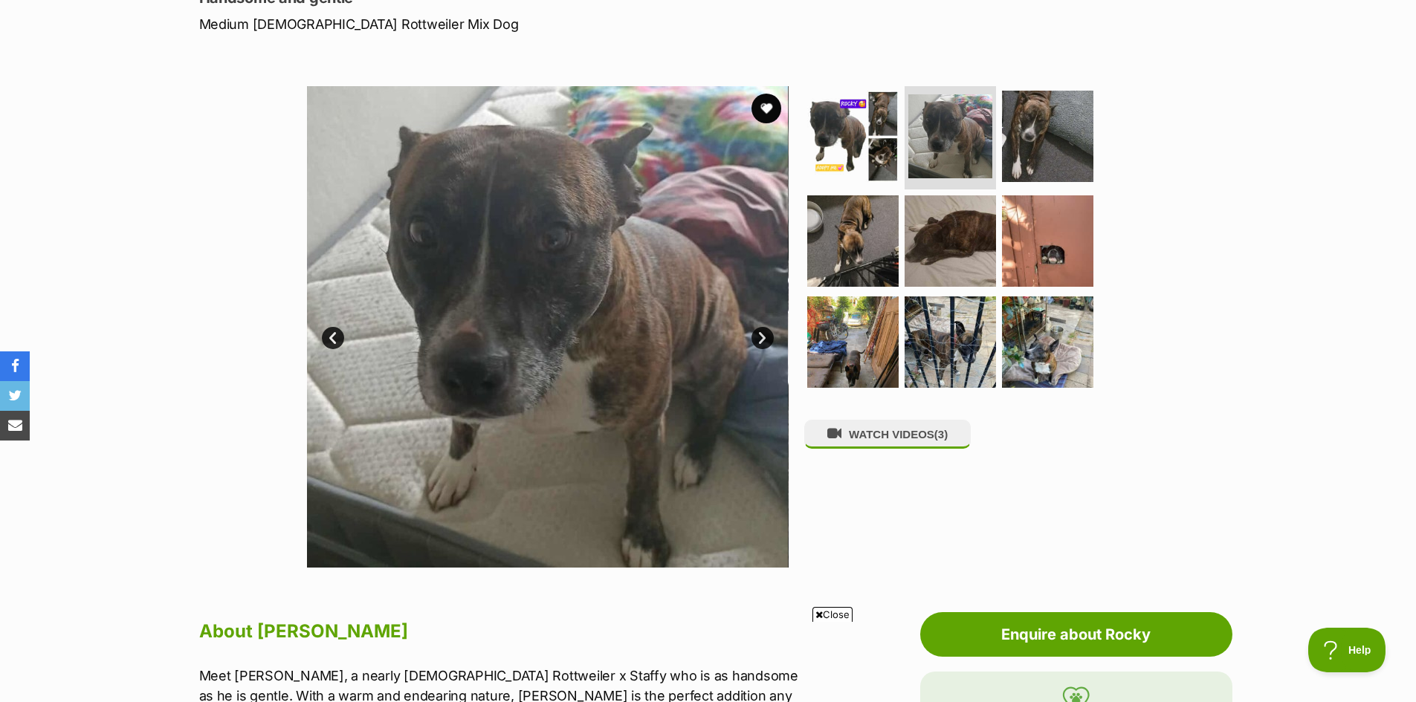
click at [764, 343] on link "Next" at bounding box center [763, 338] width 22 height 22
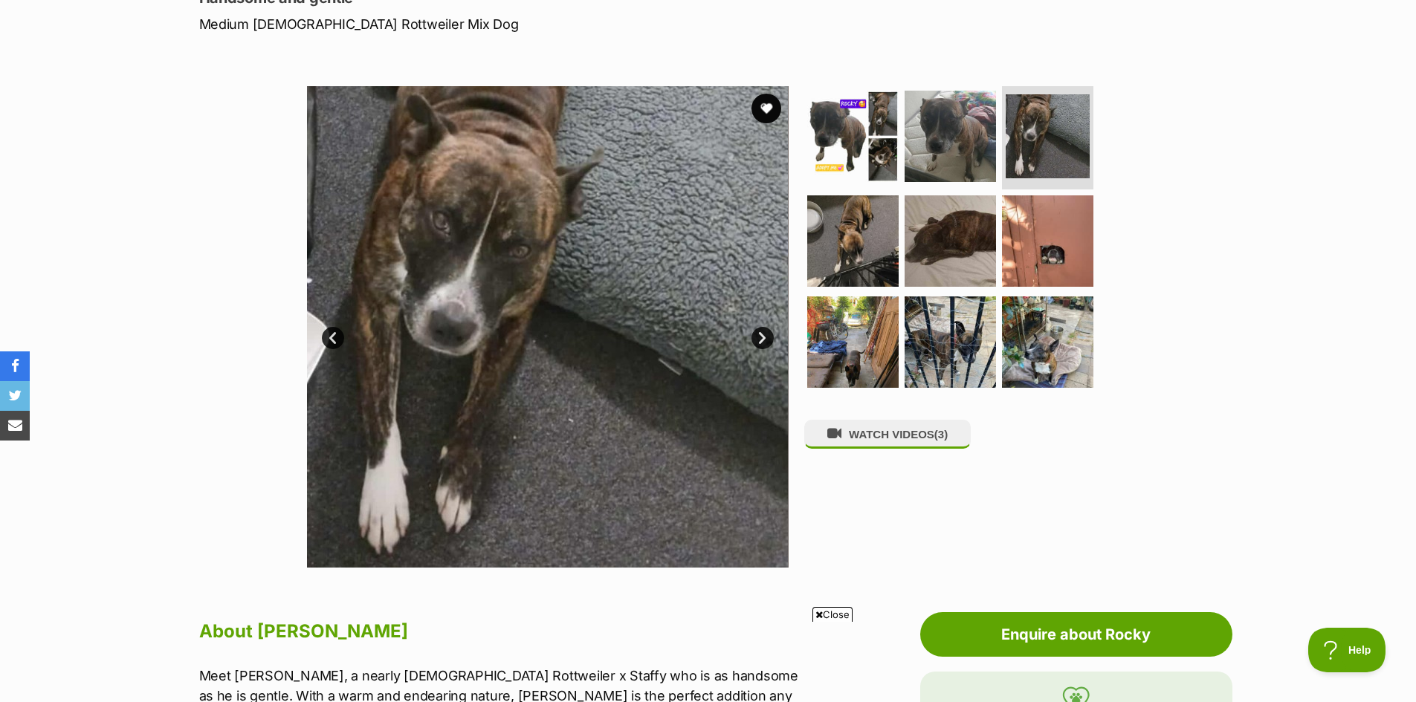
click at [764, 343] on link "Next" at bounding box center [763, 338] width 22 height 22
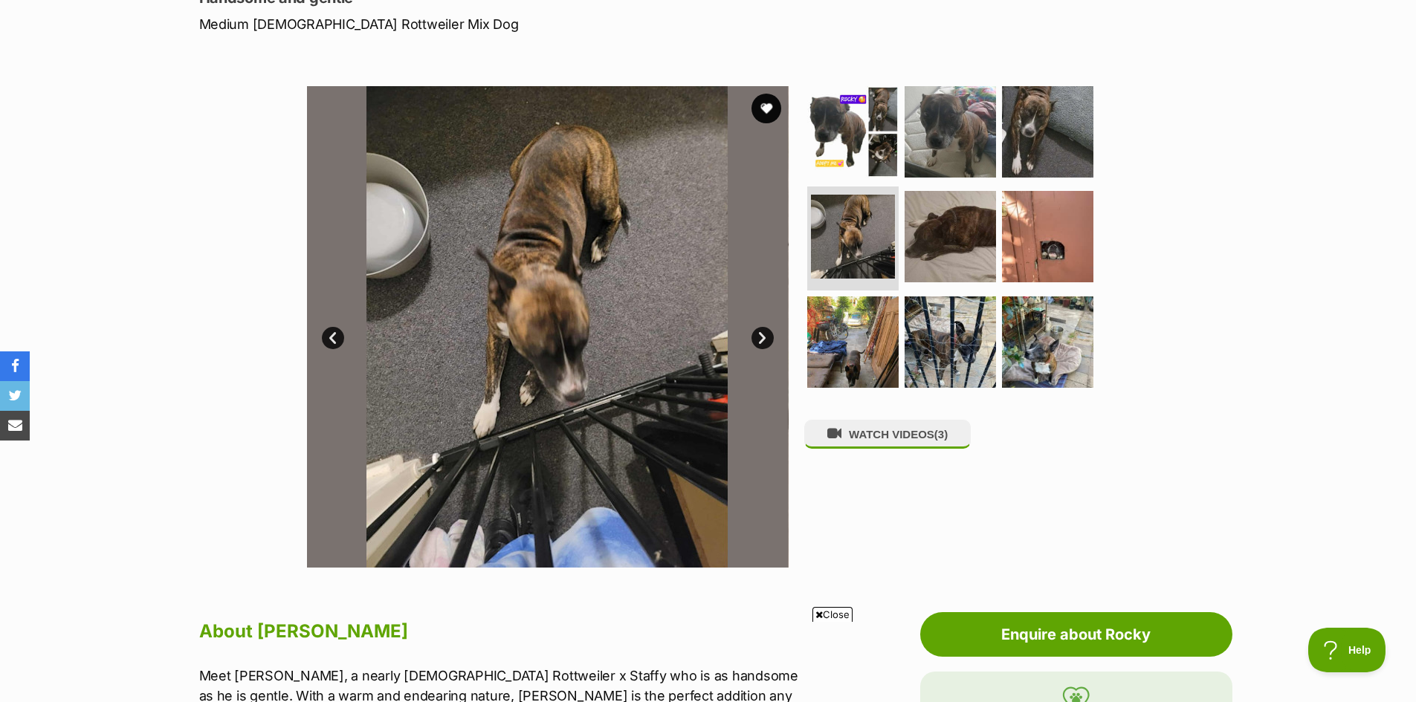
click at [764, 343] on link "Next" at bounding box center [763, 338] width 22 height 22
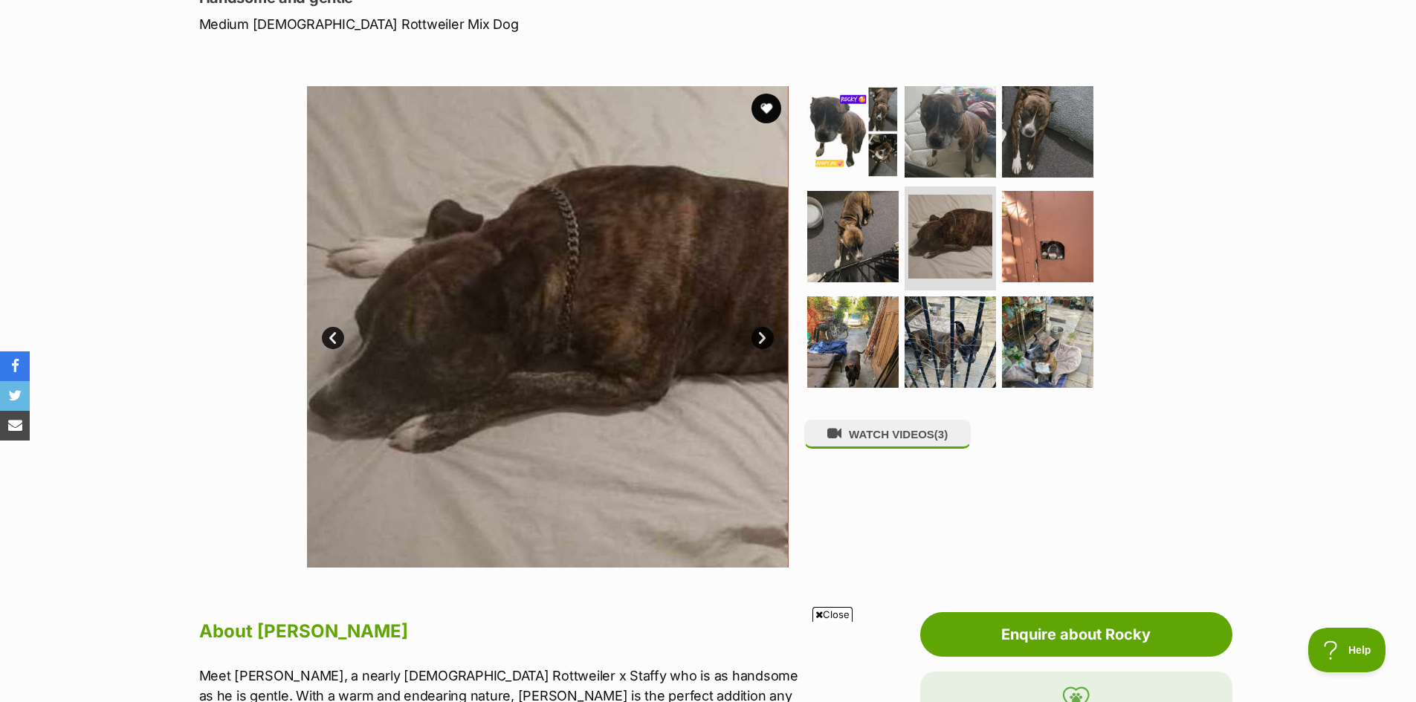
click at [764, 343] on link "Next" at bounding box center [763, 338] width 22 height 22
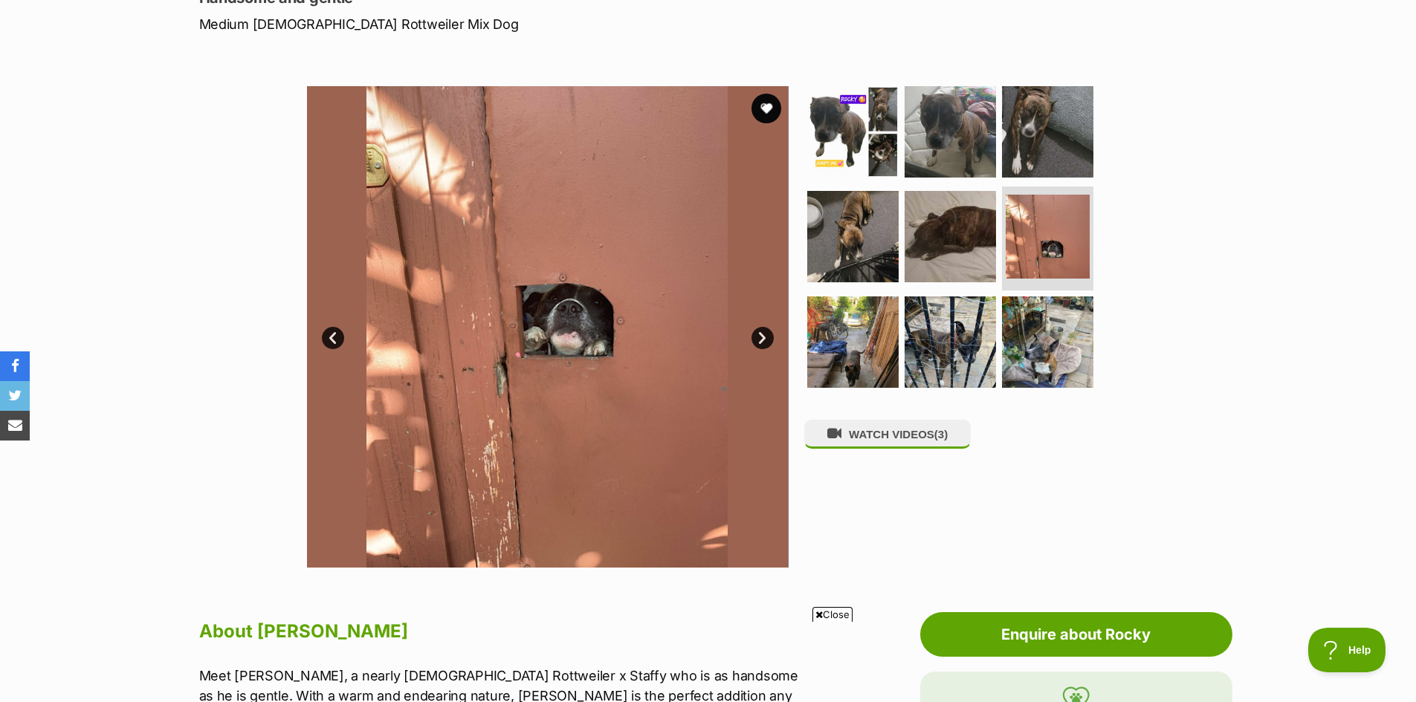
click at [764, 343] on link "Next" at bounding box center [763, 338] width 22 height 22
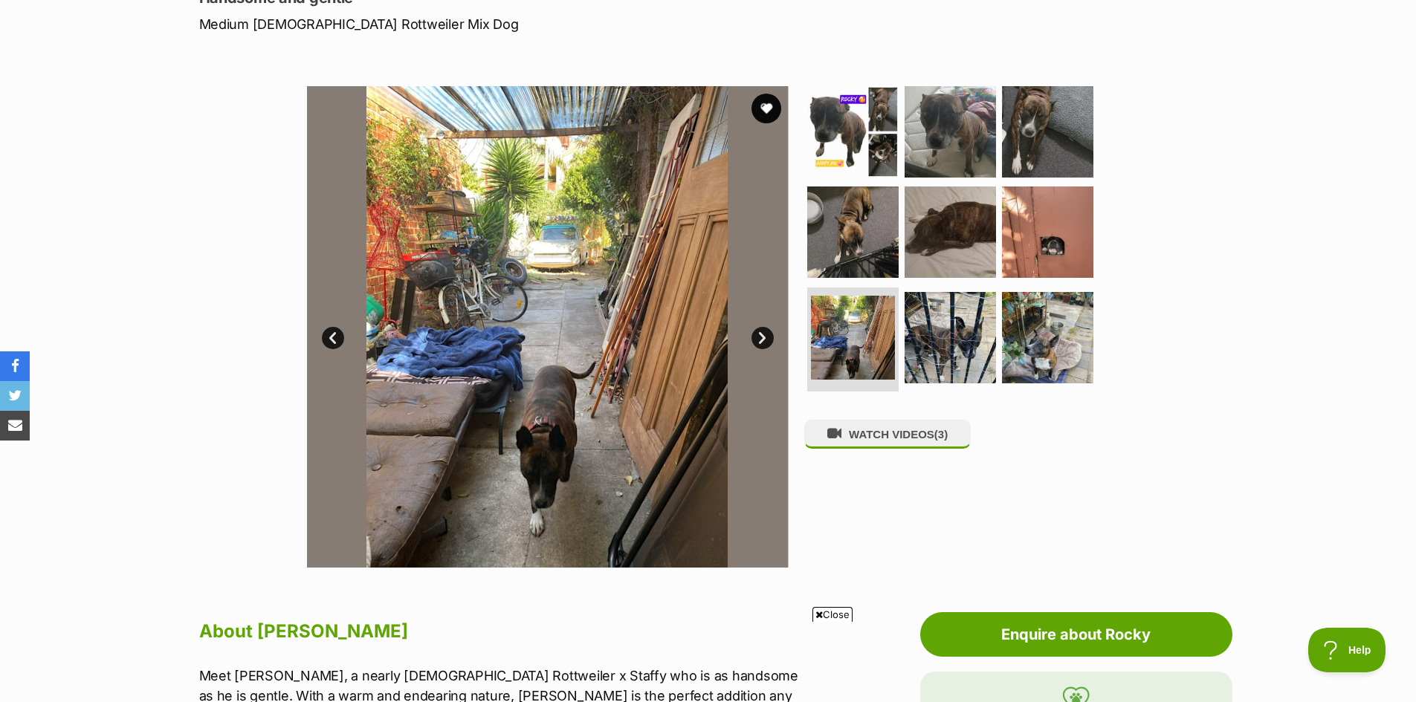
click at [764, 343] on link "Next" at bounding box center [763, 338] width 22 height 22
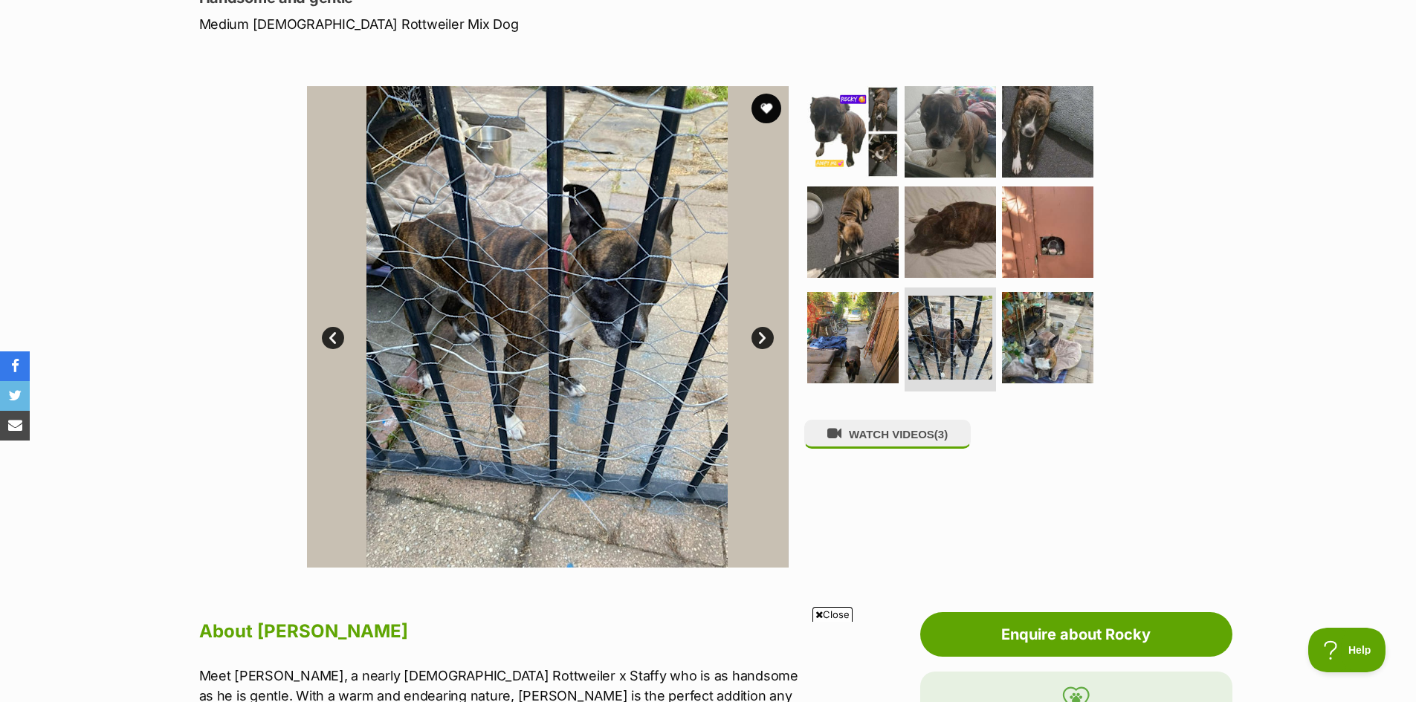
click at [764, 343] on link "Next" at bounding box center [763, 338] width 22 height 22
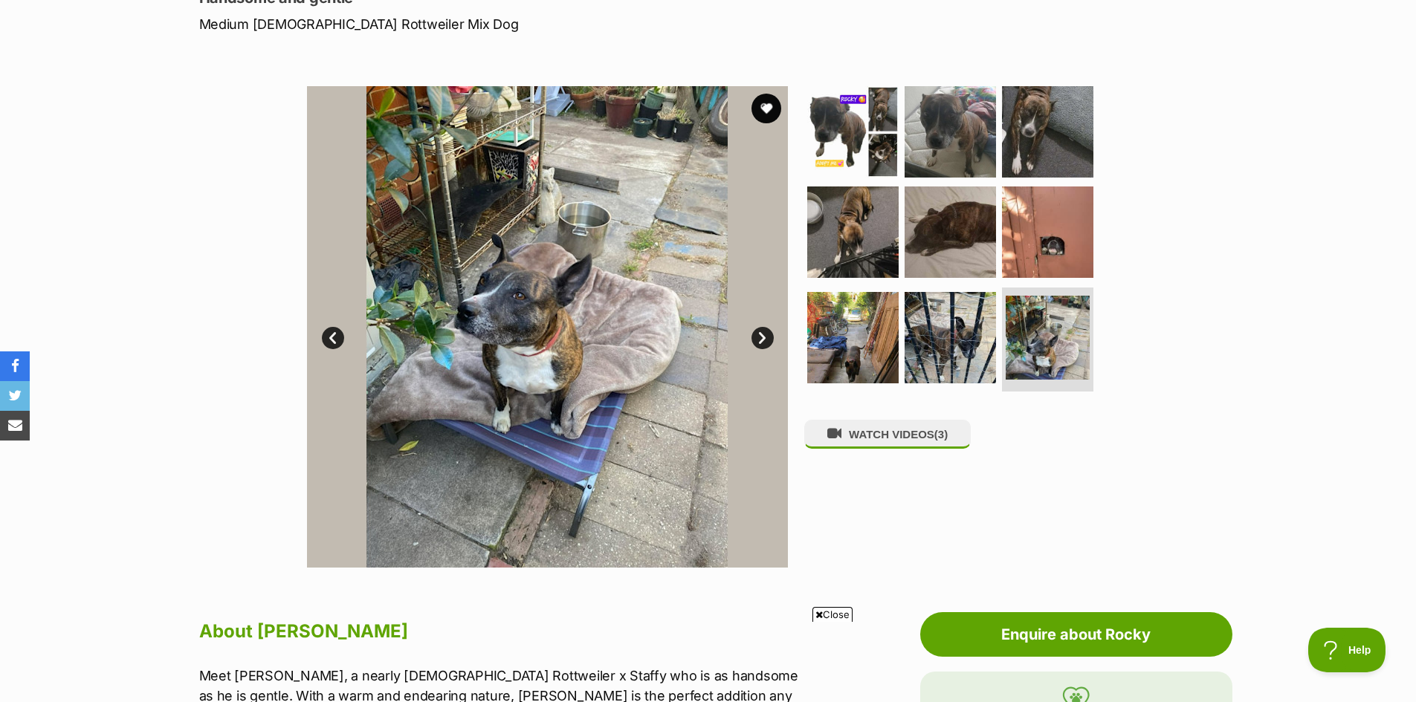
click at [764, 343] on link "Next" at bounding box center [763, 338] width 22 height 22
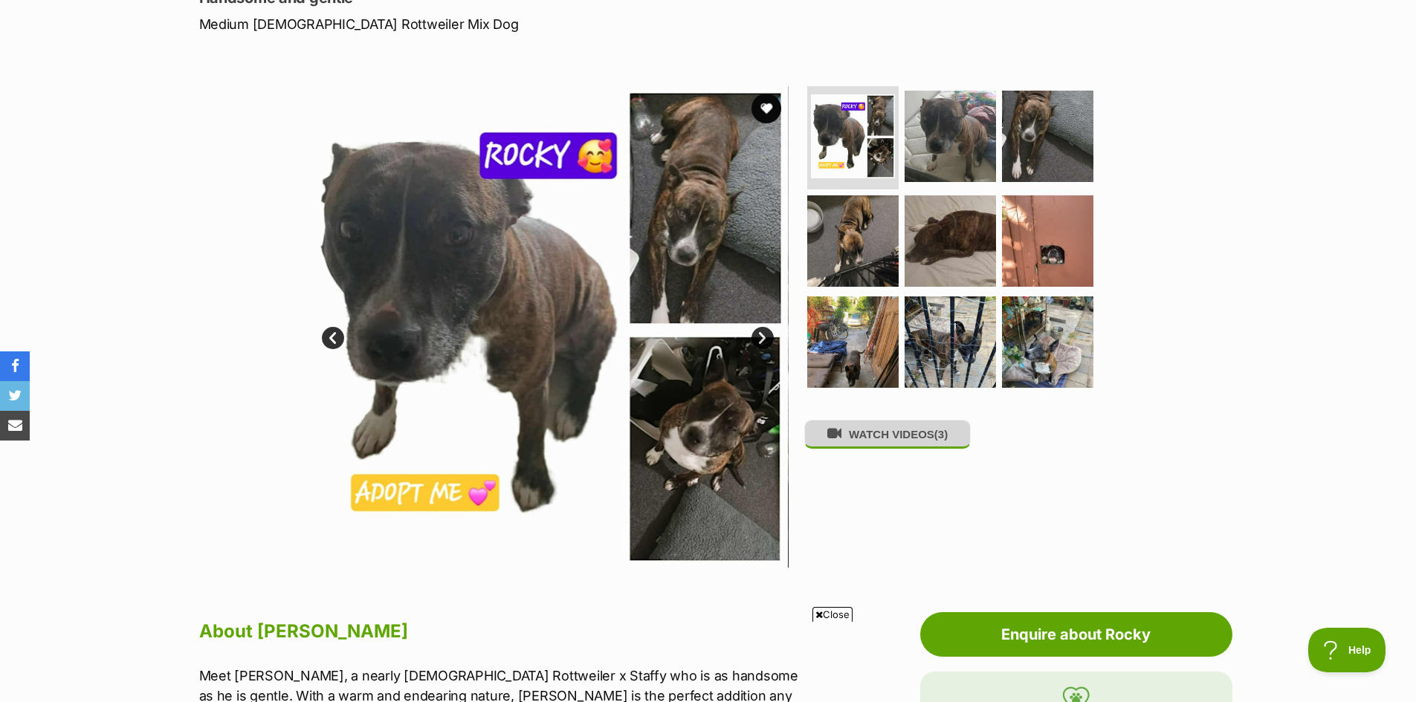
click at [886, 440] on button "WATCH VIDEOS (3)" at bounding box center [887, 434] width 167 height 29
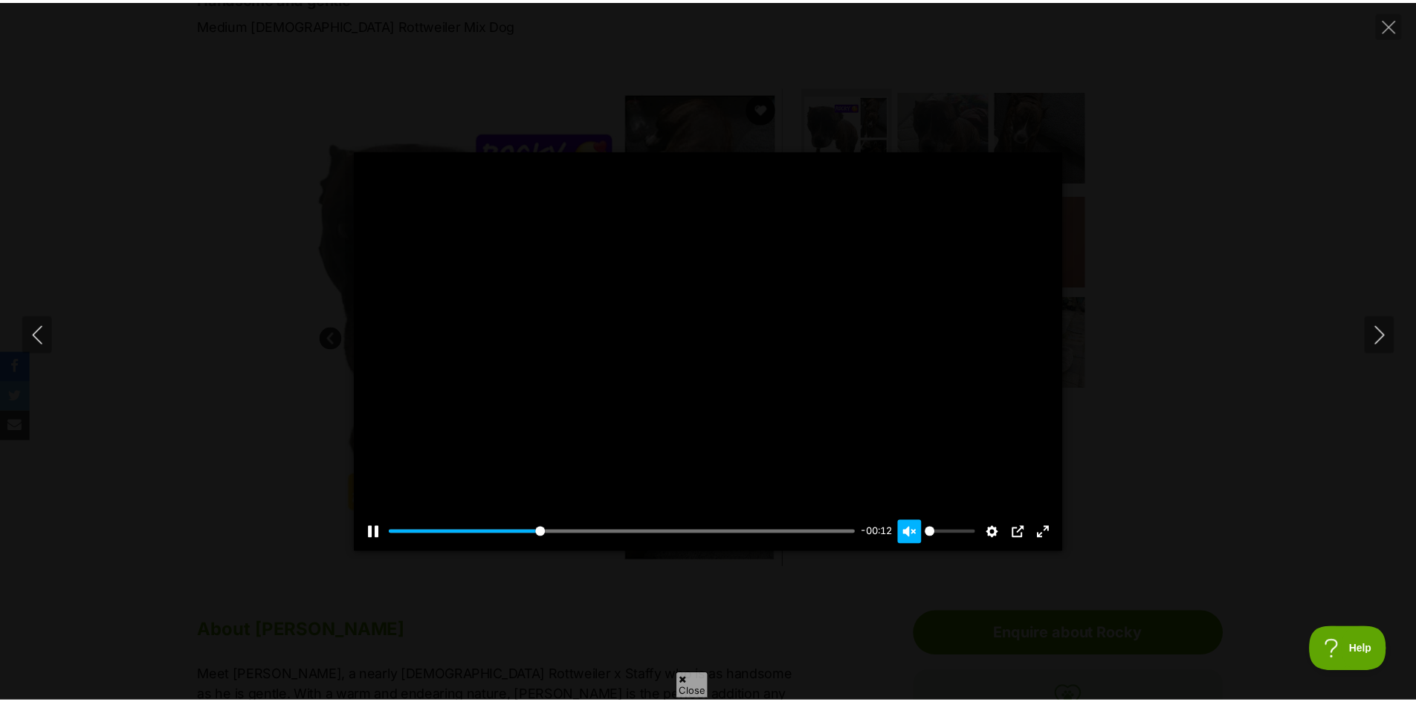
scroll to position [0, 0]
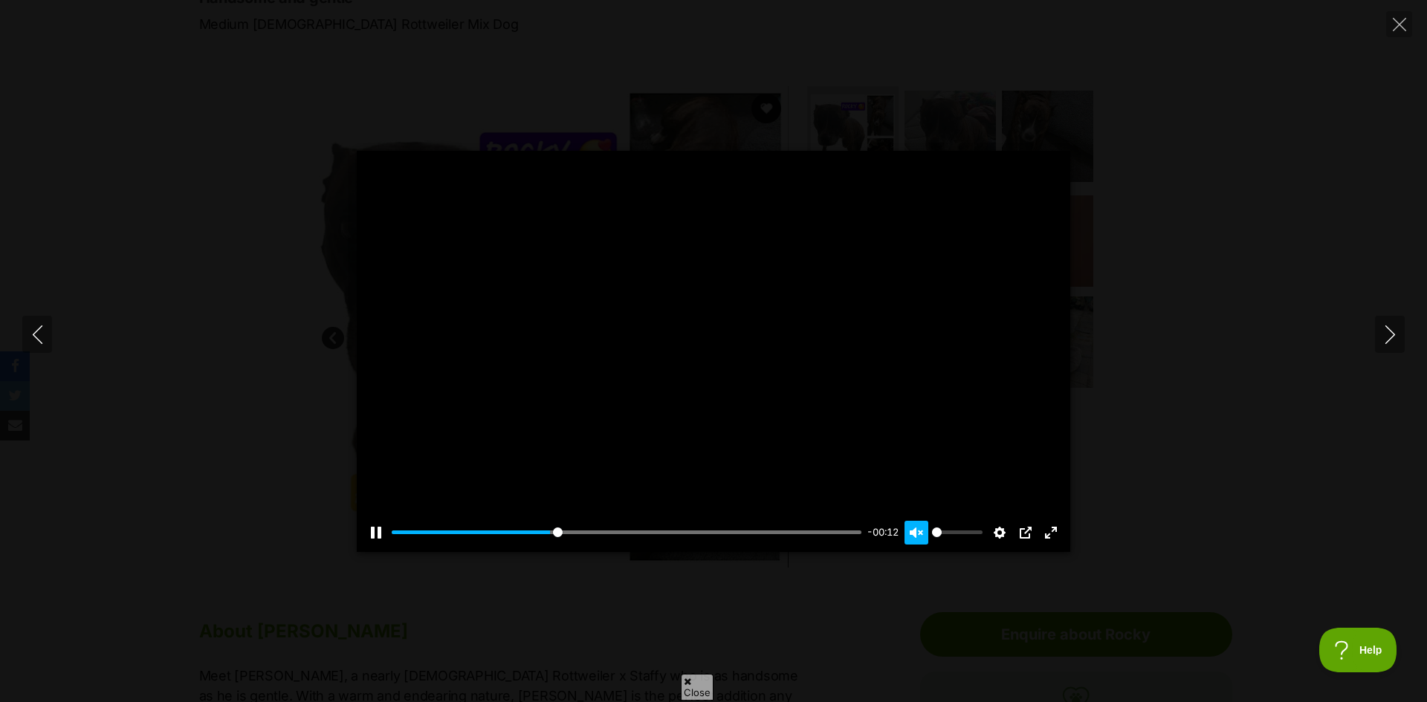
click at [921, 531] on button "Unmute Mute" at bounding box center [917, 533] width 24 height 24
click at [924, 533] on button "Unmute Mute" at bounding box center [917, 533] width 24 height 24
click at [923, 533] on button "Unmute Mute" at bounding box center [917, 533] width 24 height 24
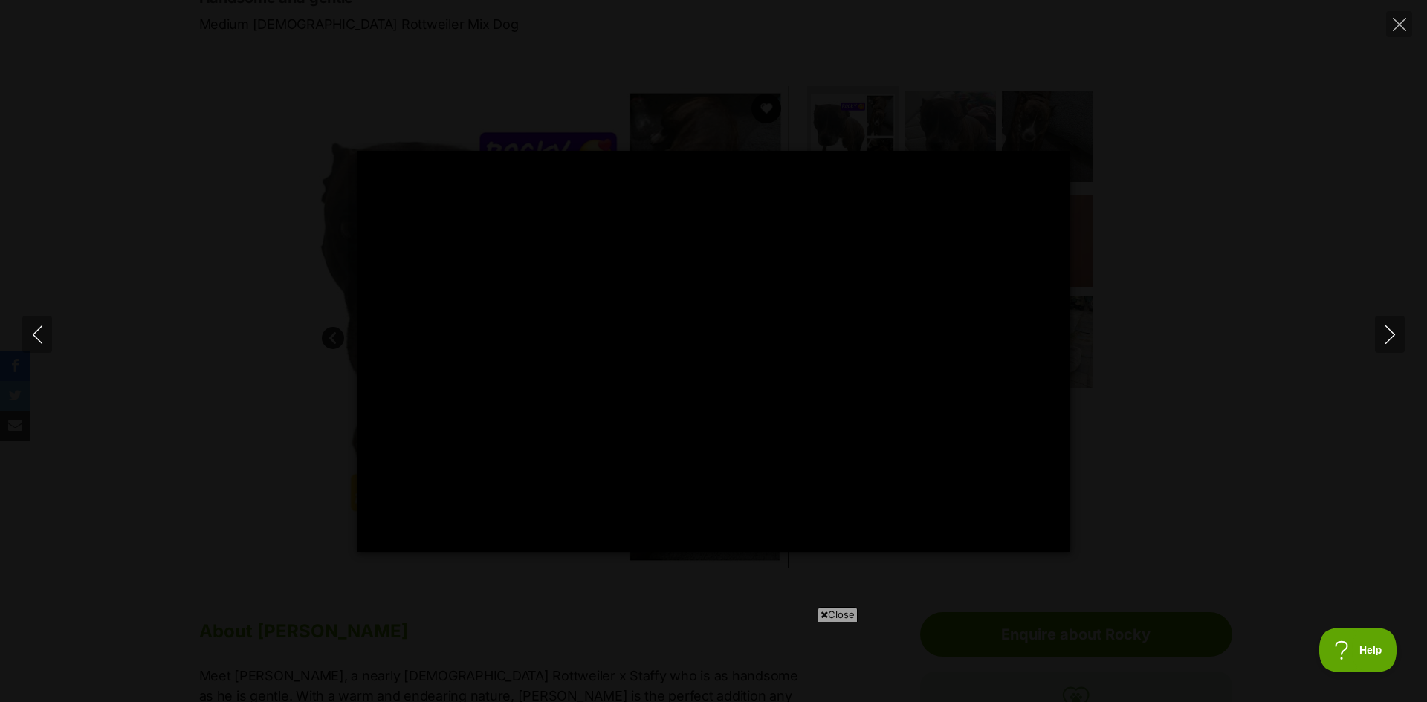
type input "100"
click at [1389, 336] on icon "Next" at bounding box center [1390, 335] width 19 height 19
click at [923, 529] on button "Unmute Mute" at bounding box center [917, 533] width 24 height 24
type input "100"
click at [1394, 338] on icon "Next" at bounding box center [1390, 335] width 19 height 19
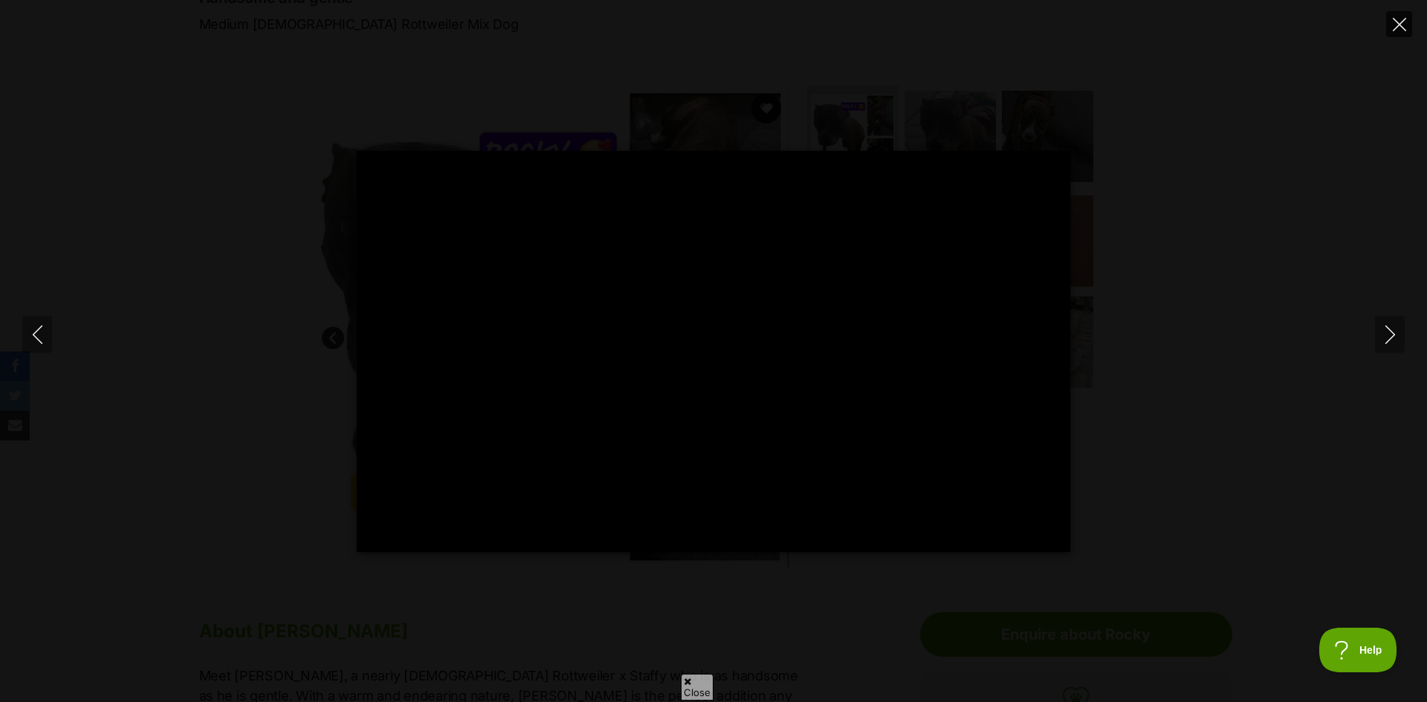
click at [1399, 23] on icon "Close" at bounding box center [1399, 24] width 13 height 13
type input "99.97"
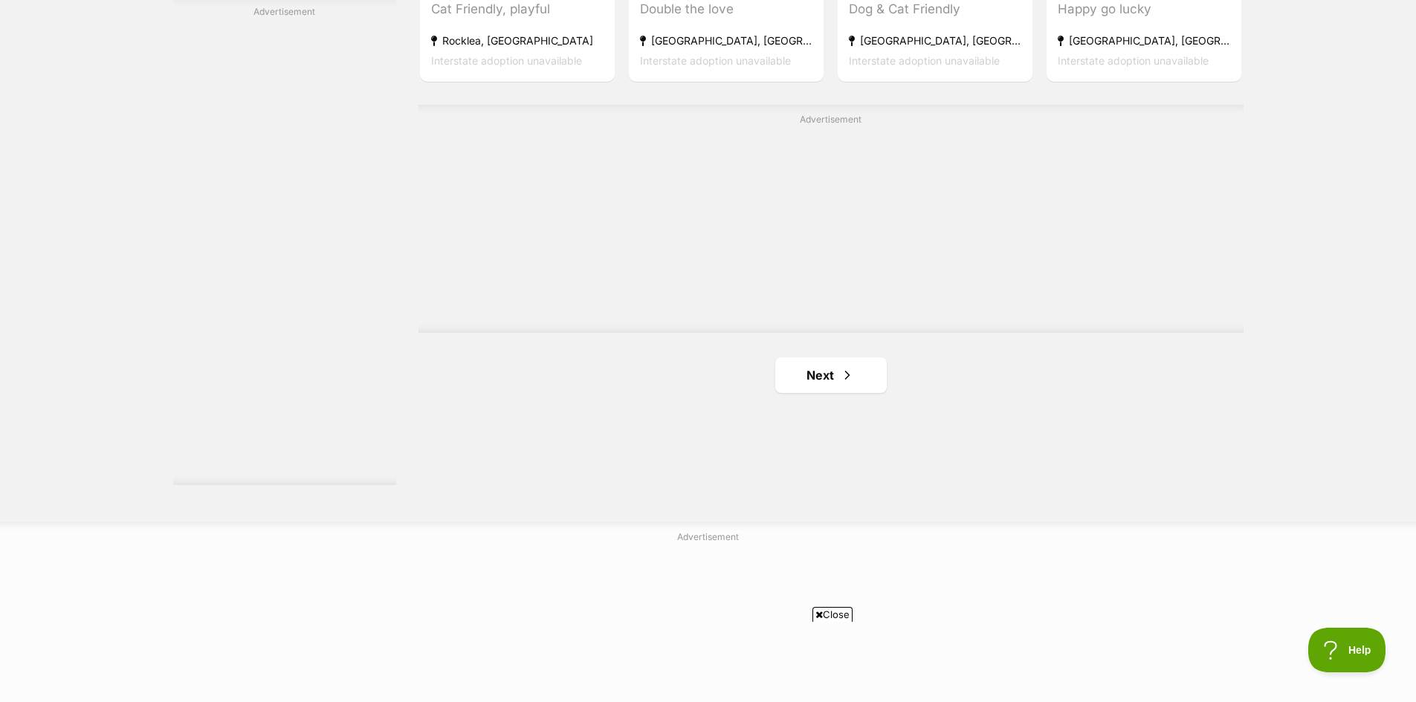
scroll to position [2602, 0]
click at [824, 380] on link "Next" at bounding box center [831, 374] width 112 height 36
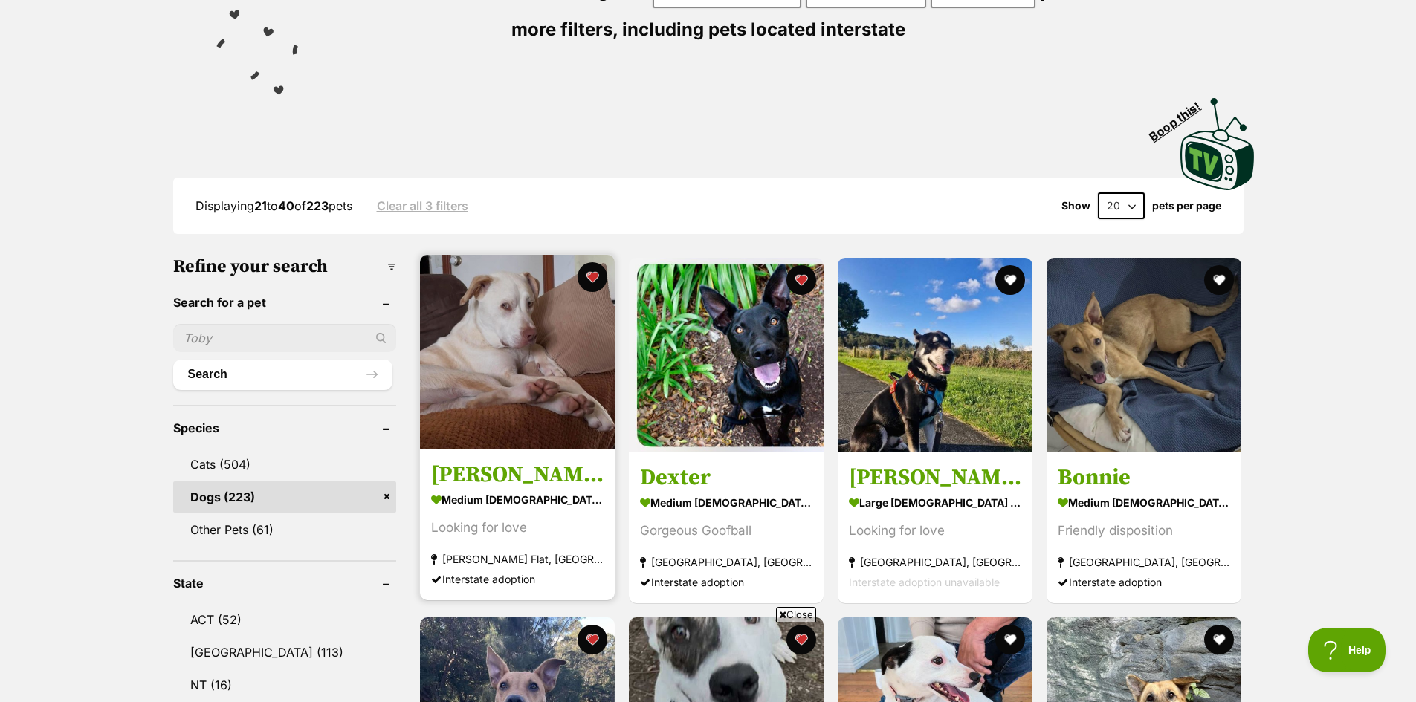
click at [492, 381] on img at bounding box center [517, 352] width 195 height 195
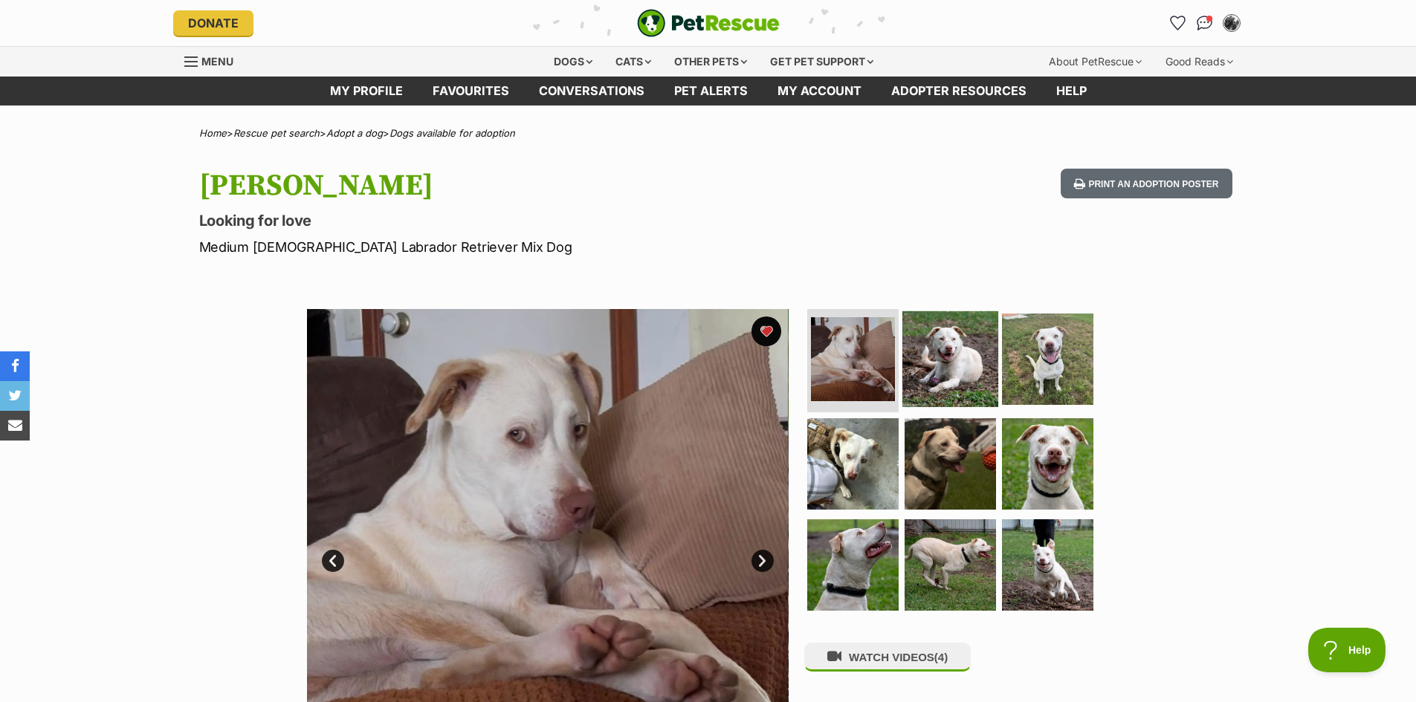
click at [943, 344] on img at bounding box center [950, 359] width 96 height 96
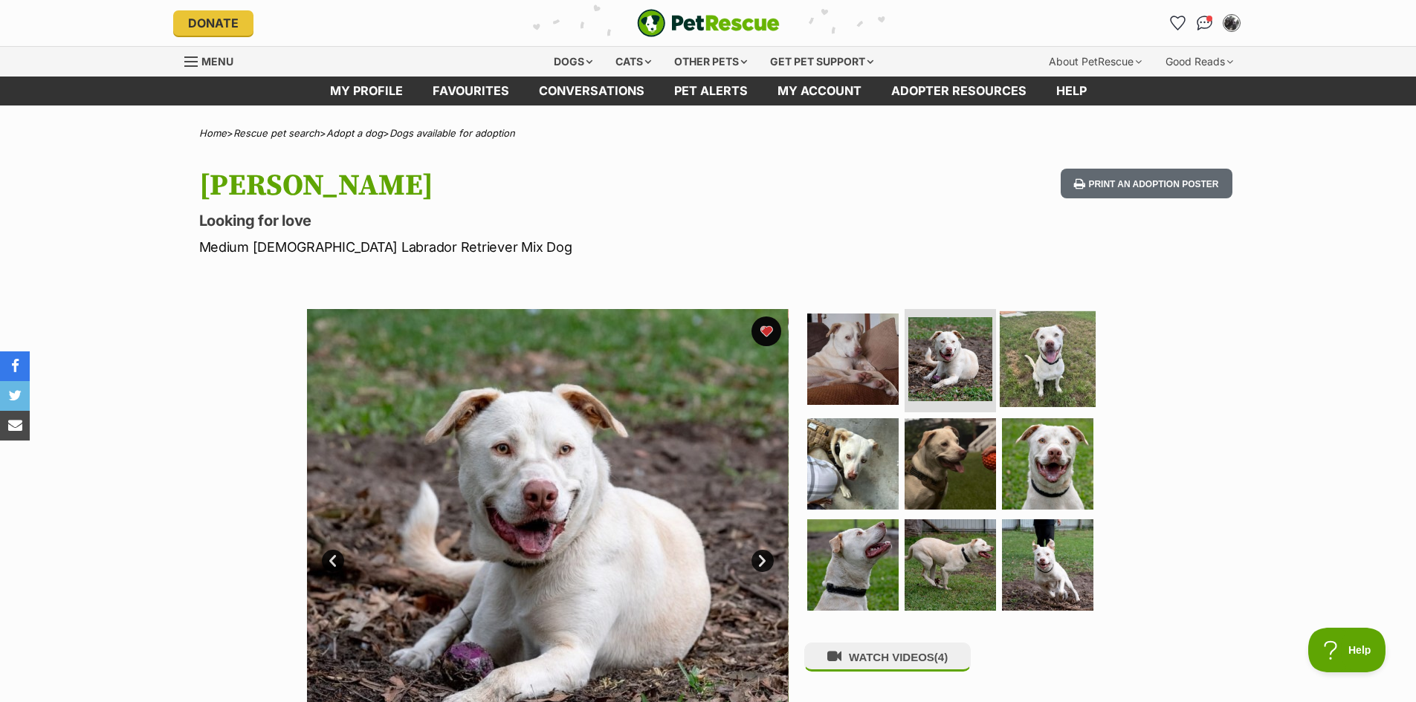
click at [1018, 351] on img at bounding box center [1048, 359] width 96 height 96
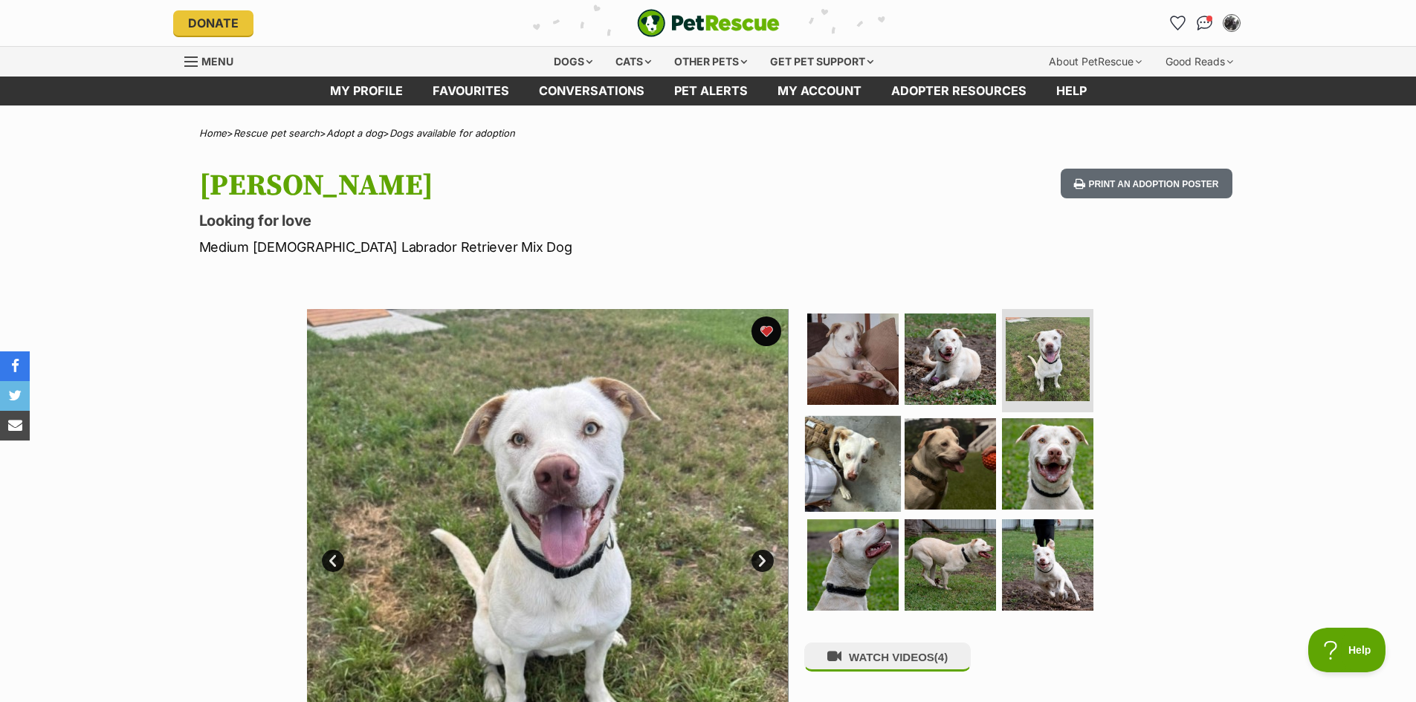
click at [856, 485] on img at bounding box center [853, 464] width 96 height 96
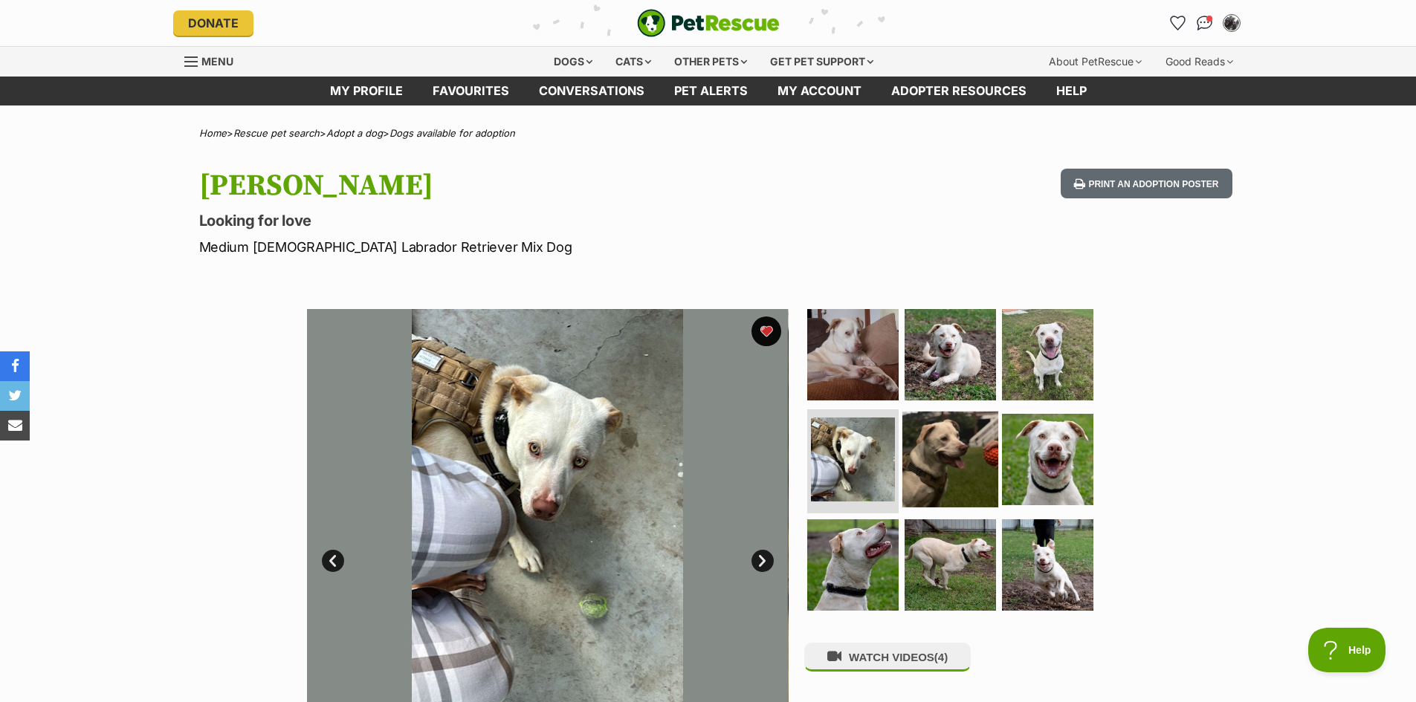
click at [954, 470] on img at bounding box center [950, 460] width 96 height 96
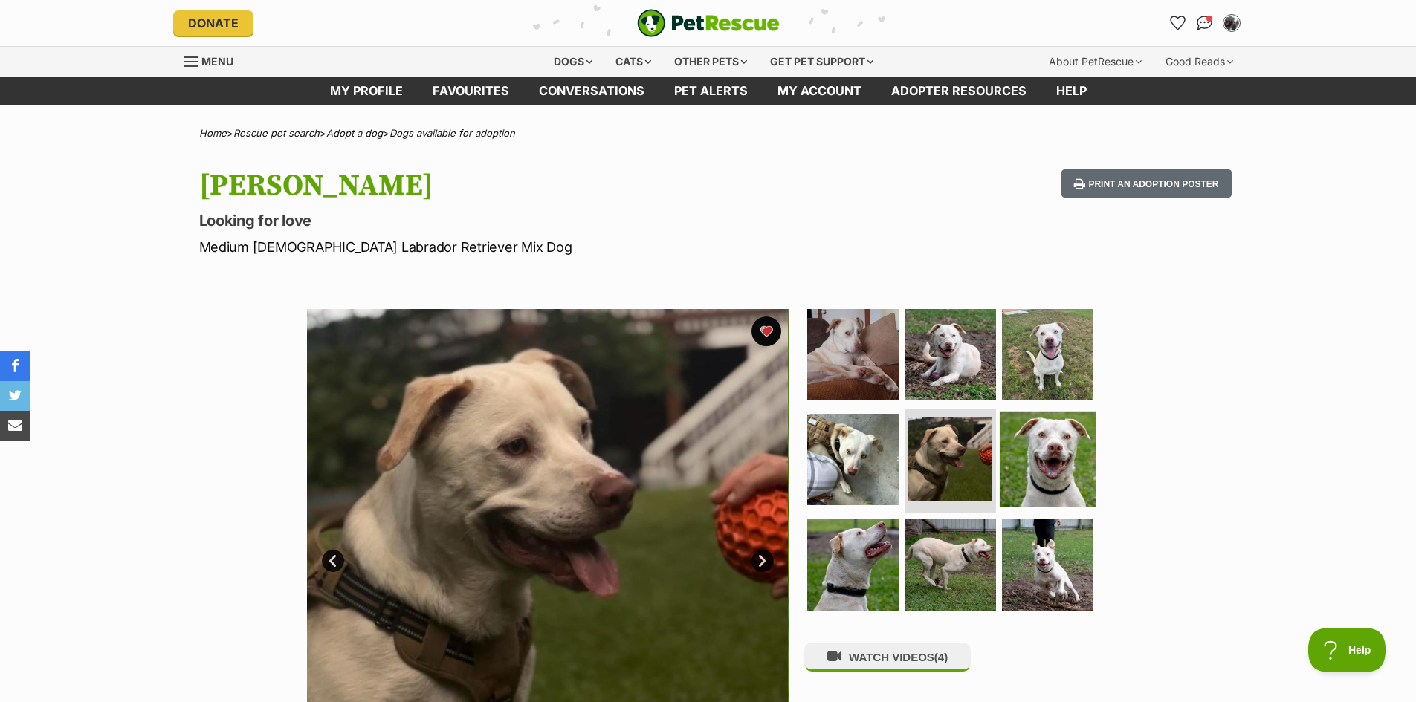
click at [1050, 460] on img at bounding box center [1048, 460] width 96 height 96
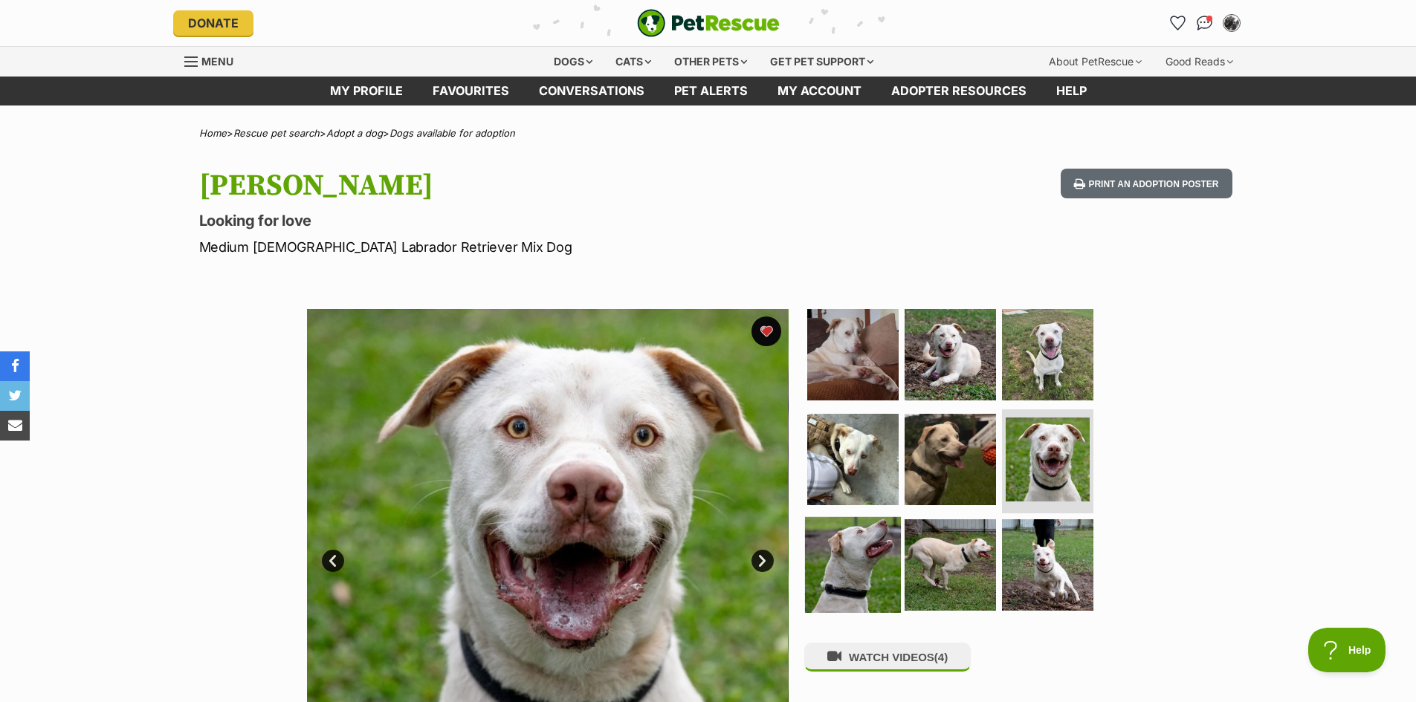
click at [858, 562] on img at bounding box center [853, 565] width 96 height 96
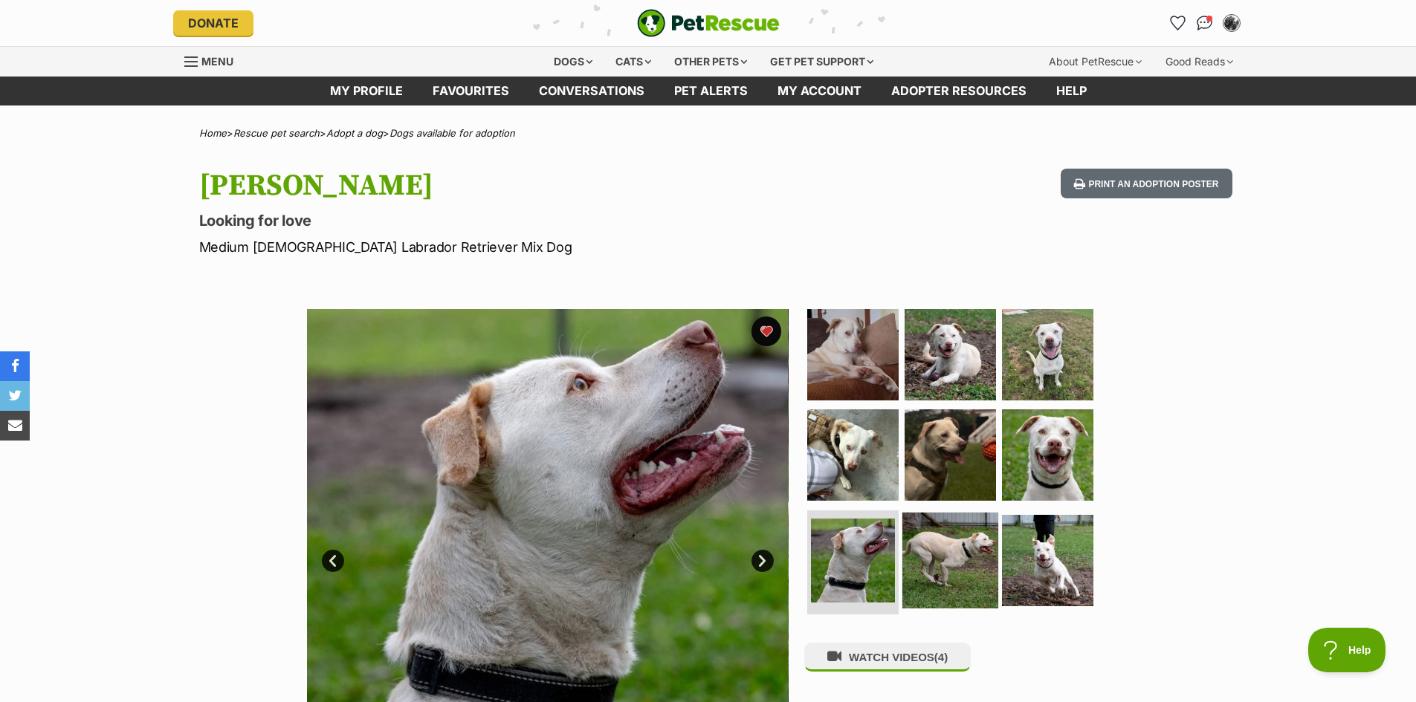
click at [950, 560] on img at bounding box center [950, 561] width 96 height 96
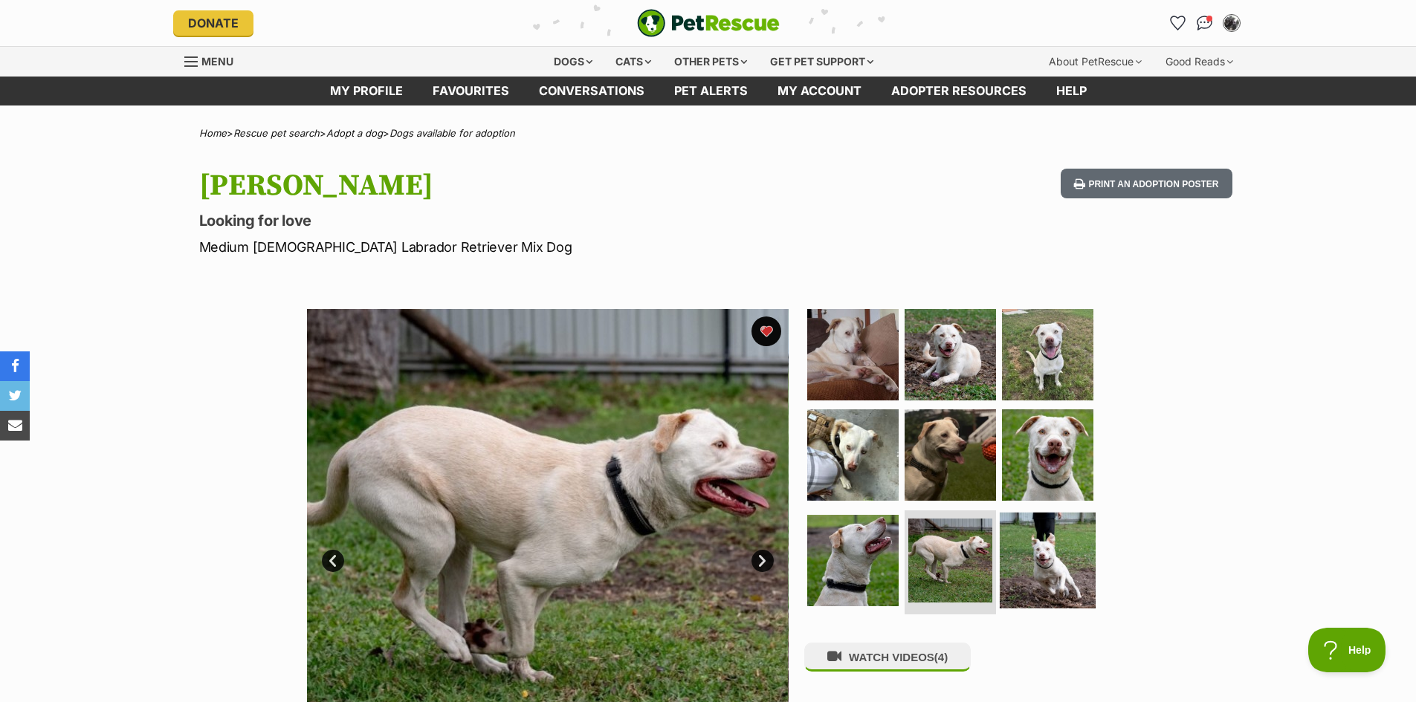
click at [1050, 560] on img at bounding box center [1048, 561] width 96 height 96
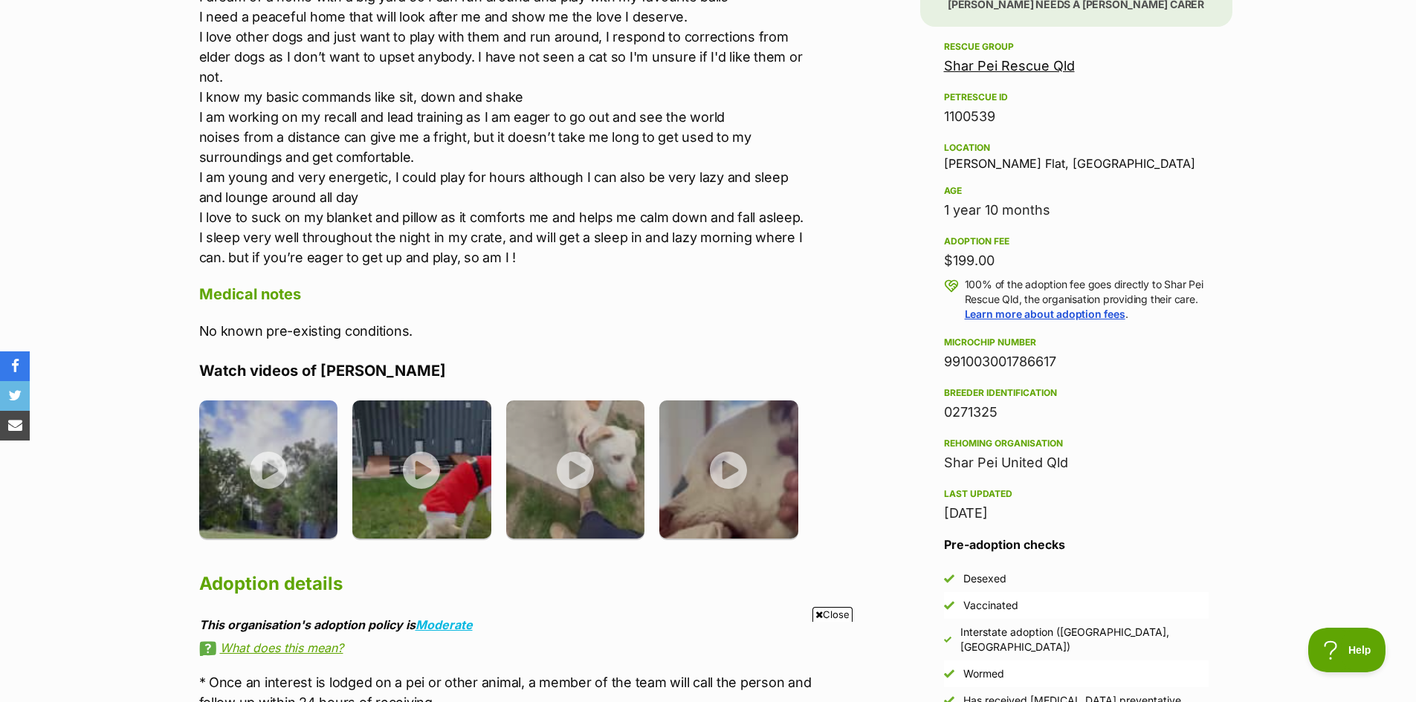
scroll to position [966, 0]
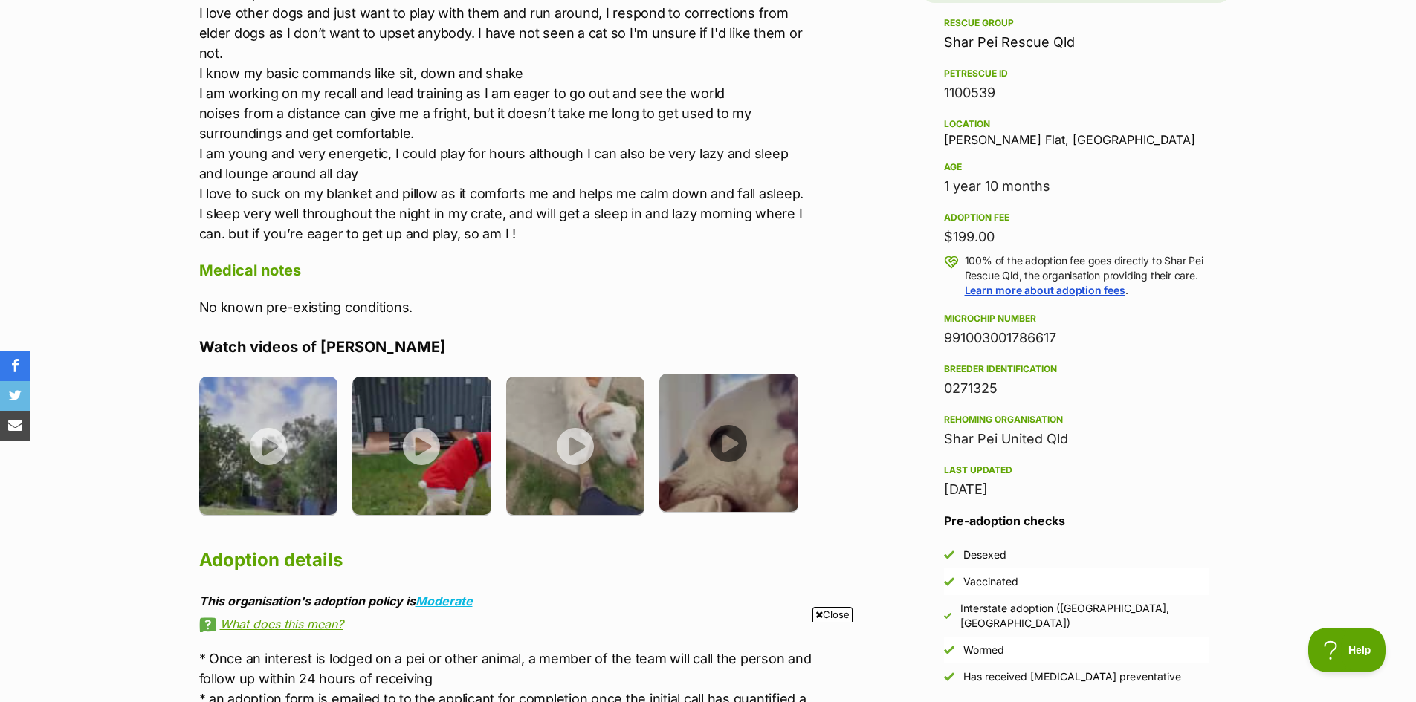
click at [726, 439] on img at bounding box center [728, 443] width 139 height 139
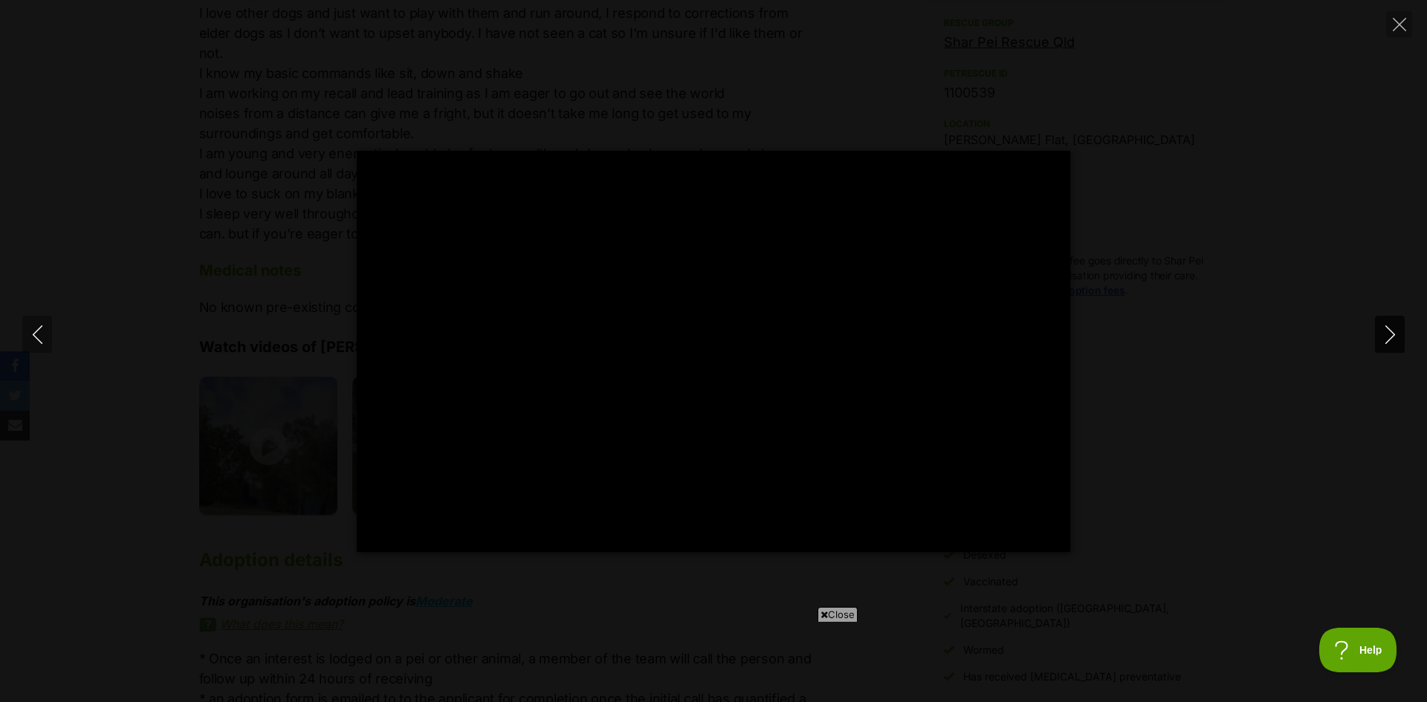
type input "100"
click at [1383, 340] on icon "Next" at bounding box center [1390, 335] width 19 height 19
click at [922, 532] on button "Unmute Mute" at bounding box center [917, 533] width 24 height 24
type input "100"
click at [1389, 334] on icon "Next" at bounding box center [1390, 335] width 19 height 19
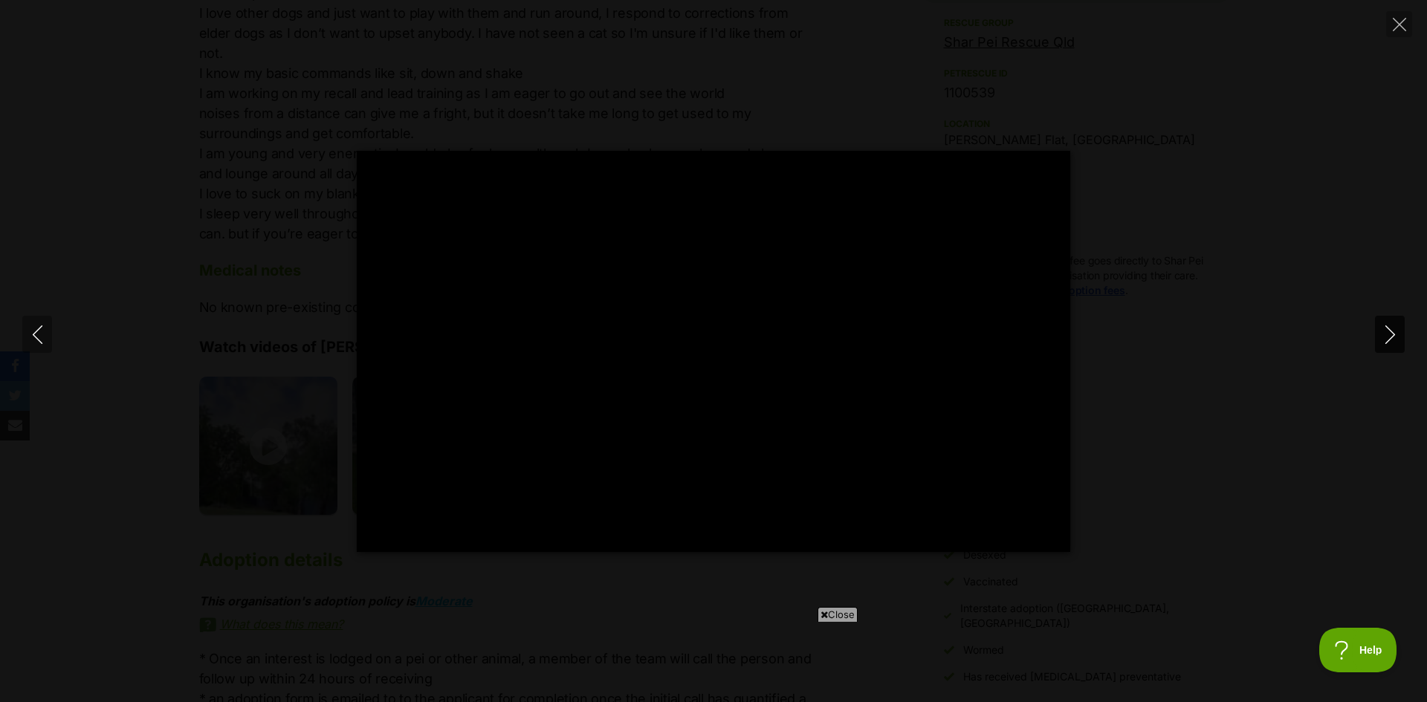
click at [1389, 335] on icon "Next" at bounding box center [1390, 335] width 19 height 19
type input "76.88"
click at [1389, 335] on icon "Next" at bounding box center [1390, 335] width 19 height 19
type input "9.05"
click at [1396, 28] on icon "Close" at bounding box center [1399, 24] width 13 height 13
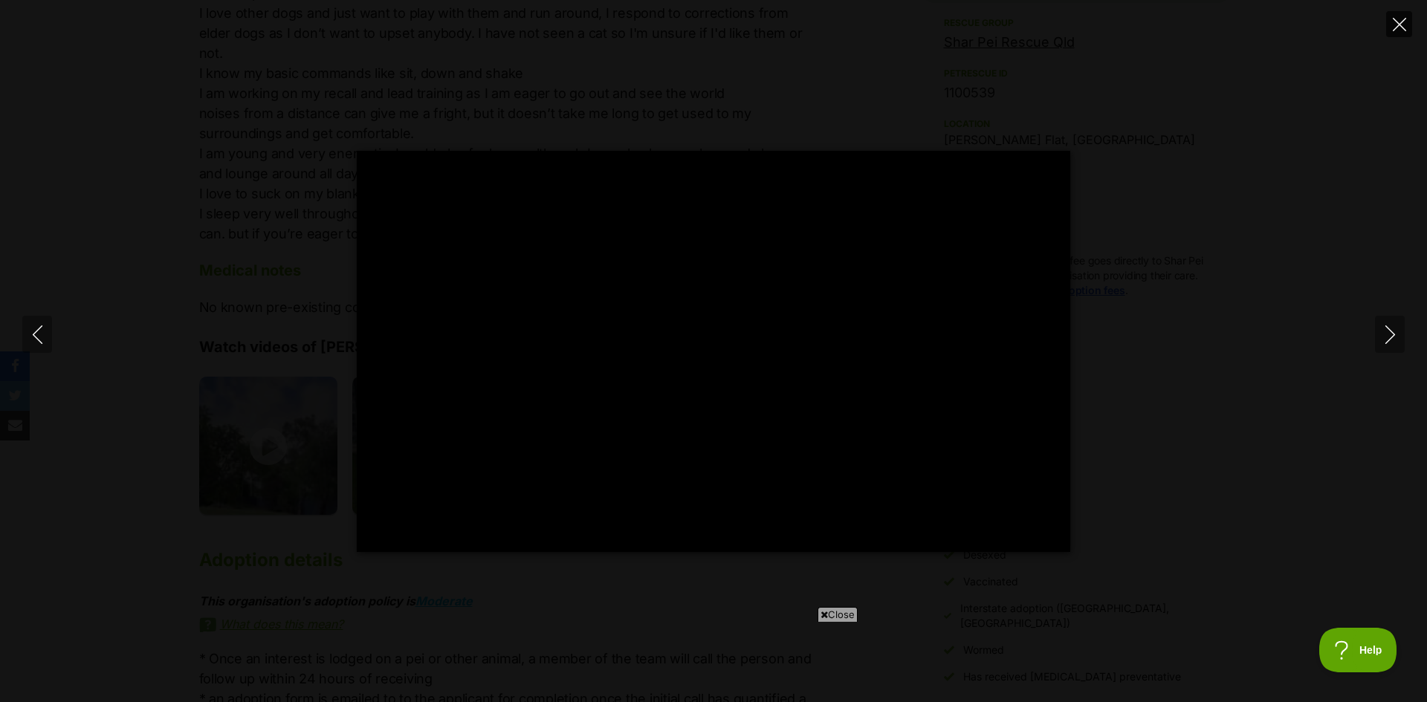
type input "17.79"
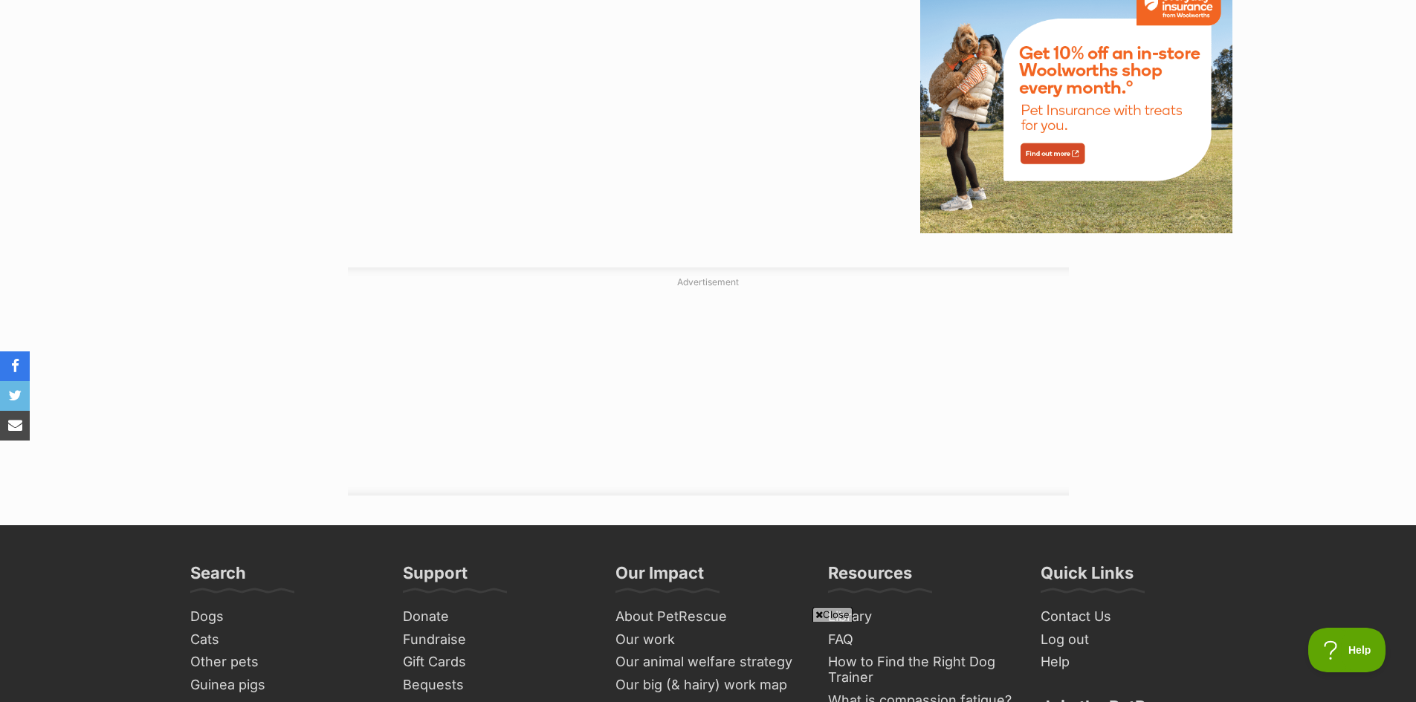
scroll to position [2081, 0]
